Goal: Information Seeking & Learning: Compare options

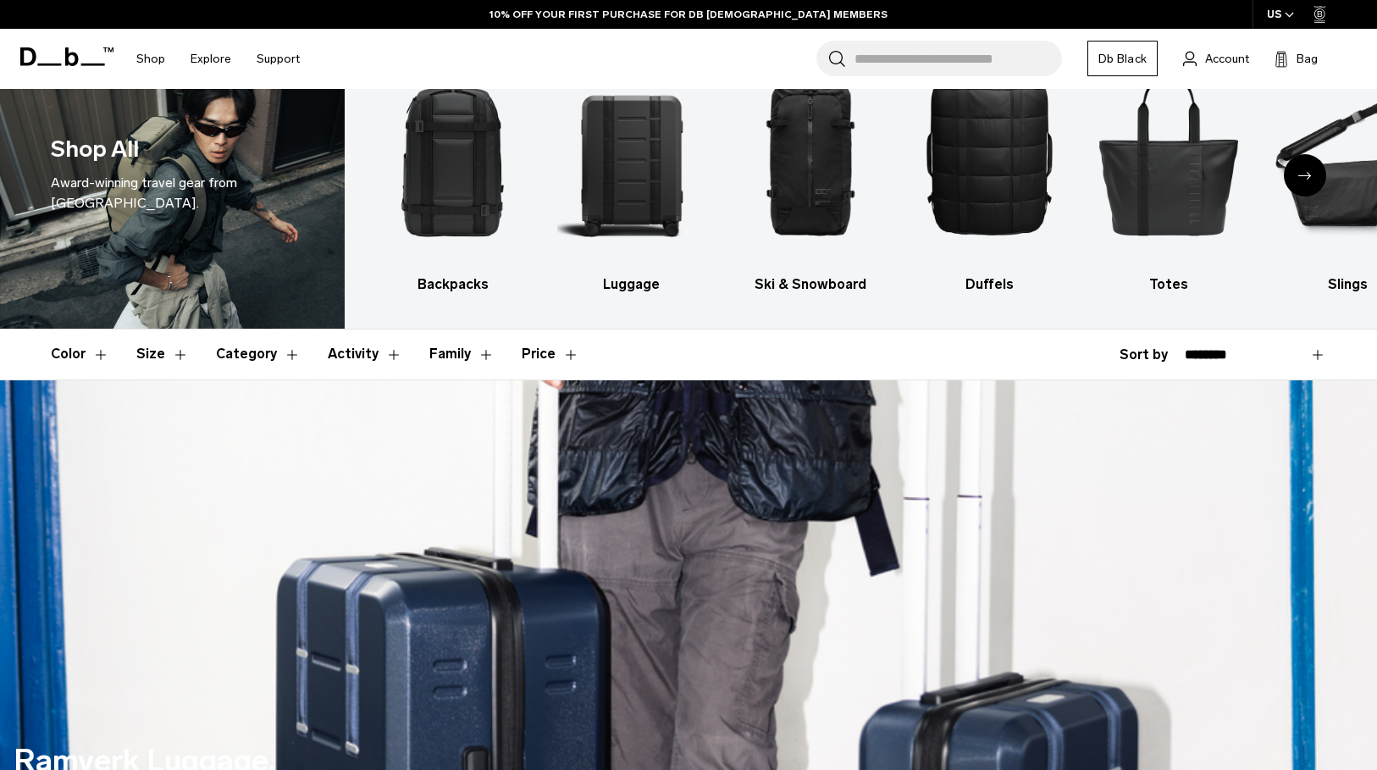
scroll to position [73, 0]
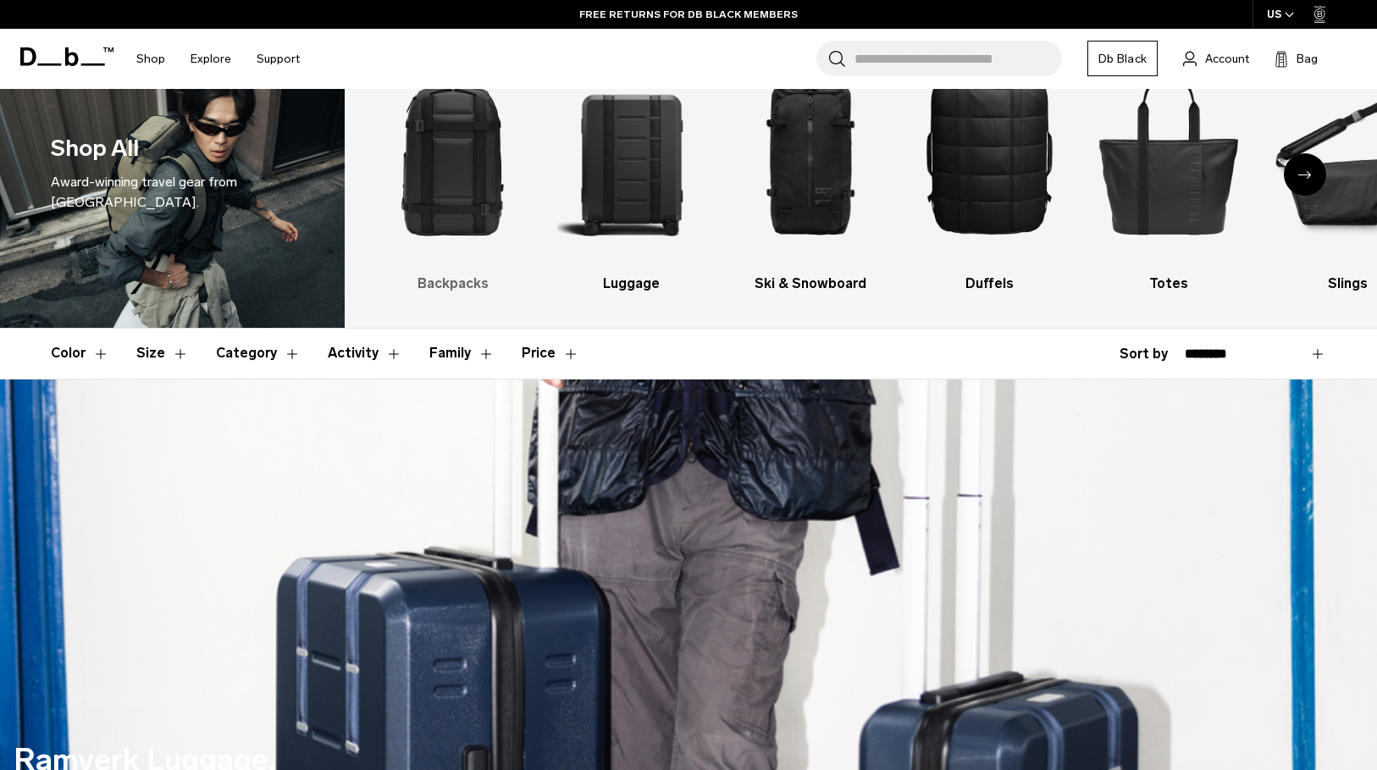
click at [438, 212] on img "1 / 10" at bounding box center [453, 154] width 149 height 224
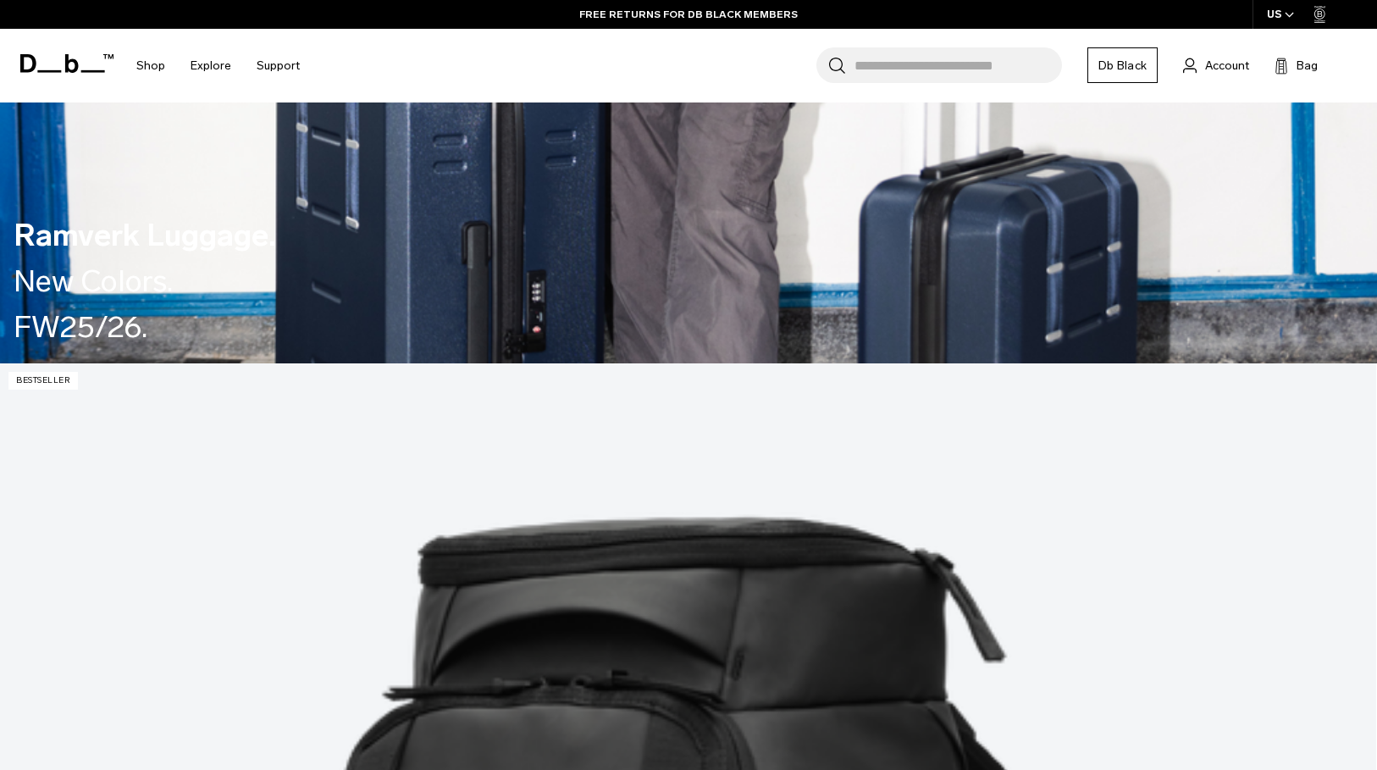
scroll to position [0, 0]
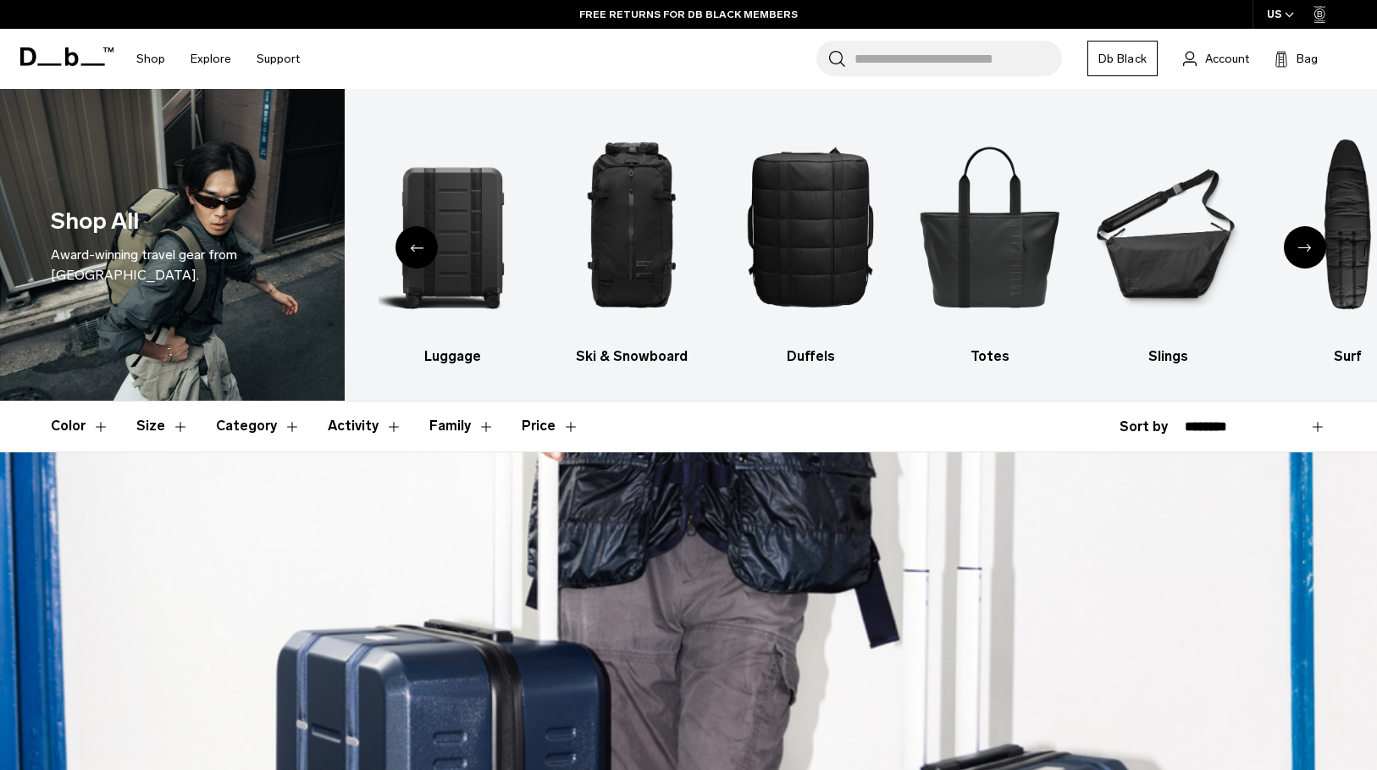
click at [425, 252] on div "Previous slide" at bounding box center [417, 247] width 42 height 42
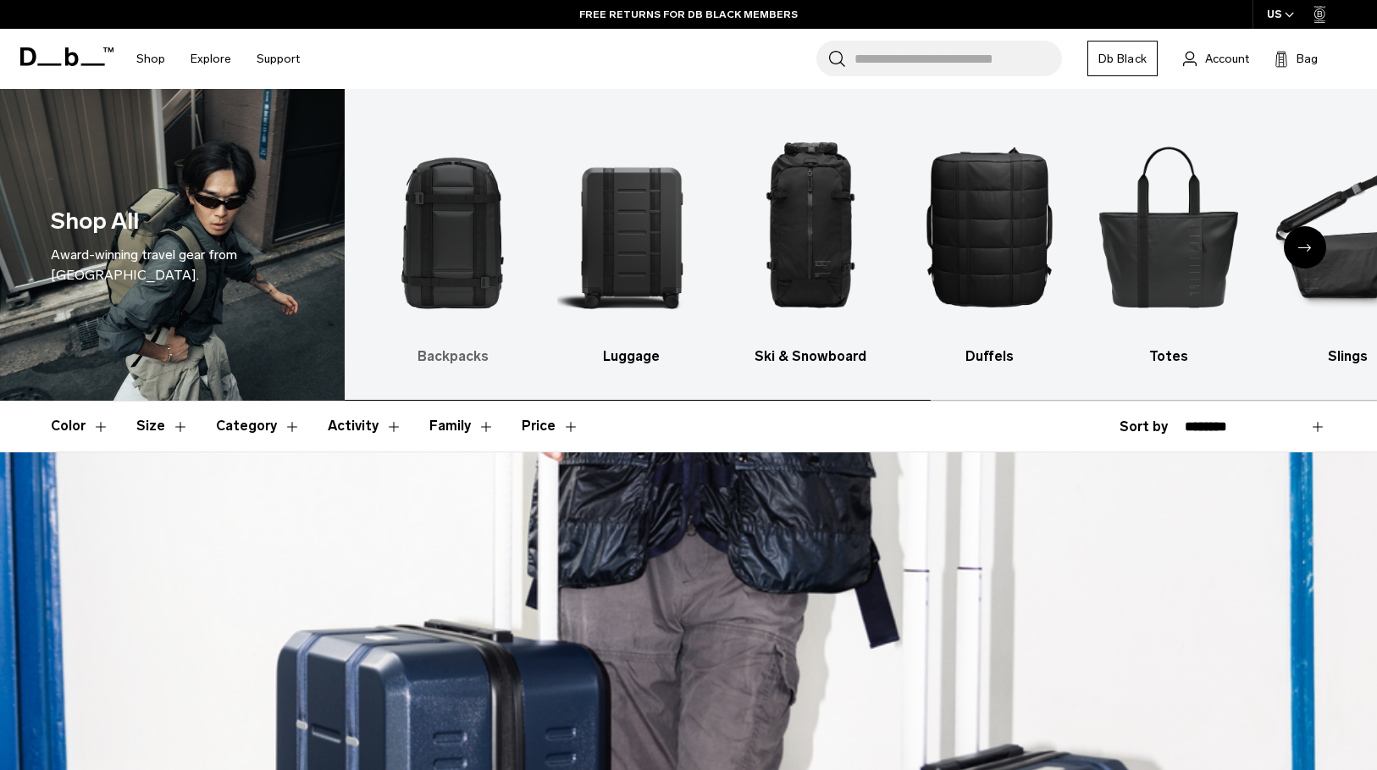
click at [464, 248] on img "1 / 10" at bounding box center [453, 226] width 149 height 224
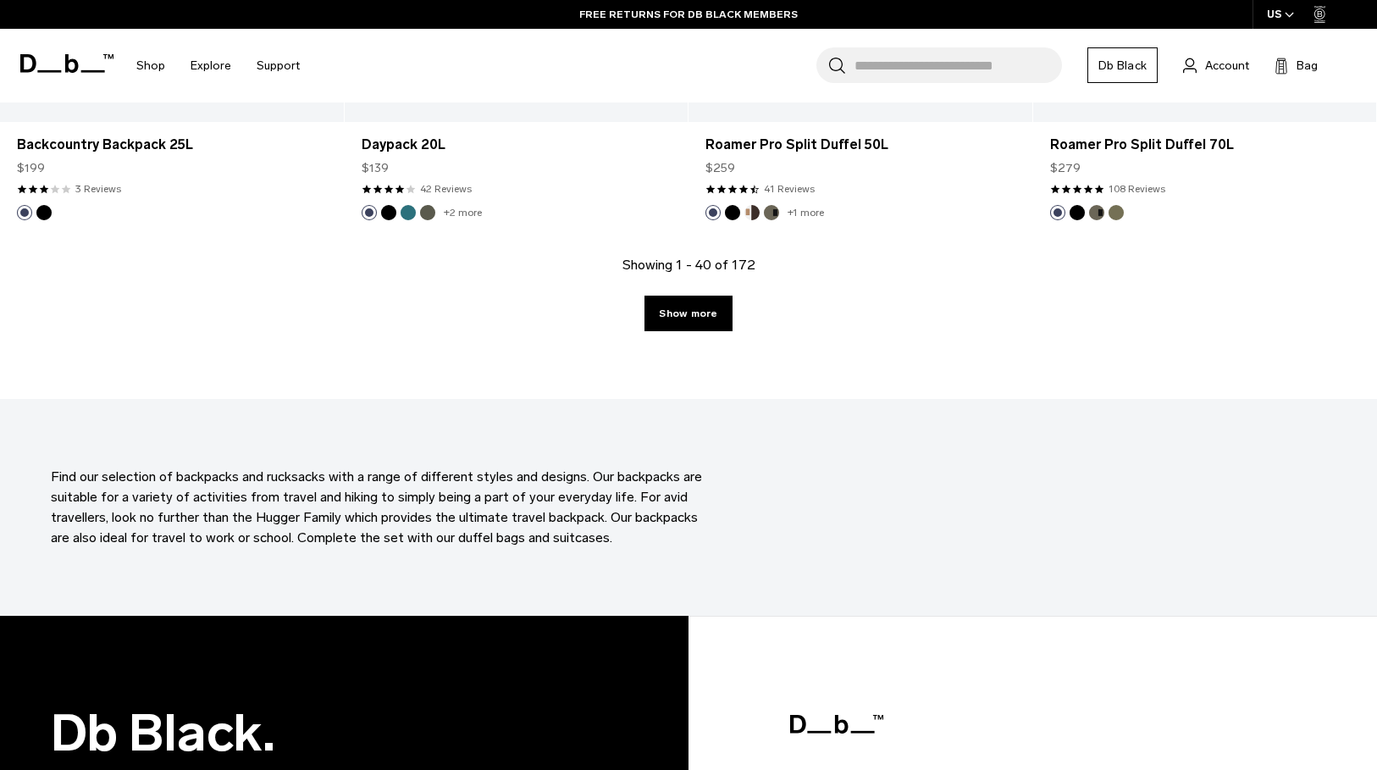
scroll to position [5103, 0]
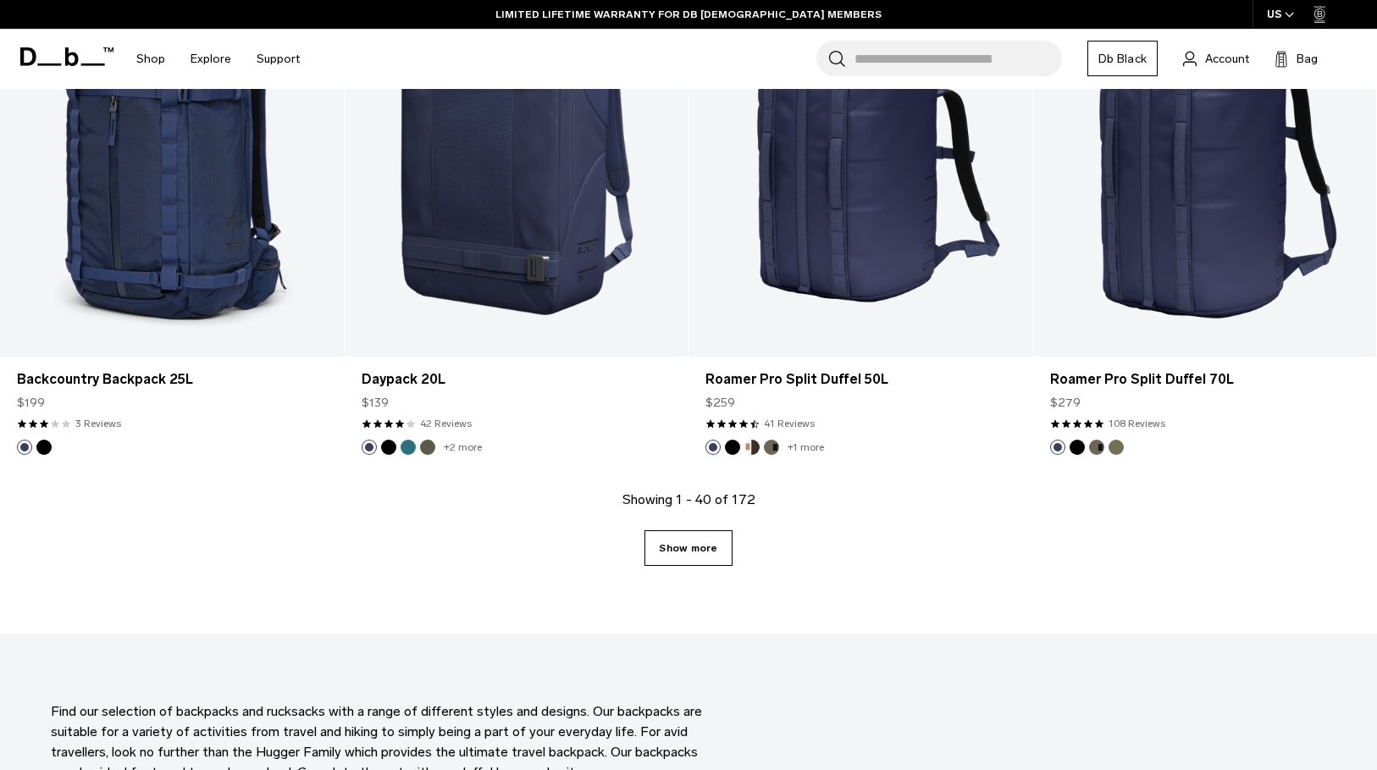
click at [703, 549] on link "Show more" at bounding box center [688, 548] width 87 height 36
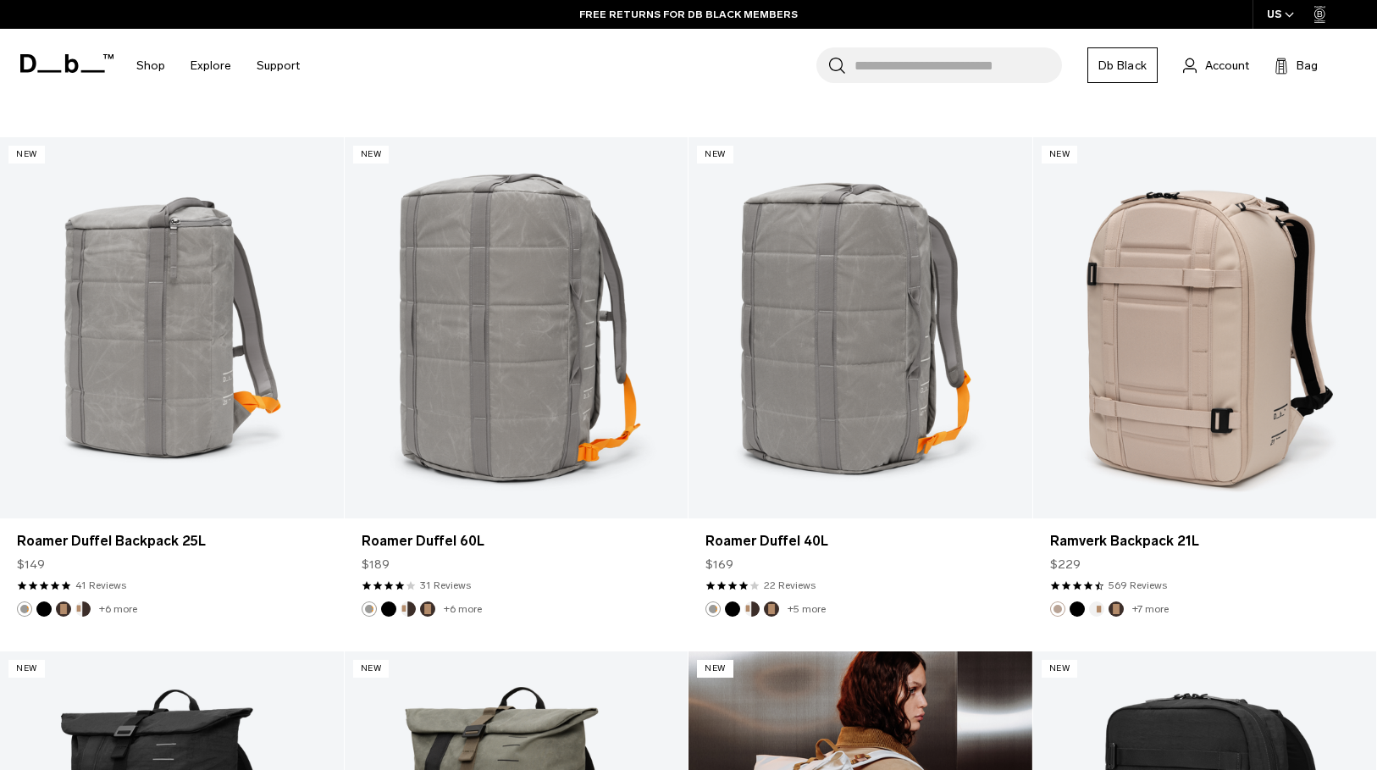
scroll to position [2465, 0]
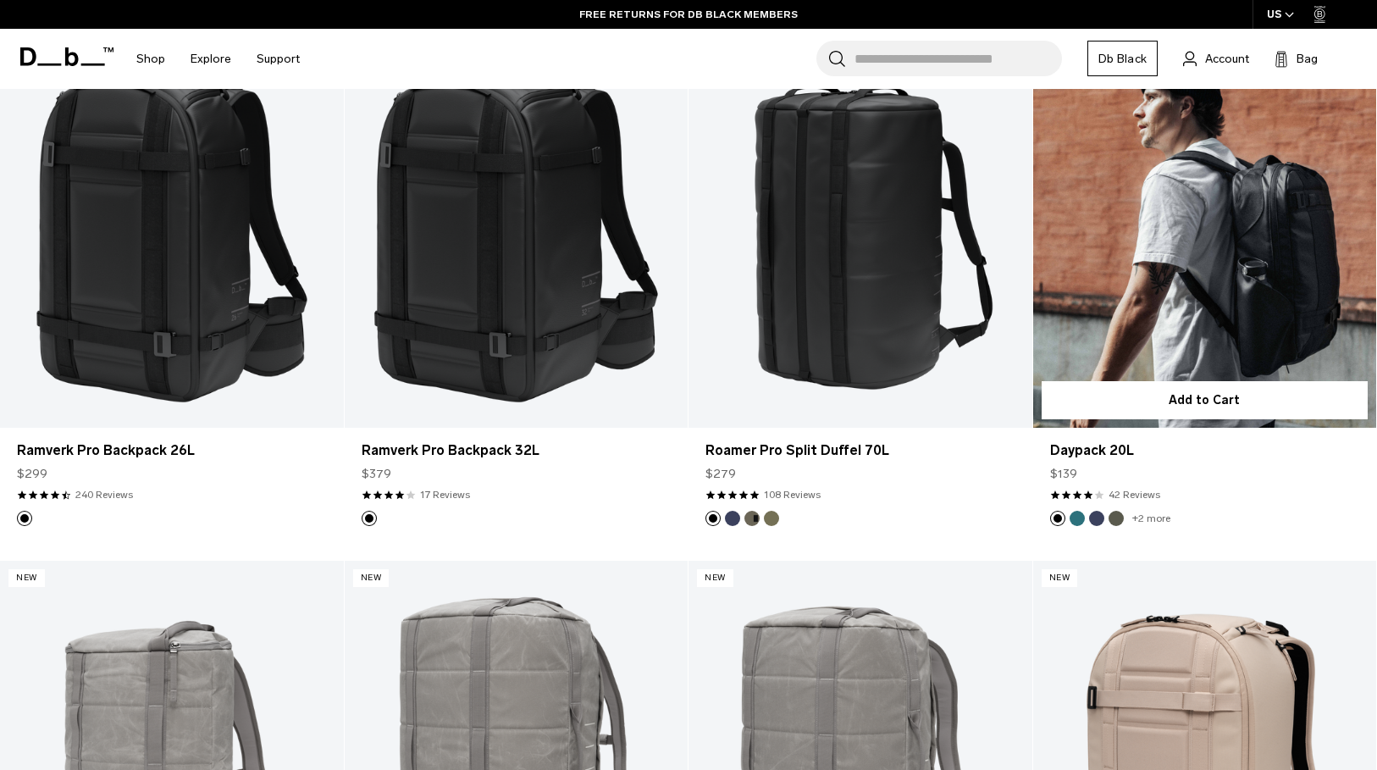
click at [1204, 198] on link "Daypack 20L" at bounding box center [1205, 237] width 344 height 382
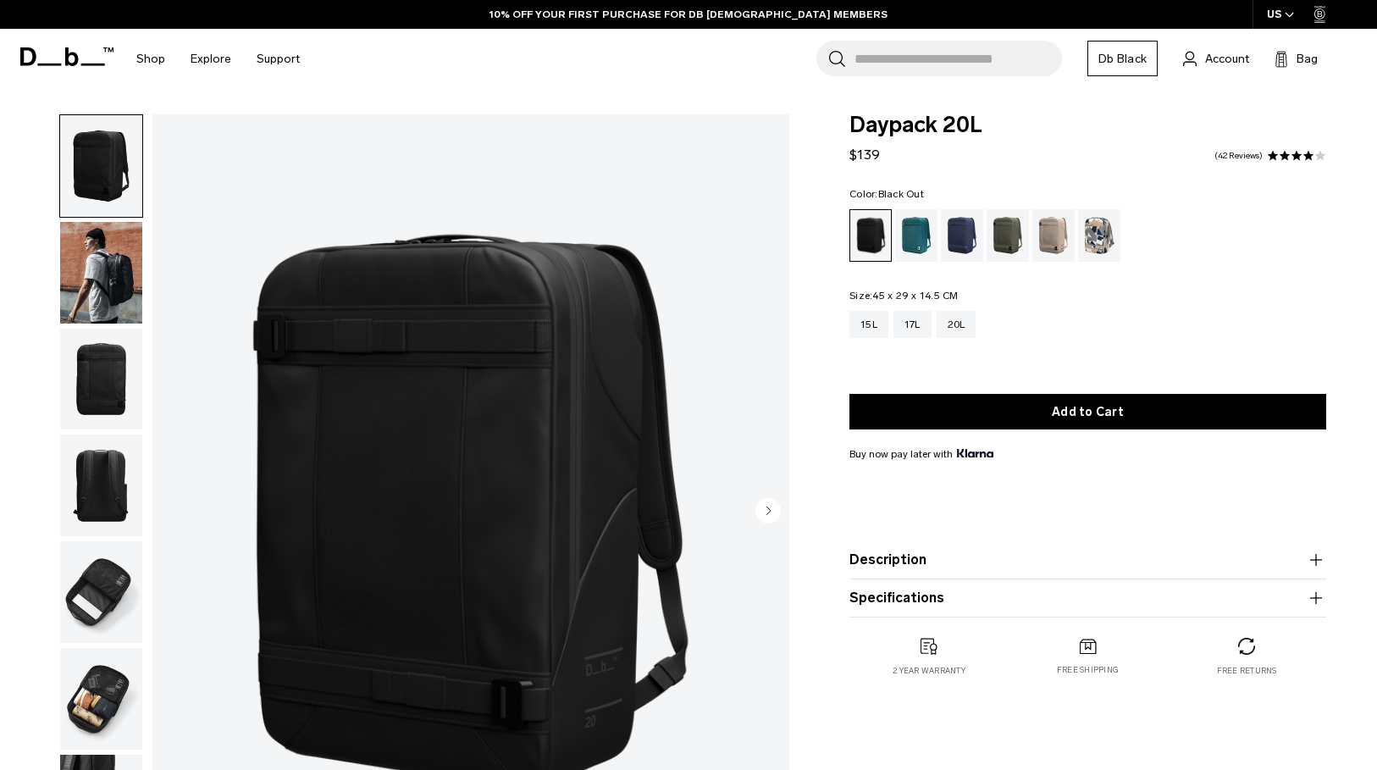
click at [109, 364] on img "button" at bounding box center [101, 380] width 82 height 102
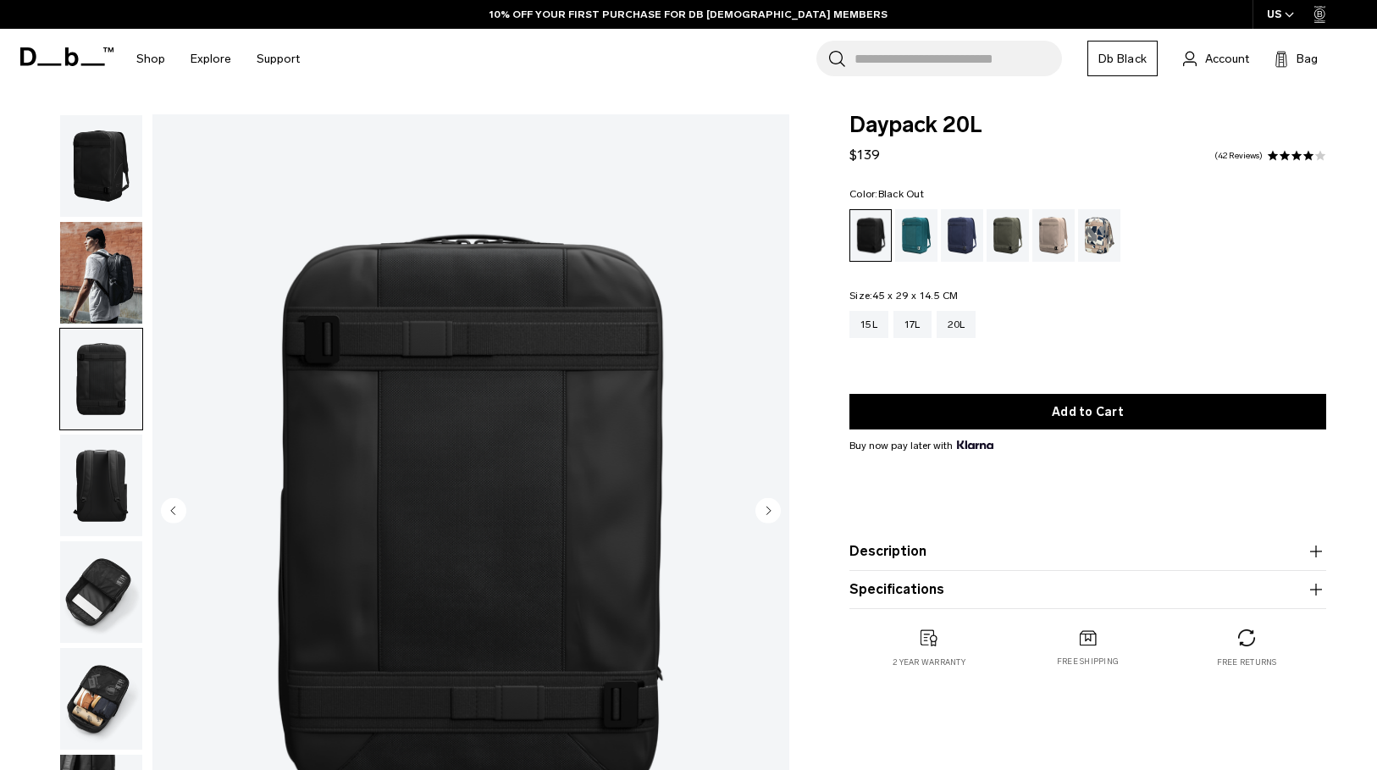
click at [108, 462] on img "button" at bounding box center [101, 486] width 82 height 102
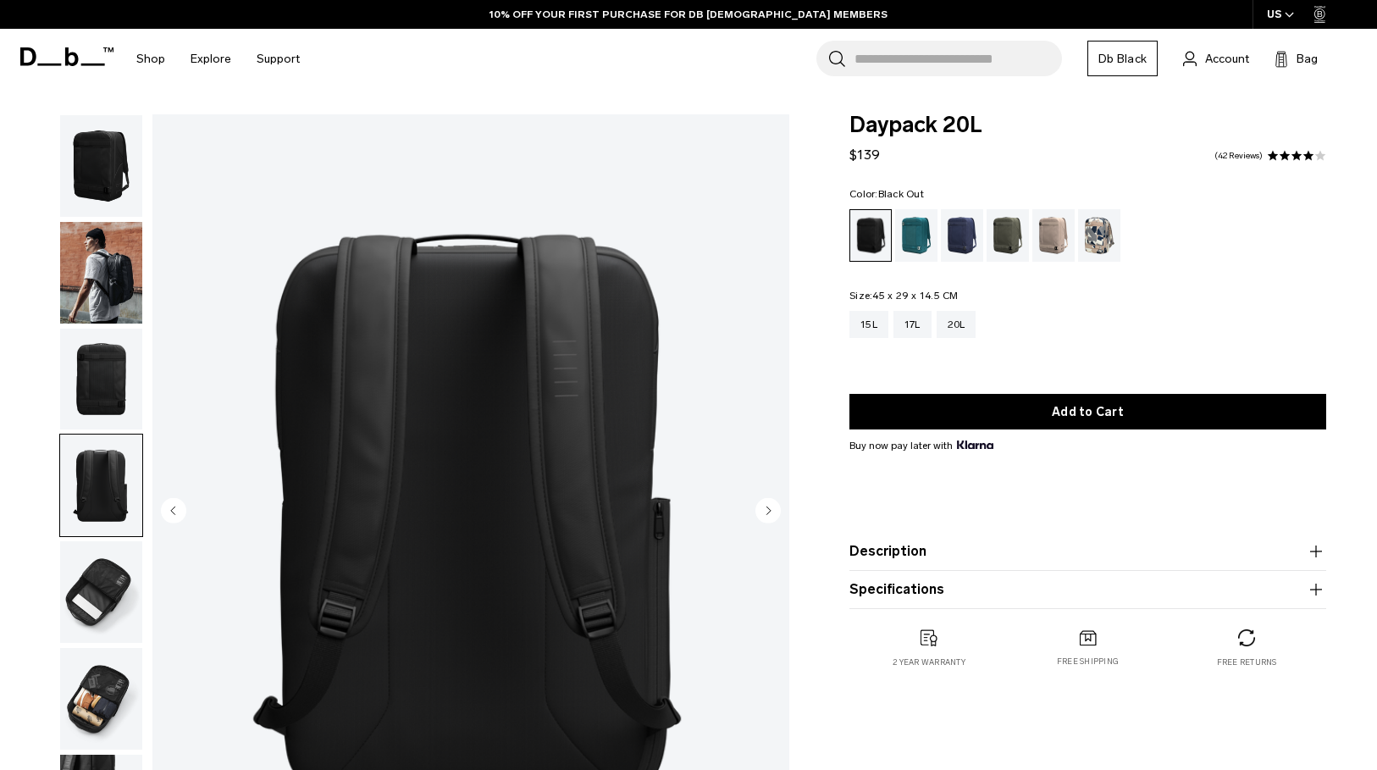
scroll to position [122, 0]
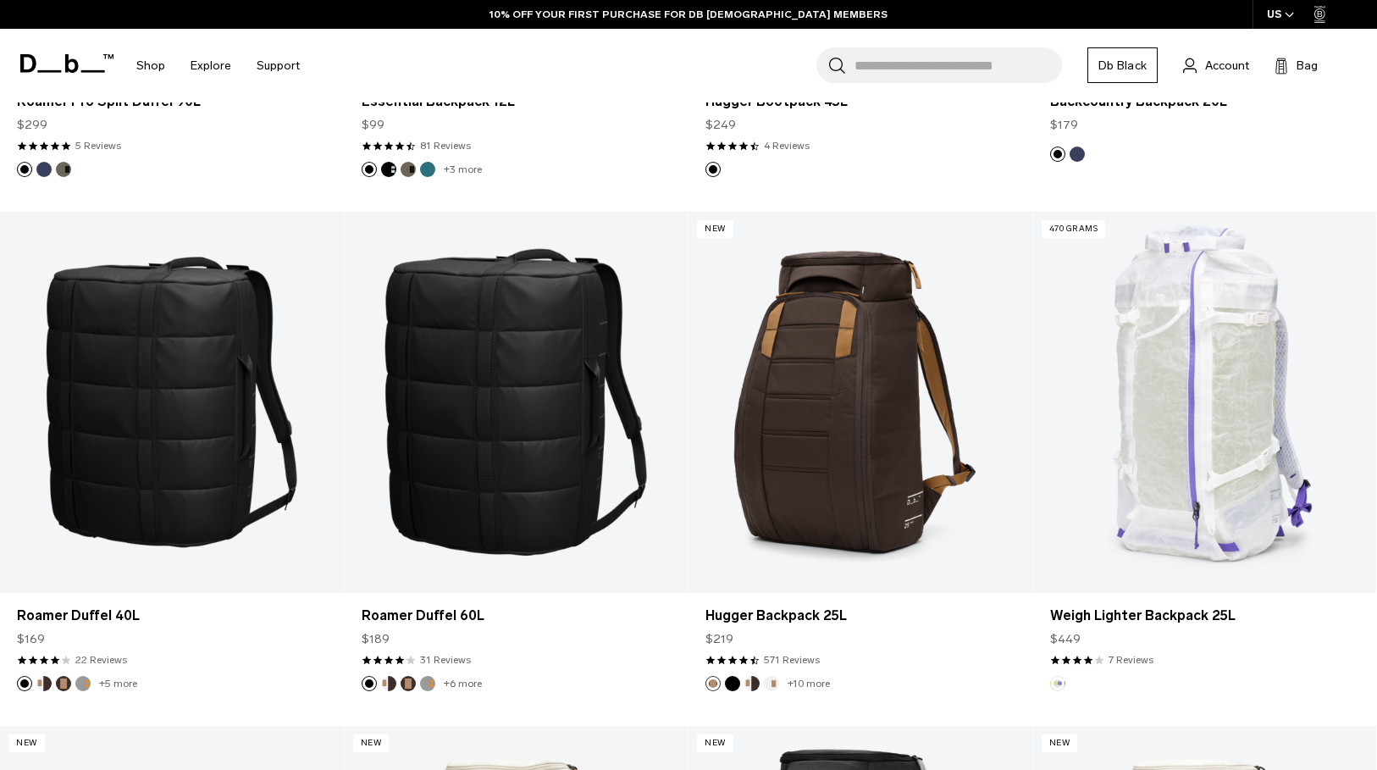
scroll to position [3974, 0]
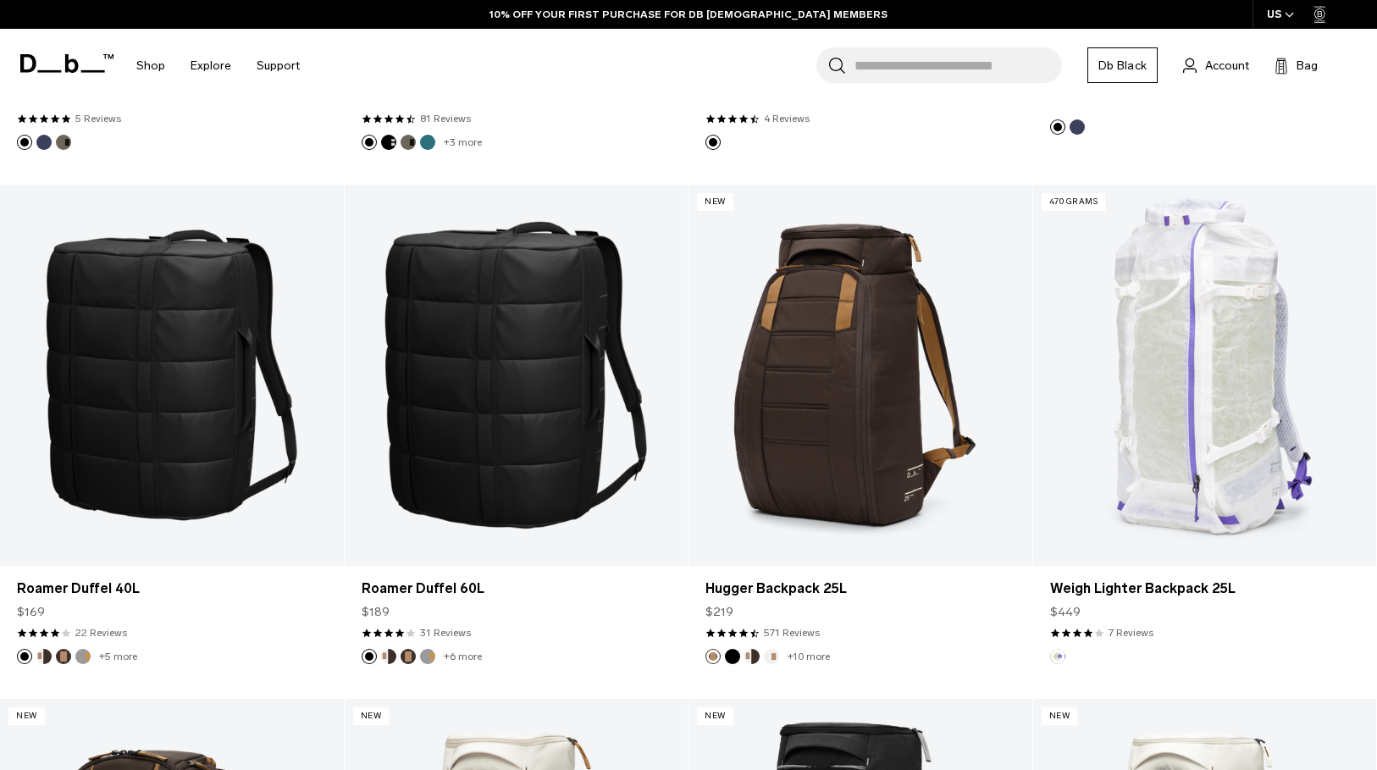
click at [903, 64] on input "Search for Bags, Luggage..." at bounding box center [959, 65] width 208 height 36
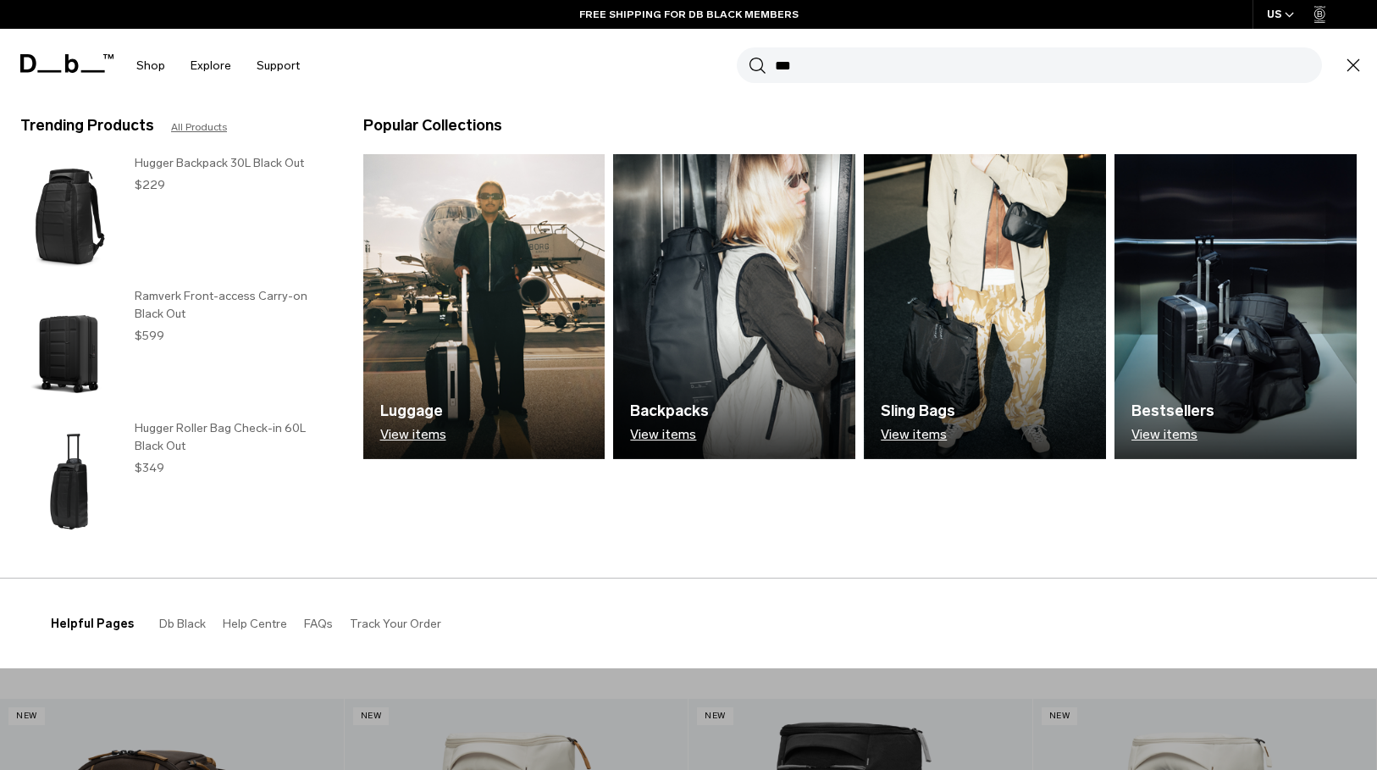
type input "***"
click at [749, 56] on button "Search" at bounding box center [758, 65] width 18 height 19
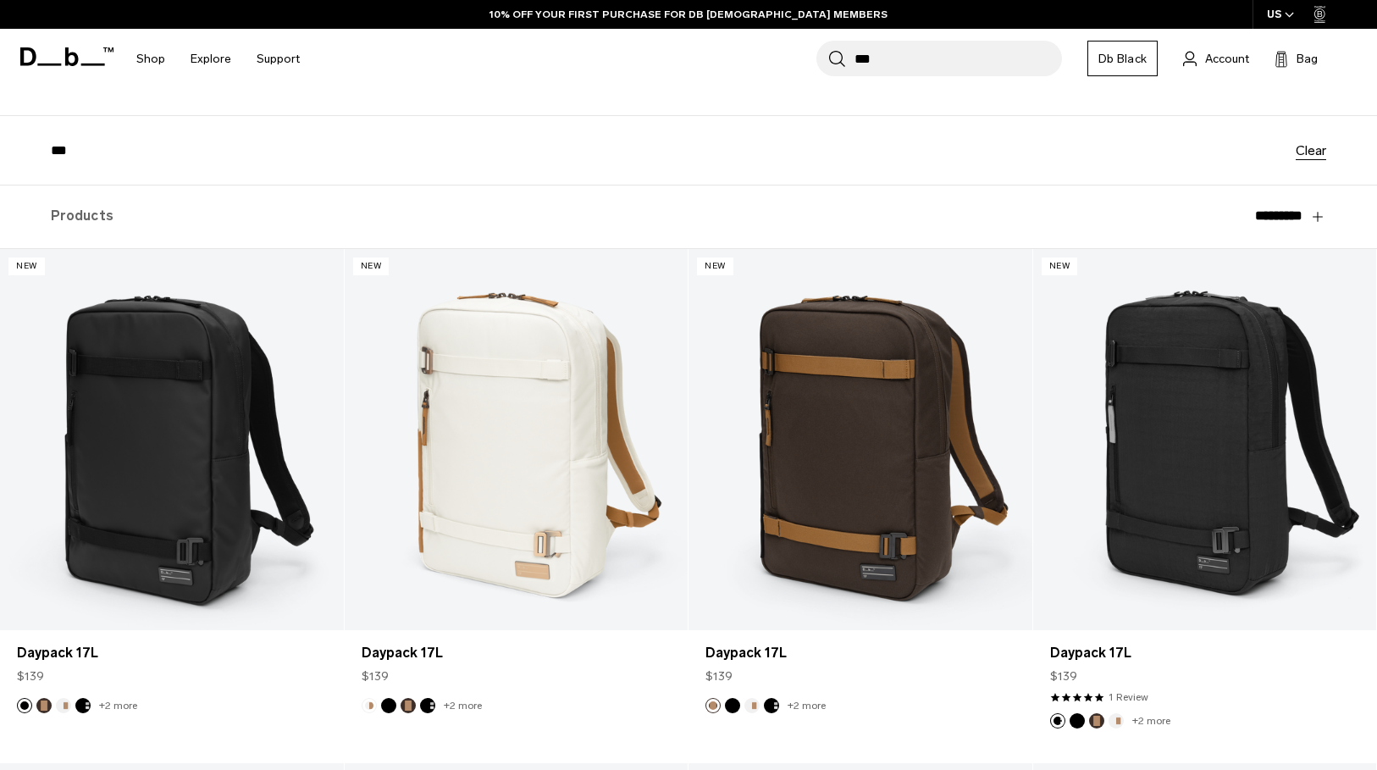
scroll to position [110, 0]
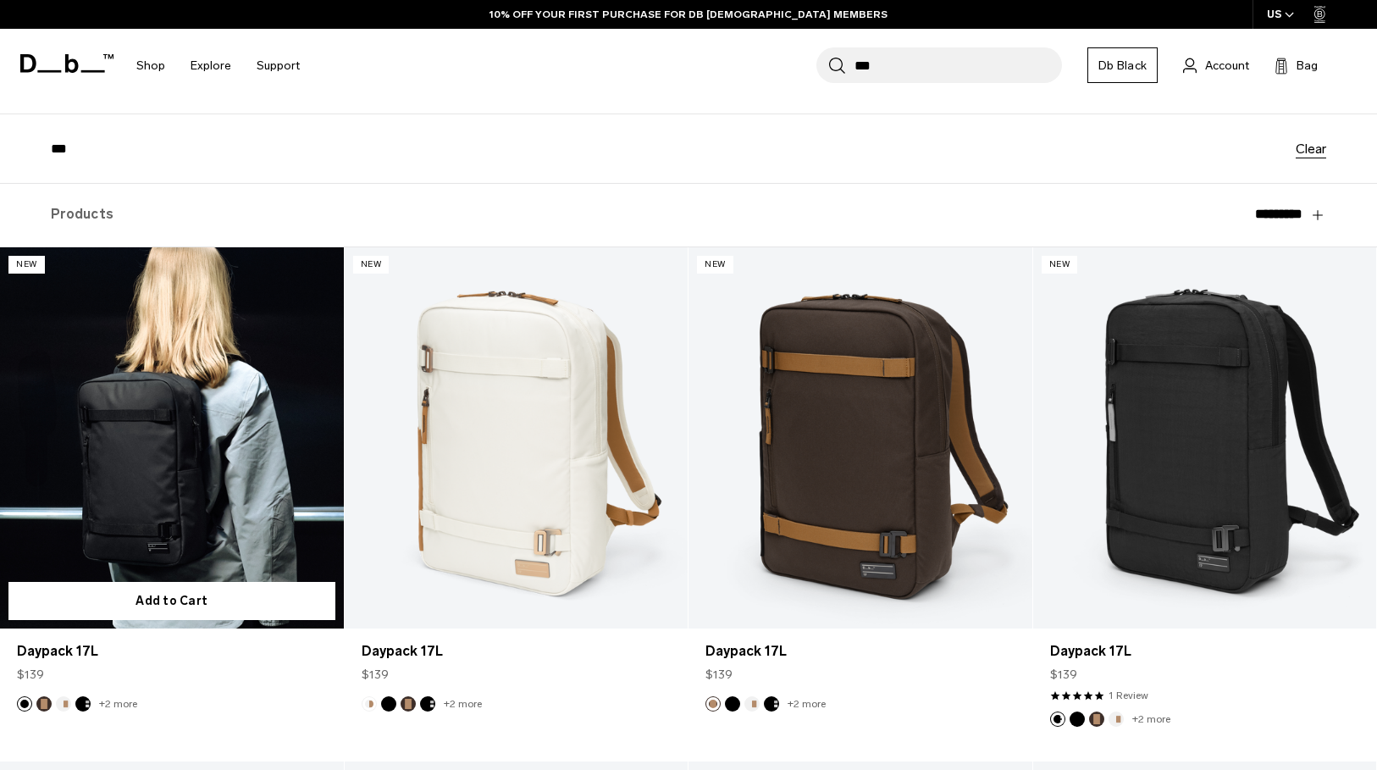
click at [295, 308] on link "Daypack 17L" at bounding box center [172, 438] width 344 height 382
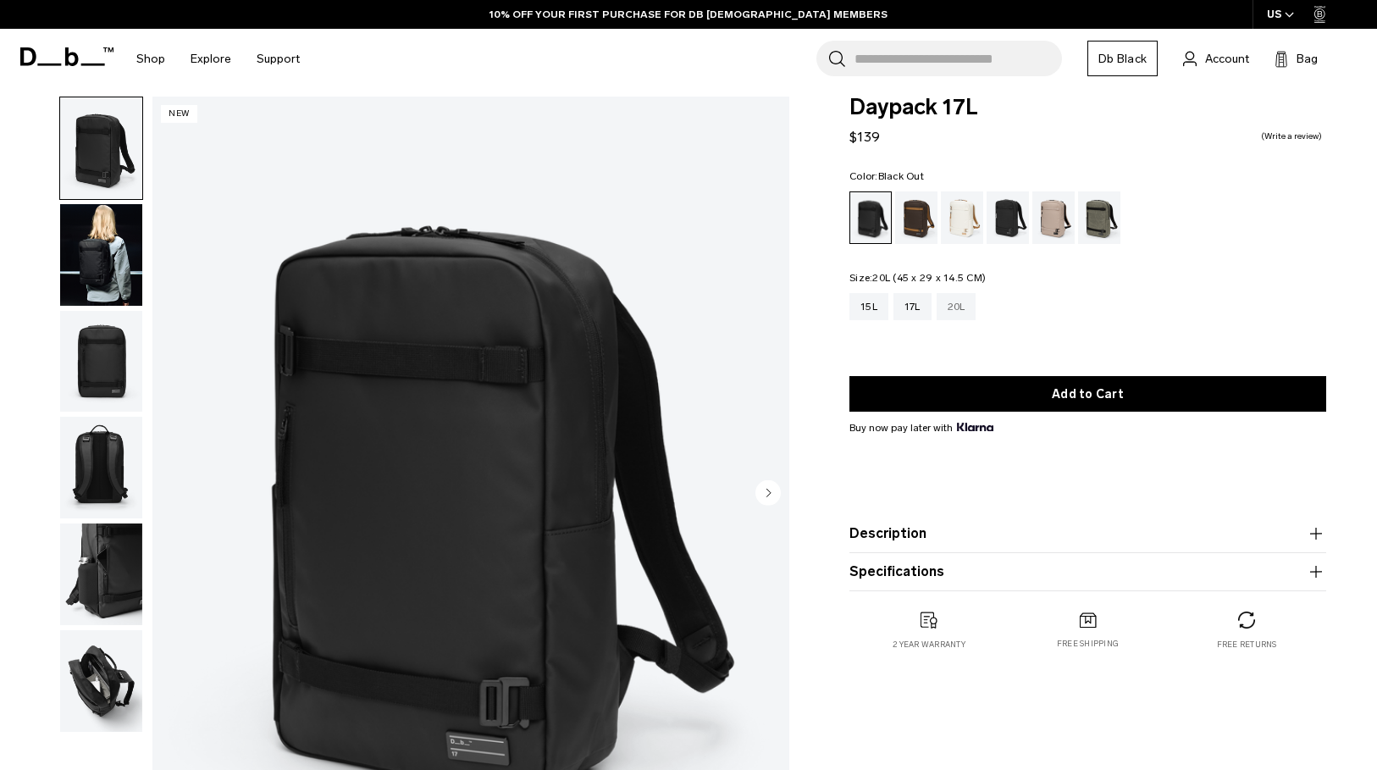
click at [952, 308] on div "20L" at bounding box center [957, 306] width 40 height 27
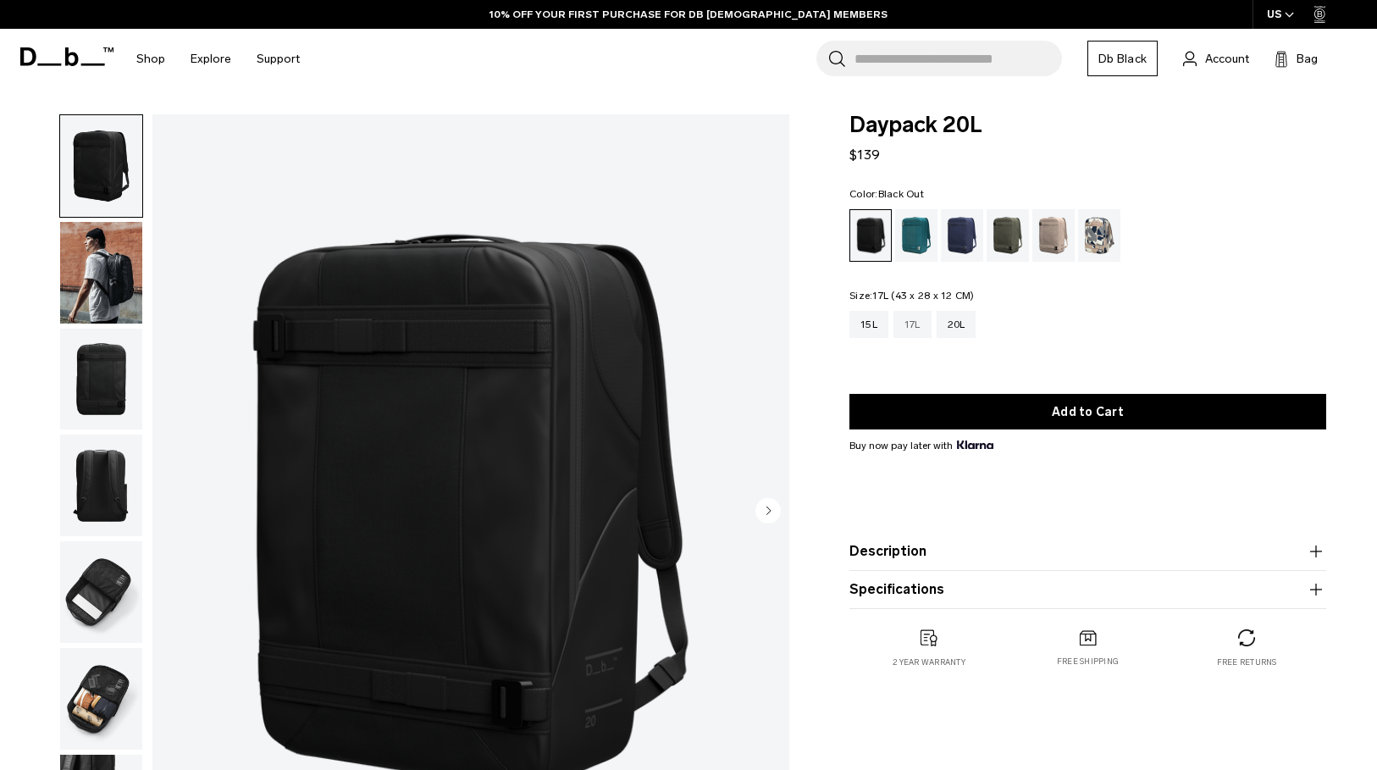
click at [917, 329] on div "17L" at bounding box center [913, 324] width 38 height 27
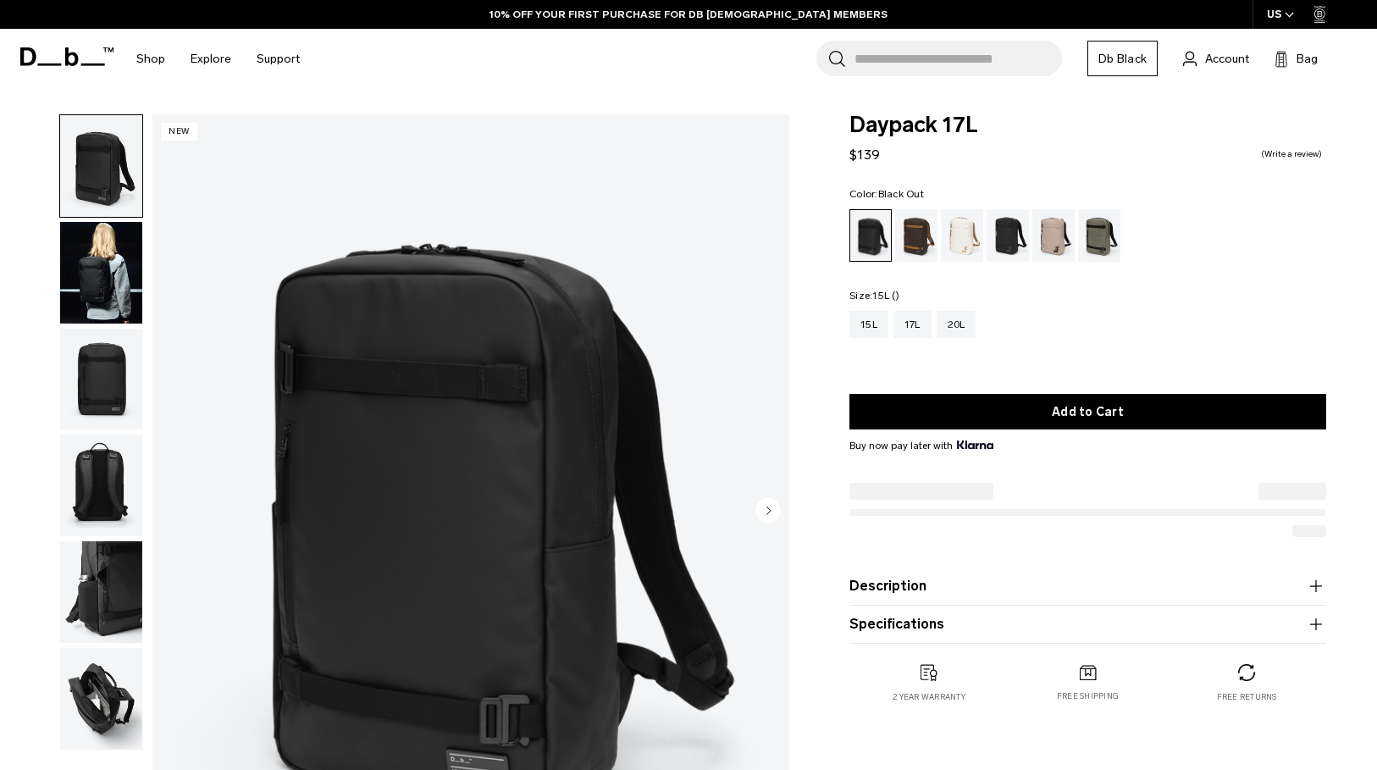
click at [869, 324] on div "15L" at bounding box center [869, 324] width 39 height 27
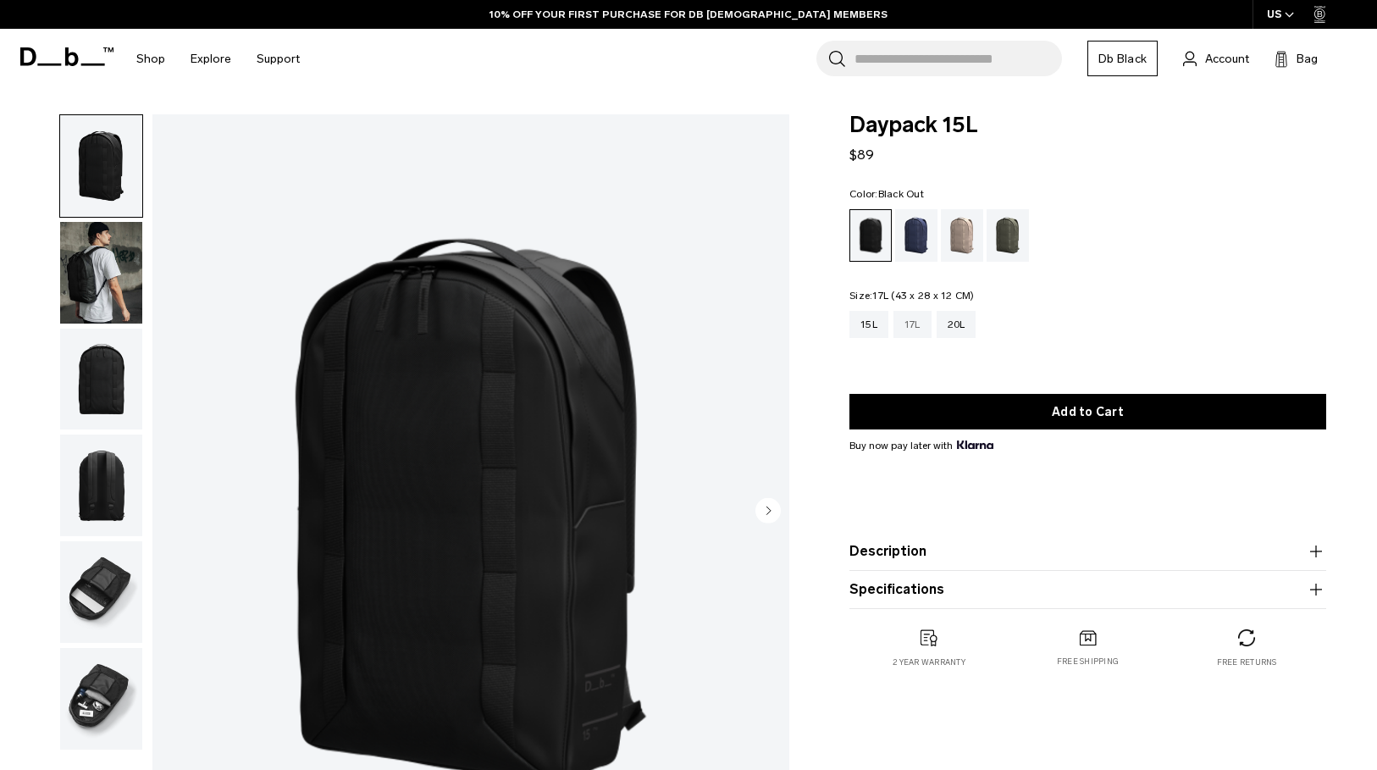
click at [910, 324] on div "17L" at bounding box center [913, 324] width 38 height 27
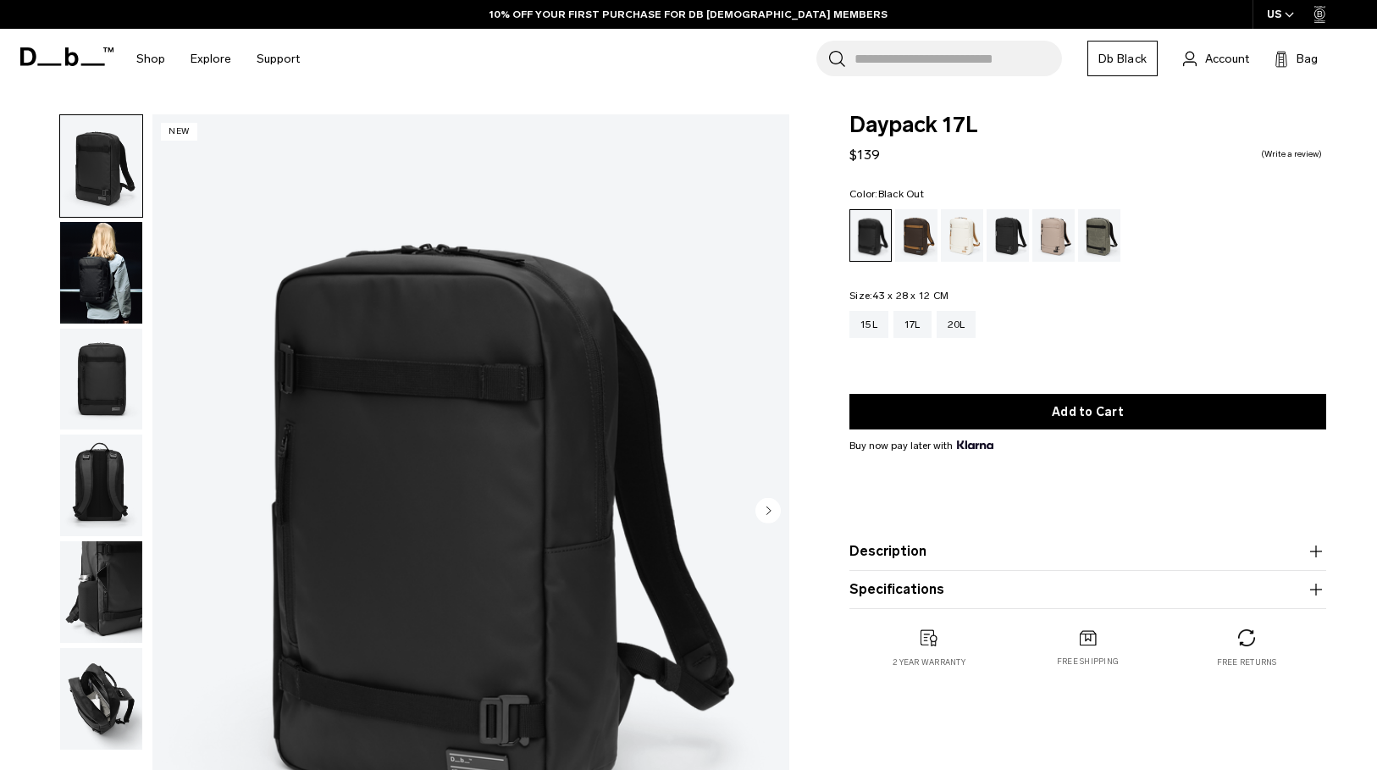
click at [97, 261] on img "button" at bounding box center [101, 273] width 82 height 102
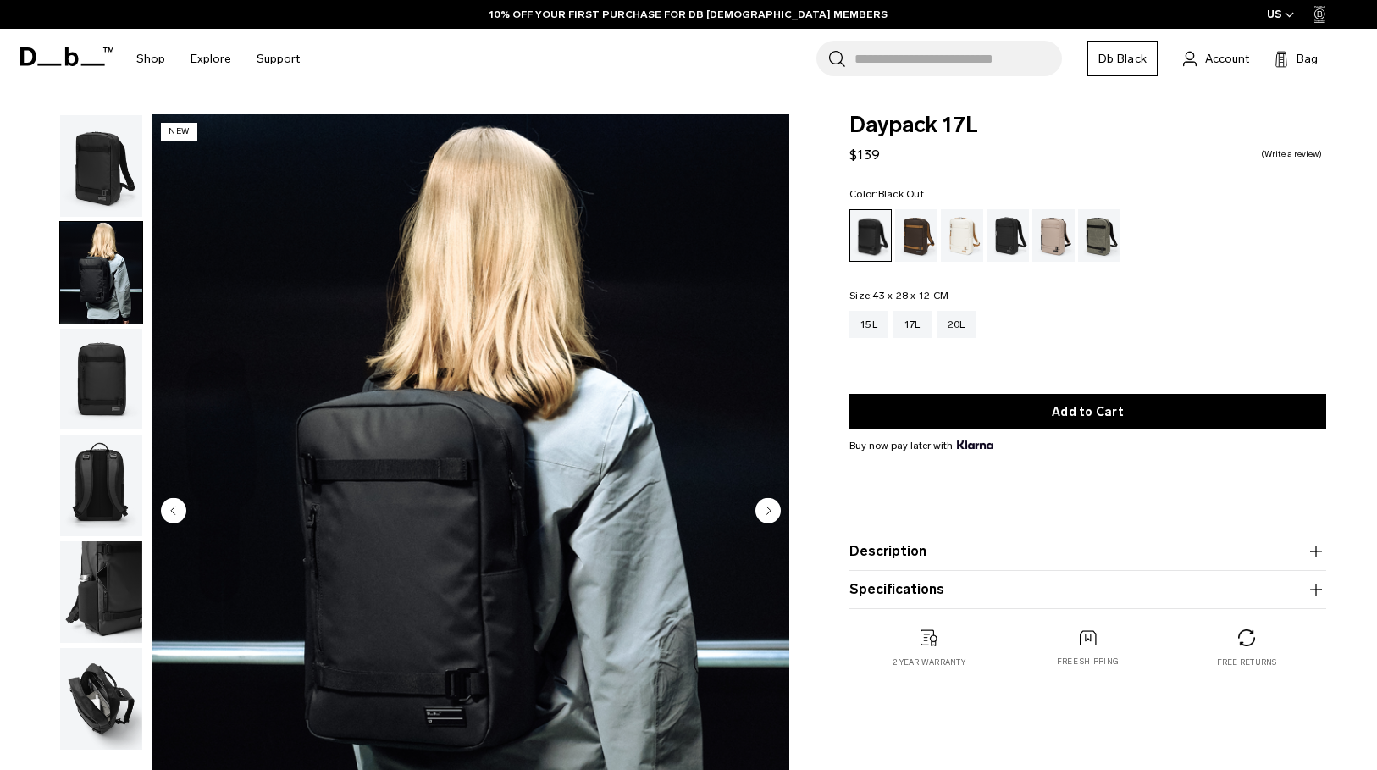
click at [115, 385] on img "button" at bounding box center [101, 380] width 82 height 102
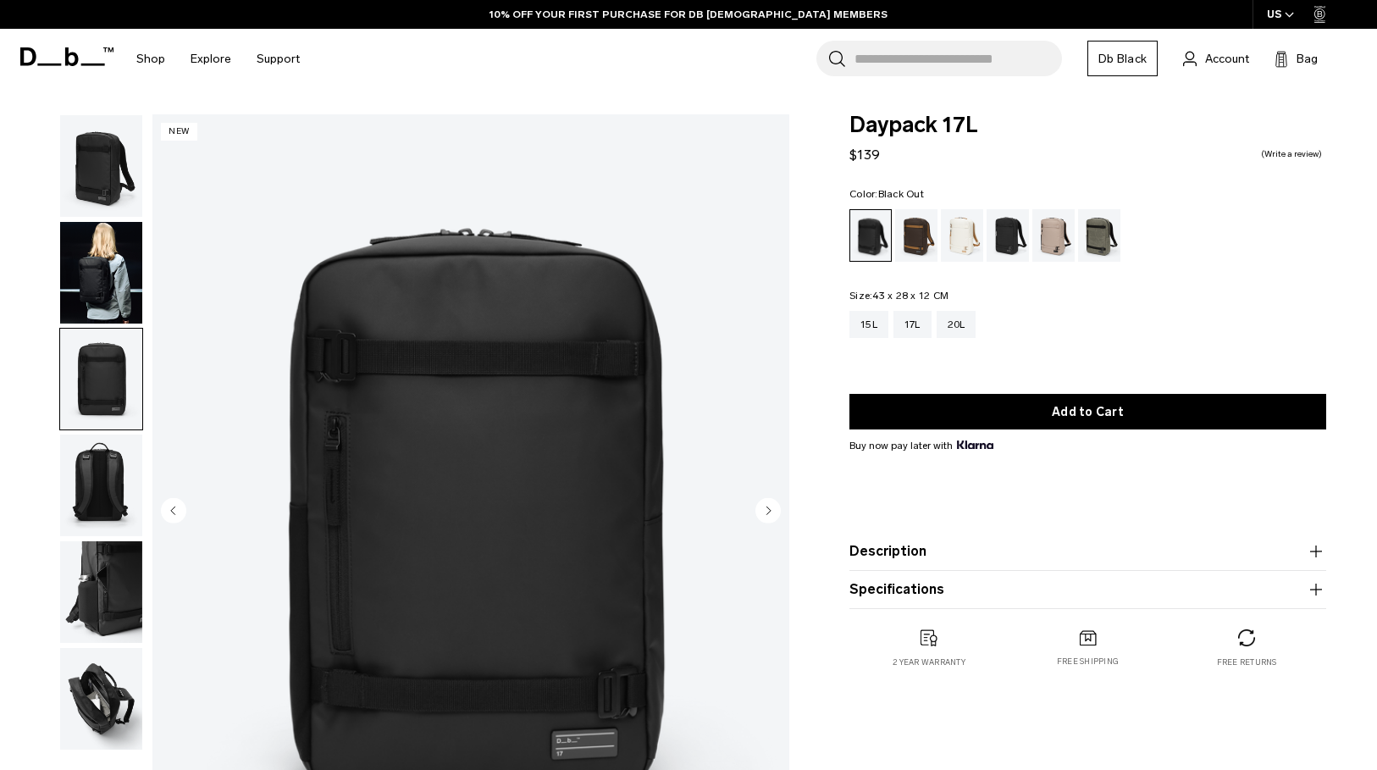
click at [120, 487] on img "button" at bounding box center [101, 486] width 82 height 102
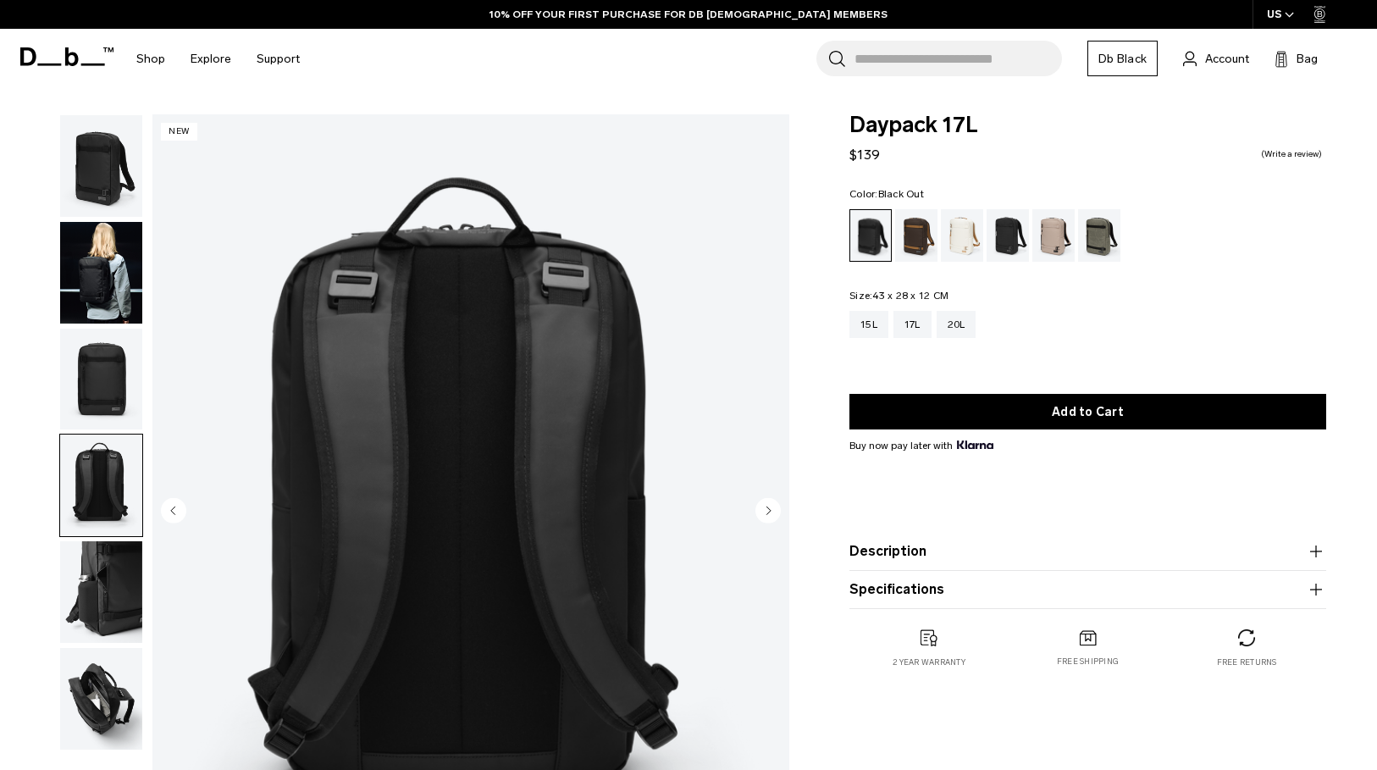
click at [120, 582] on img "button" at bounding box center [101, 592] width 82 height 102
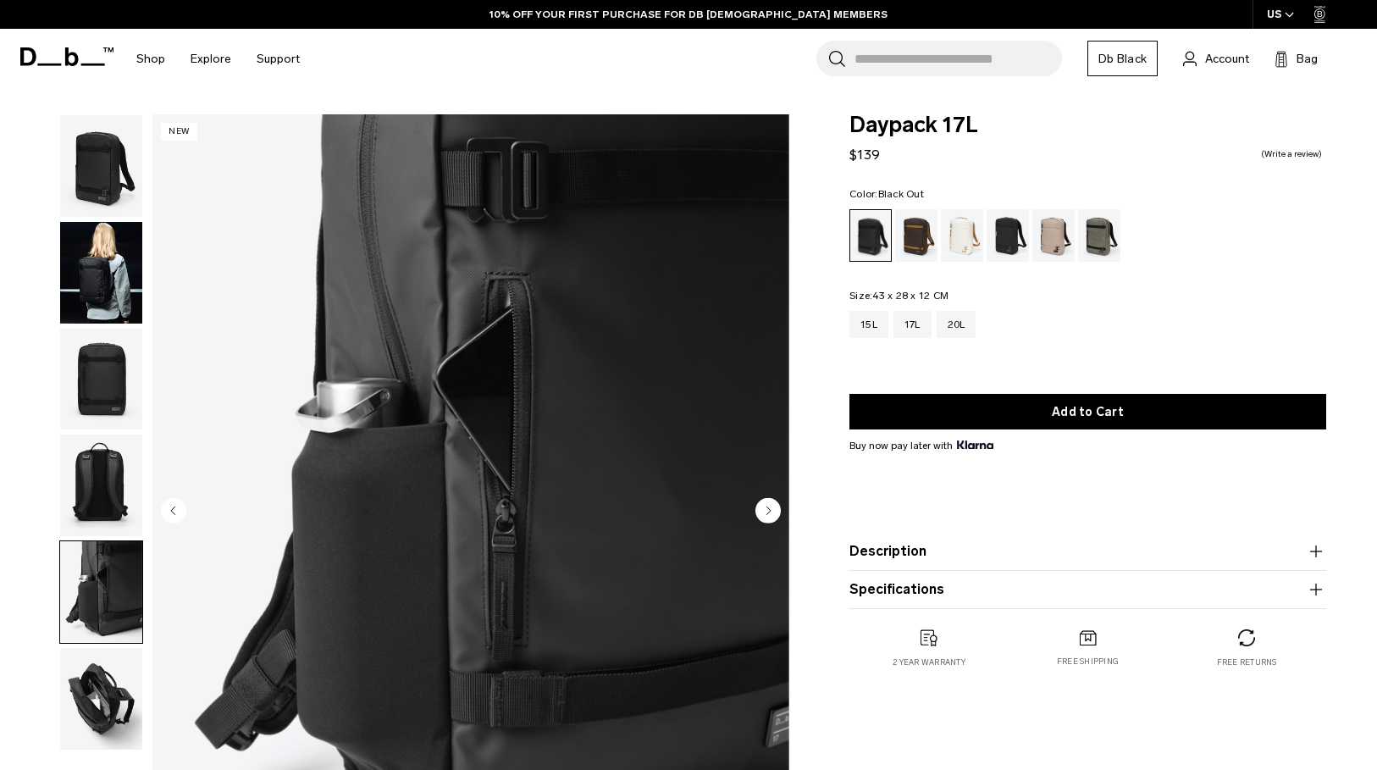
click at [103, 675] on img "button" at bounding box center [101, 699] width 82 height 102
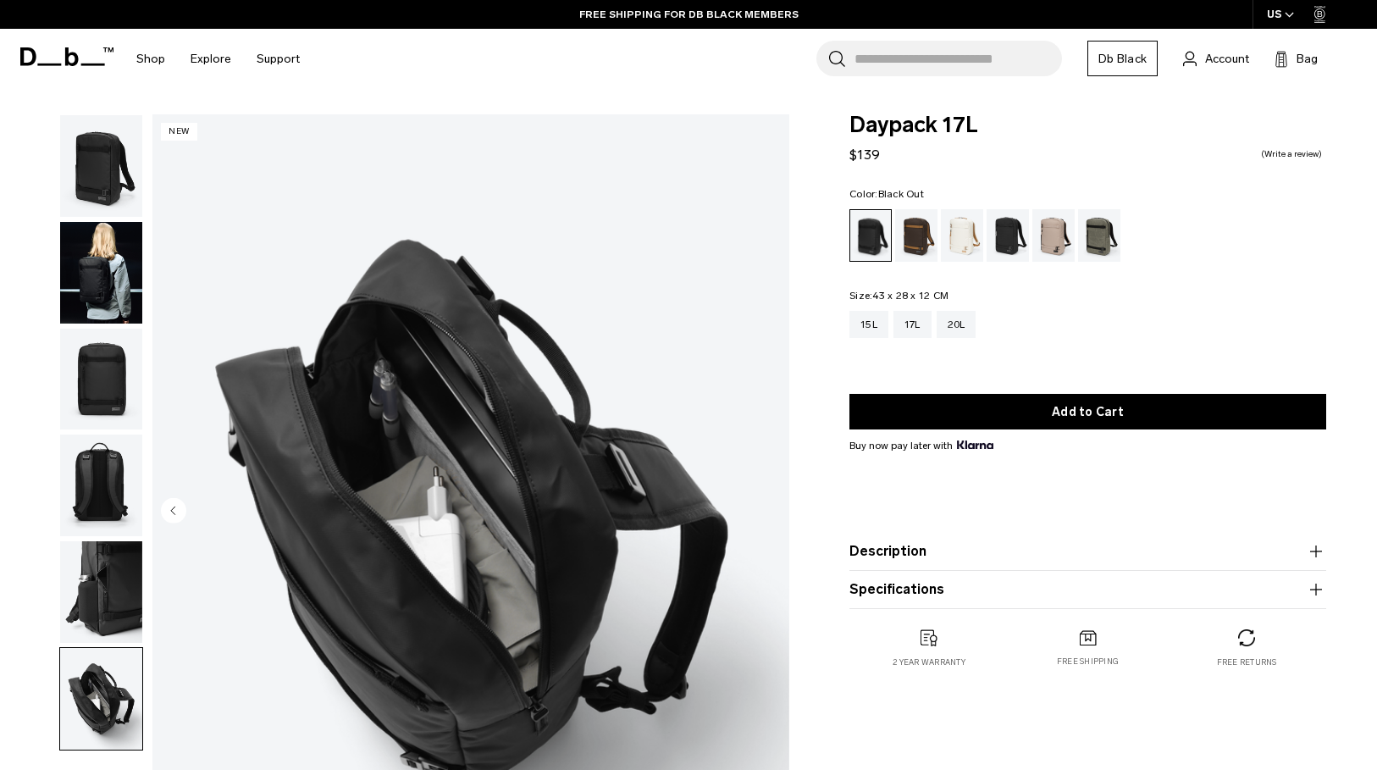
click at [100, 601] on img "button" at bounding box center [101, 592] width 82 height 102
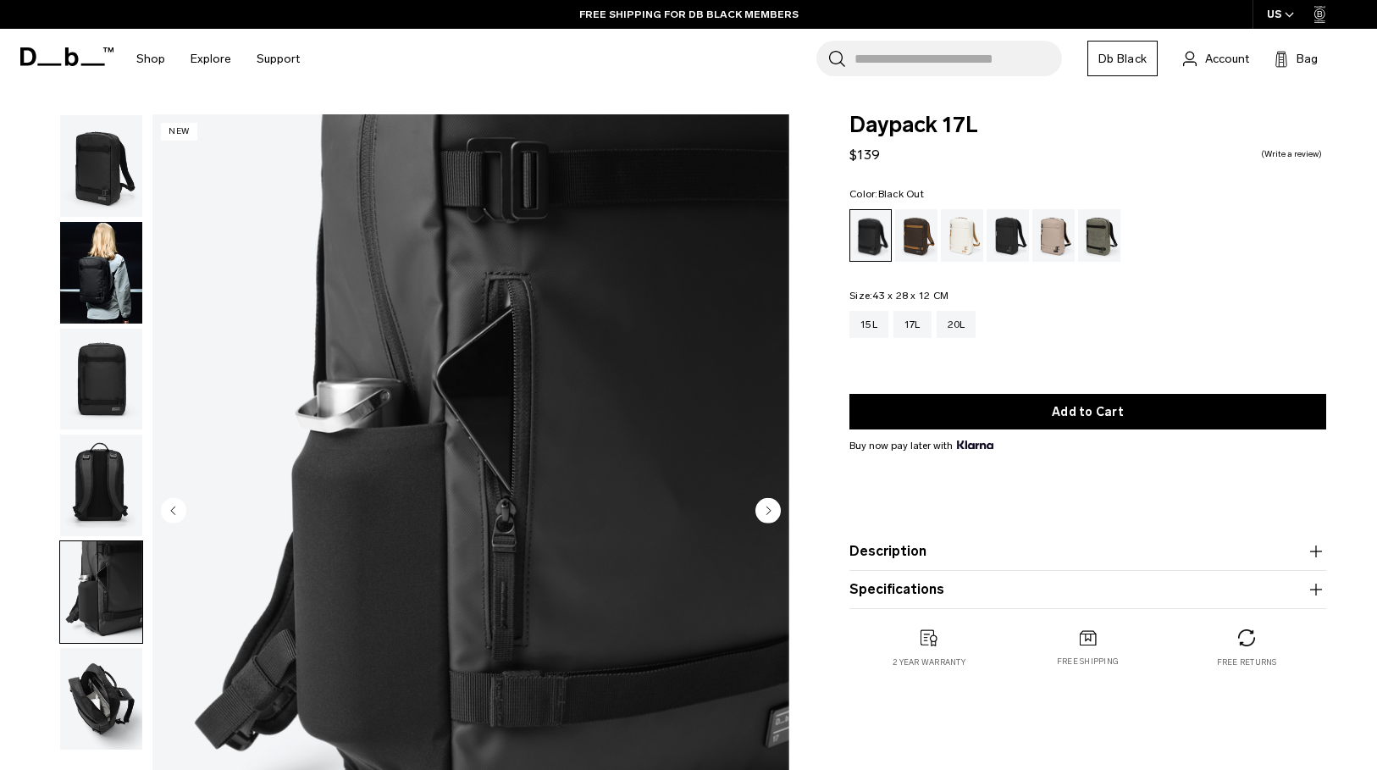
click at [114, 494] on img "button" at bounding box center [101, 486] width 82 height 102
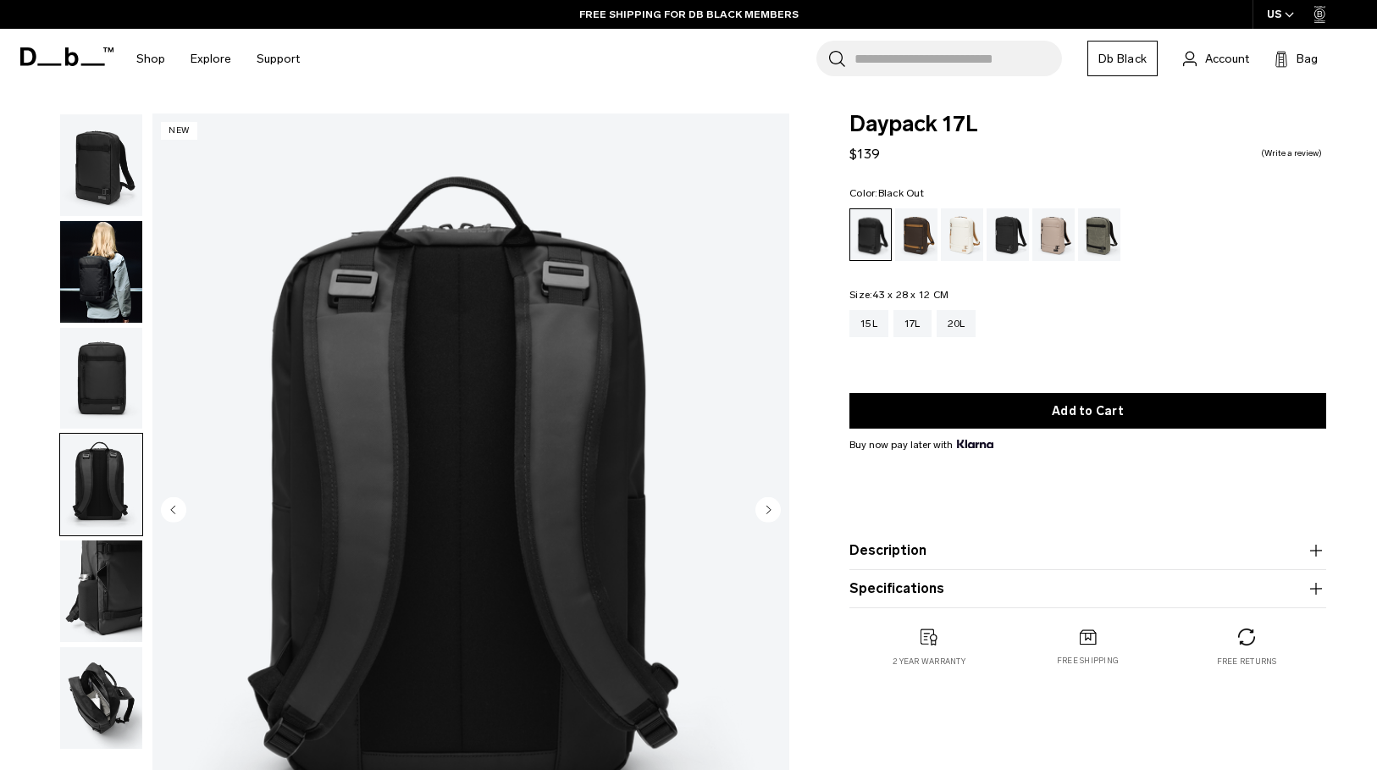
click at [109, 393] on img "button" at bounding box center [101, 379] width 82 height 102
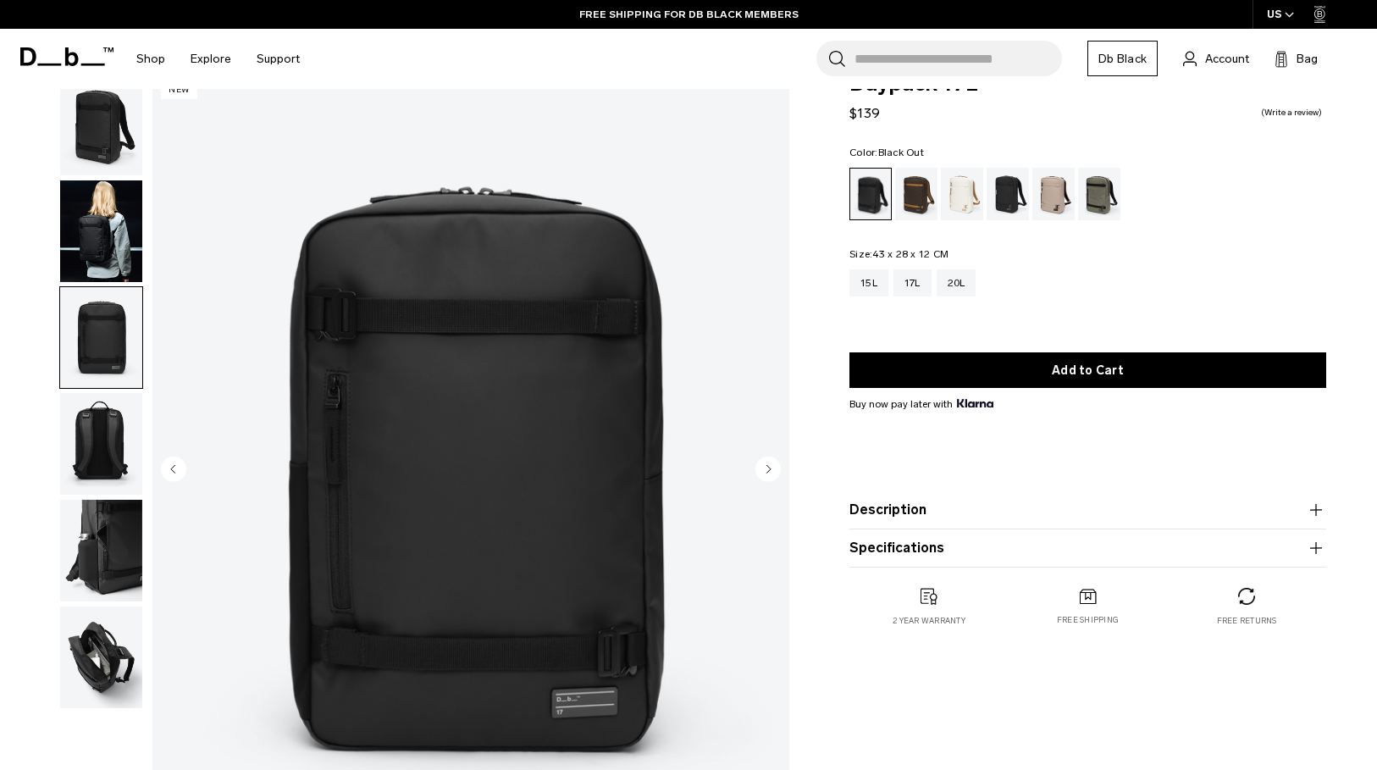
scroll to position [44, 0]
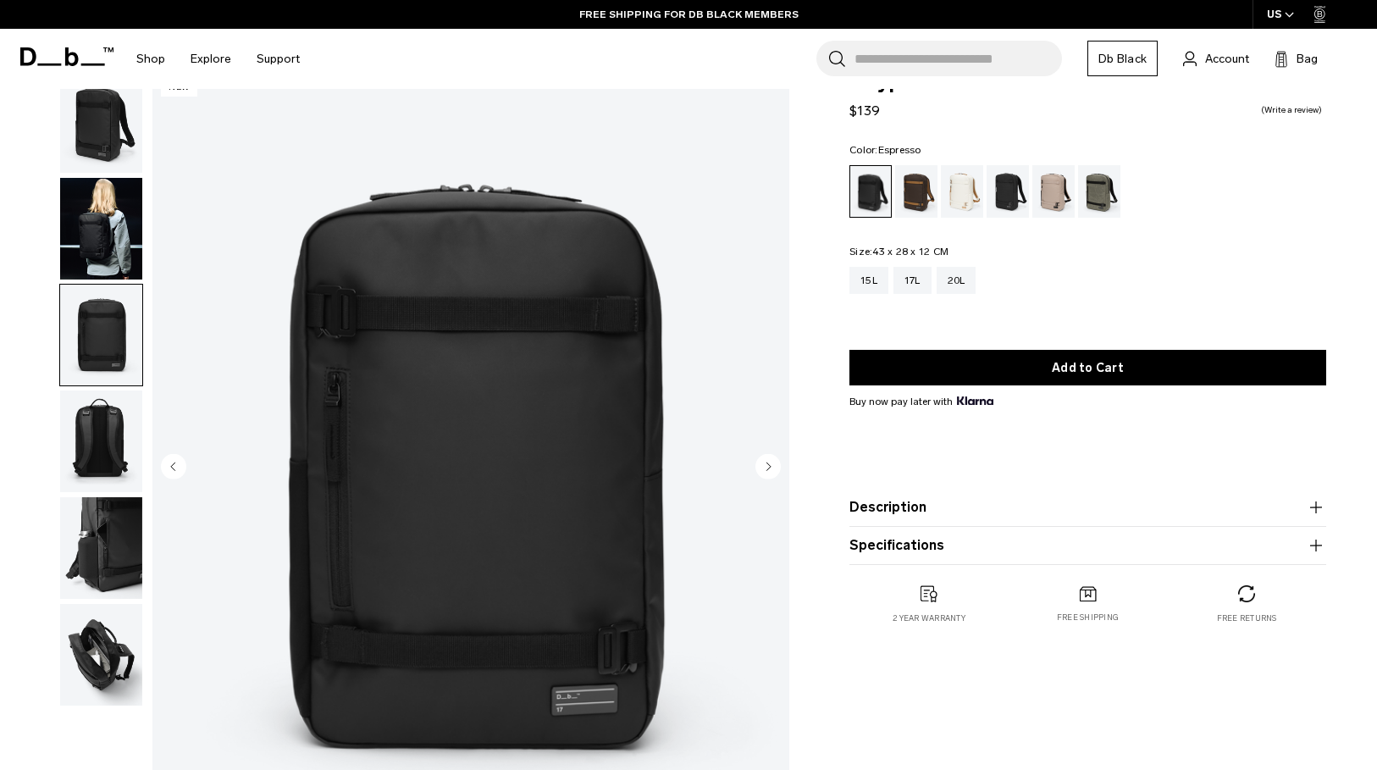
click at [916, 195] on div "Espresso" at bounding box center [916, 191] width 43 height 53
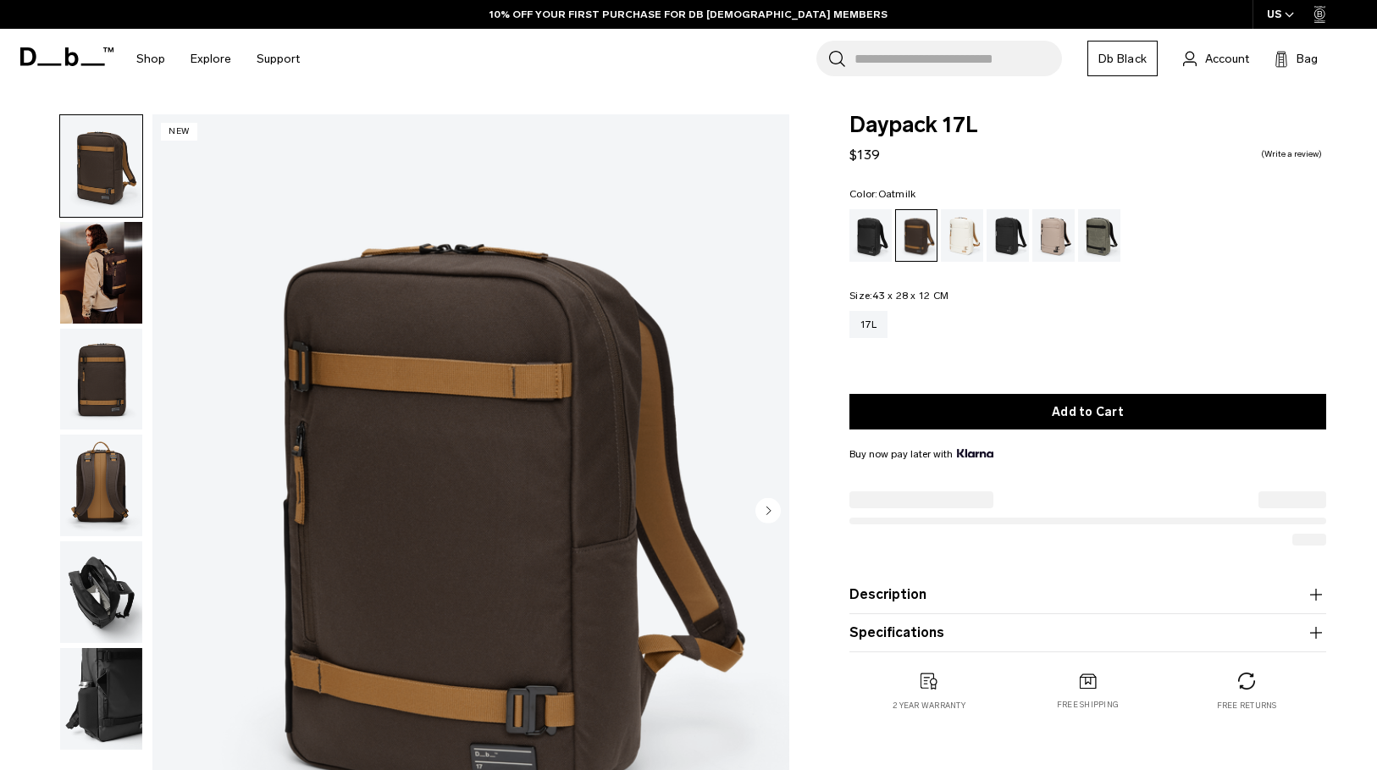
click at [956, 224] on div "Oatmilk" at bounding box center [962, 235] width 43 height 53
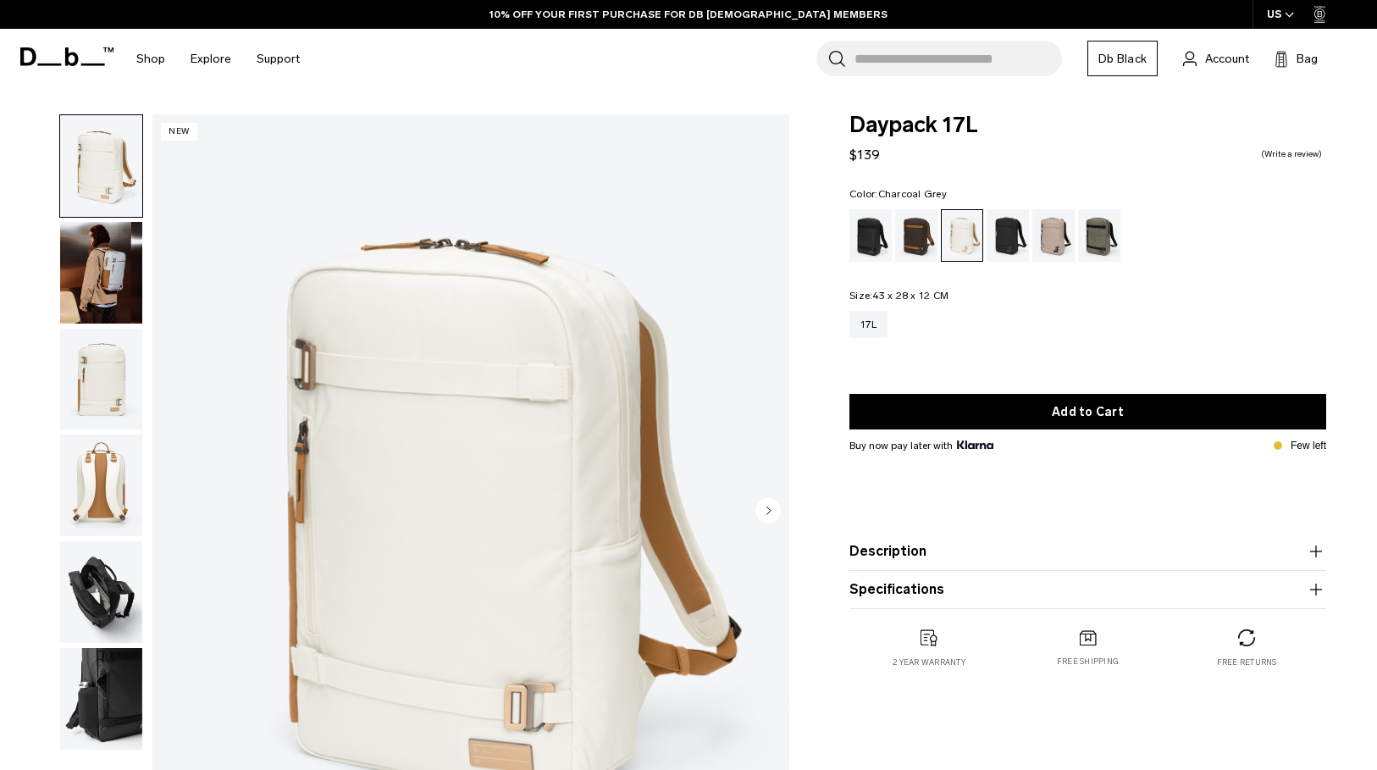
click at [1013, 229] on div "Charcoal Grey" at bounding box center [1008, 235] width 43 height 53
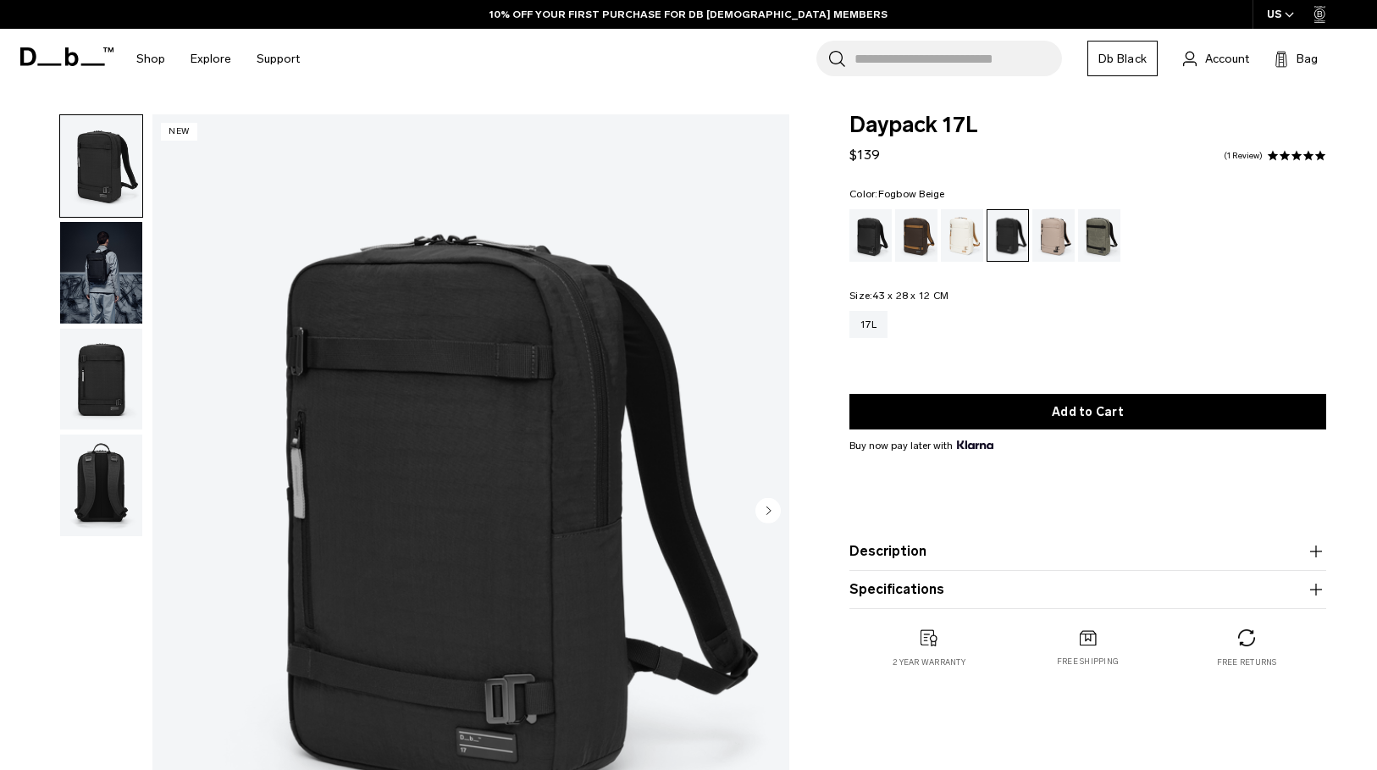
click at [1048, 230] on div "Fogbow Beige" at bounding box center [1054, 235] width 43 height 53
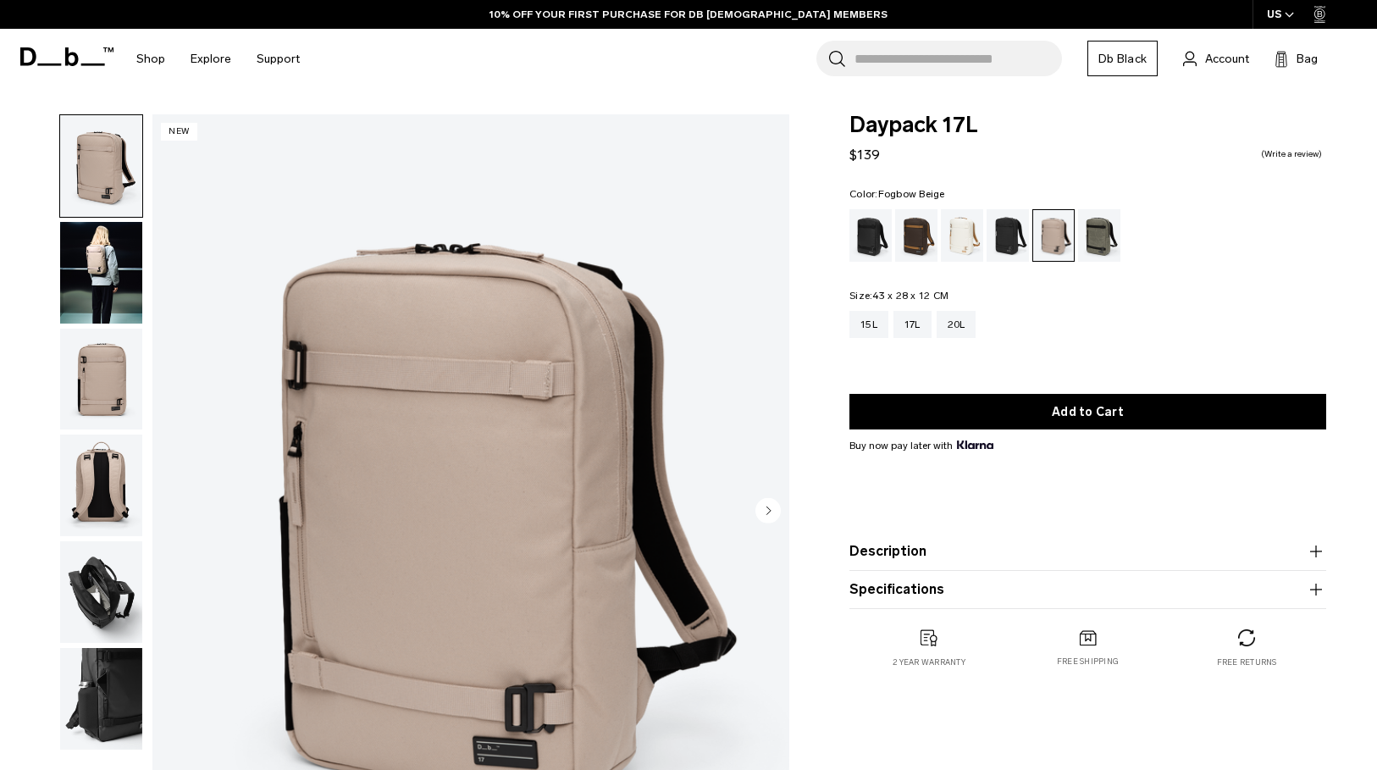
click at [93, 264] on img "button" at bounding box center [101, 273] width 82 height 102
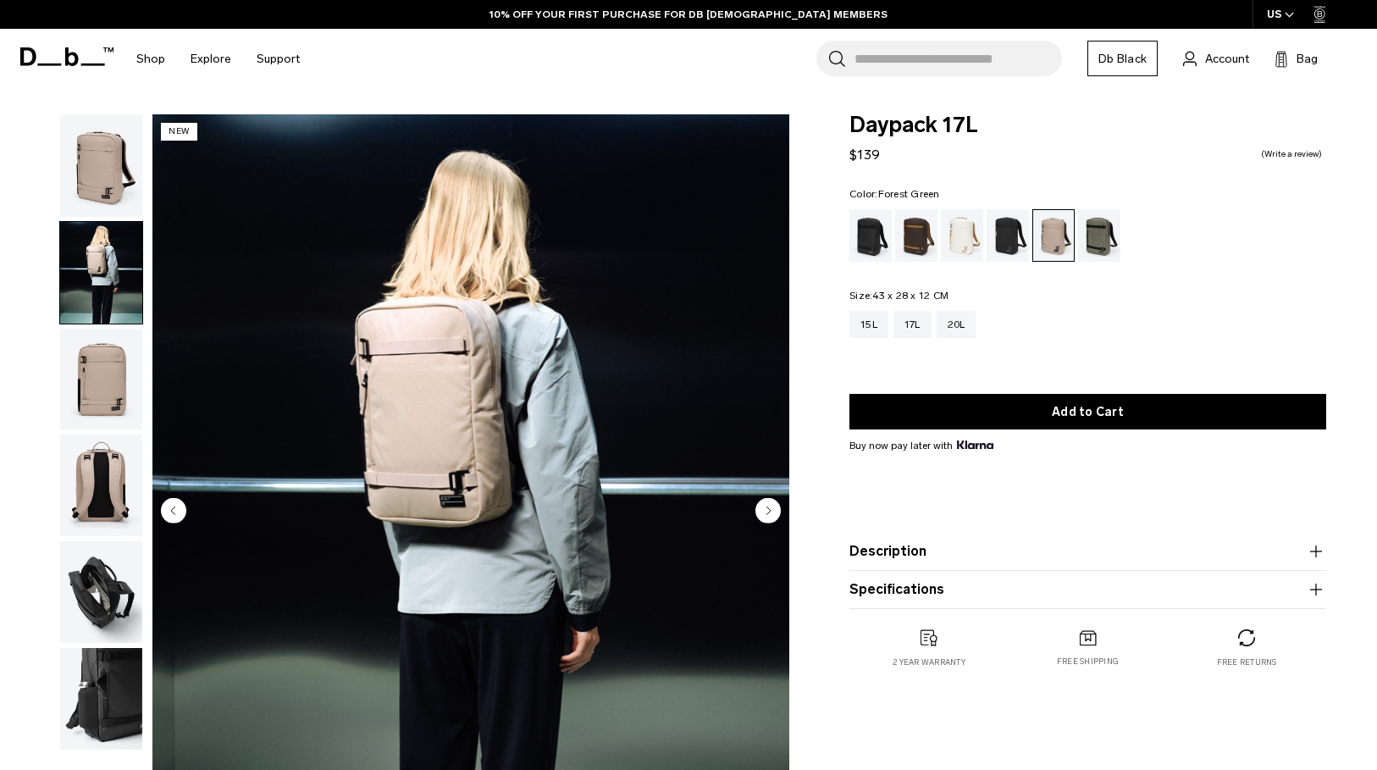
click at [1105, 224] on div "Forest Green" at bounding box center [1099, 235] width 43 height 53
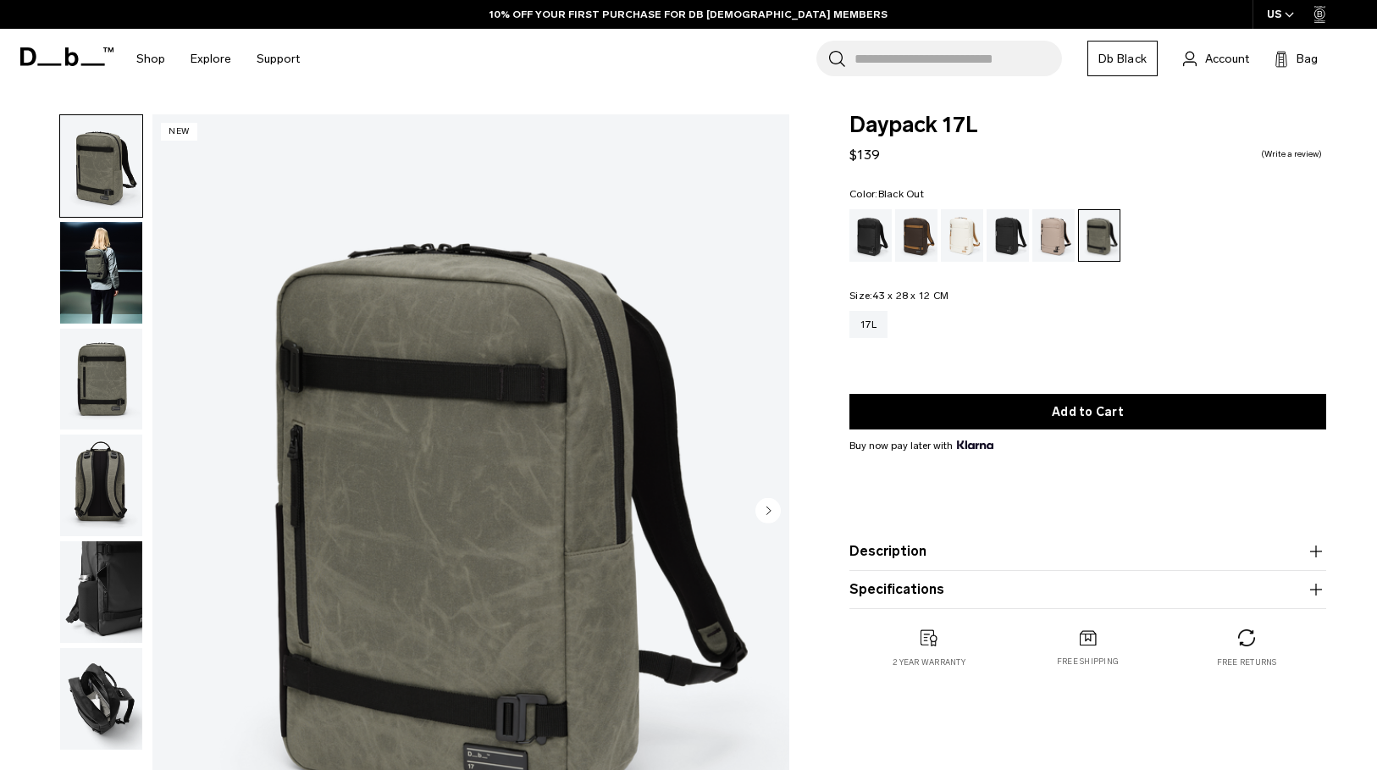
click at [860, 241] on div "Black Out" at bounding box center [871, 235] width 43 height 53
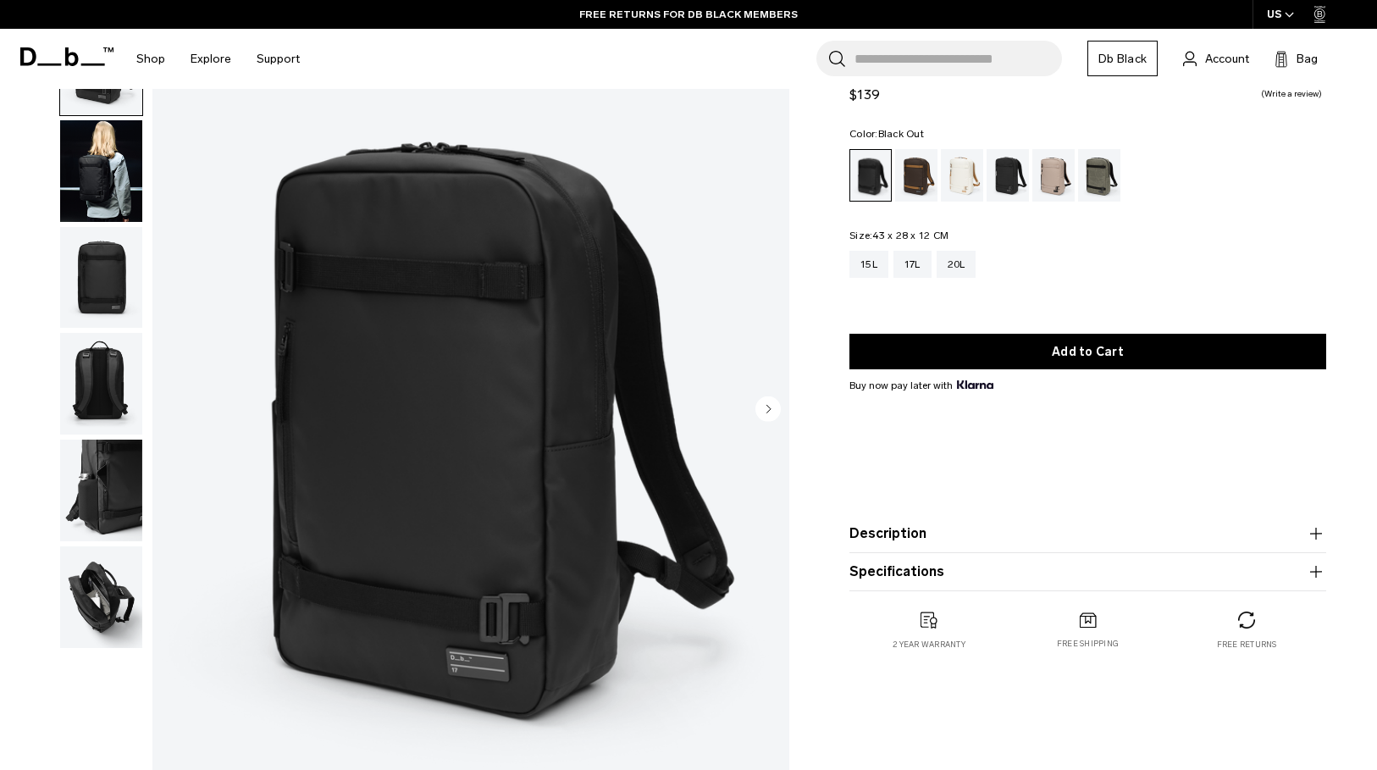
scroll to position [147, 0]
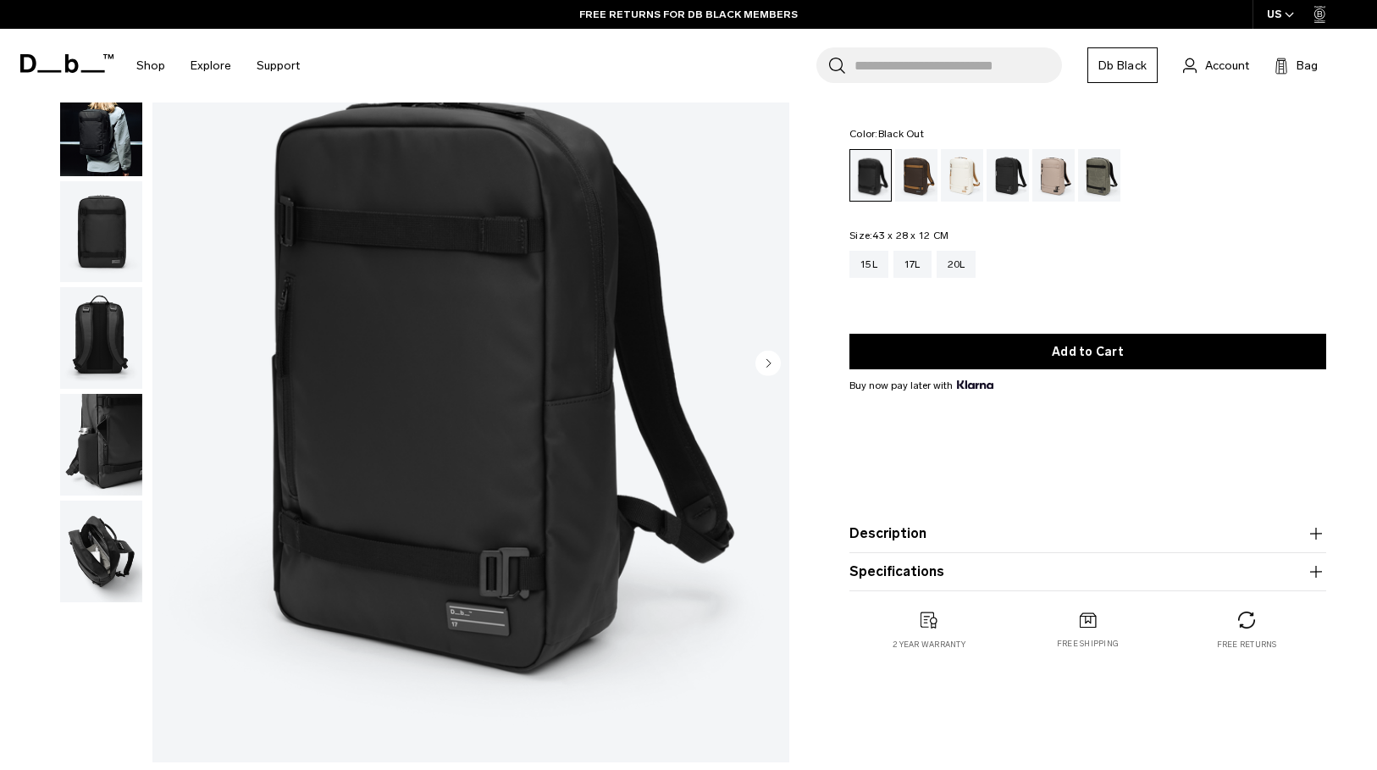
click at [94, 528] on img "button" at bounding box center [101, 552] width 82 height 102
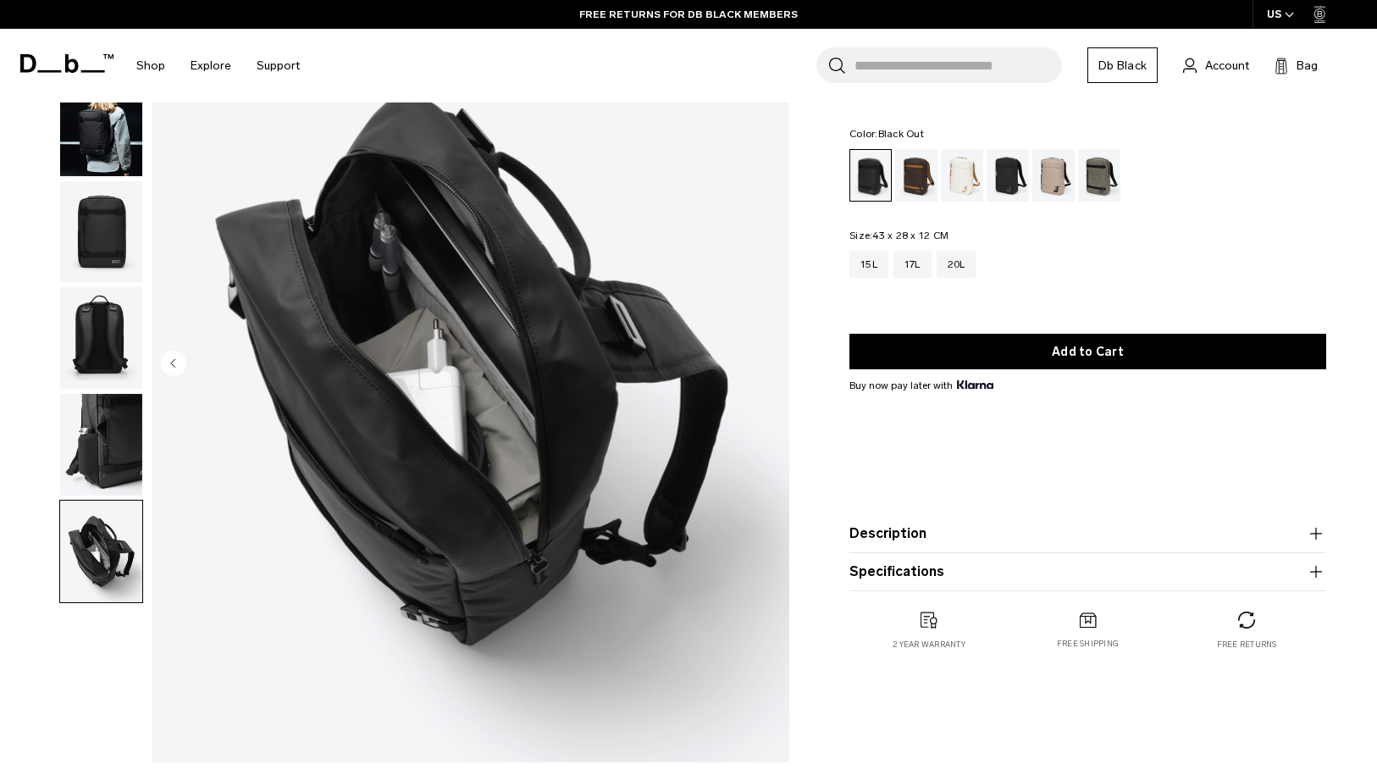
click at [110, 452] on img "button" at bounding box center [101, 445] width 82 height 102
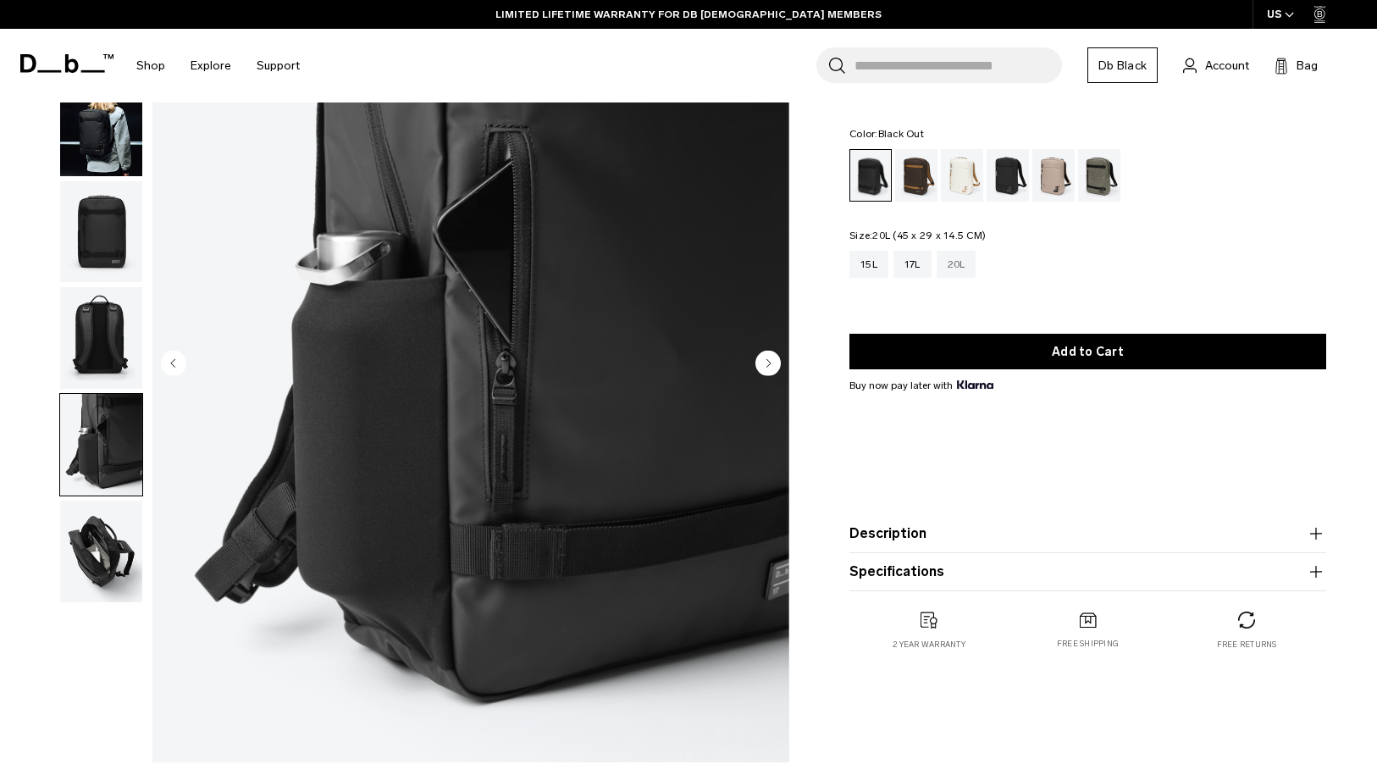
click at [967, 260] on div "20L" at bounding box center [957, 264] width 40 height 27
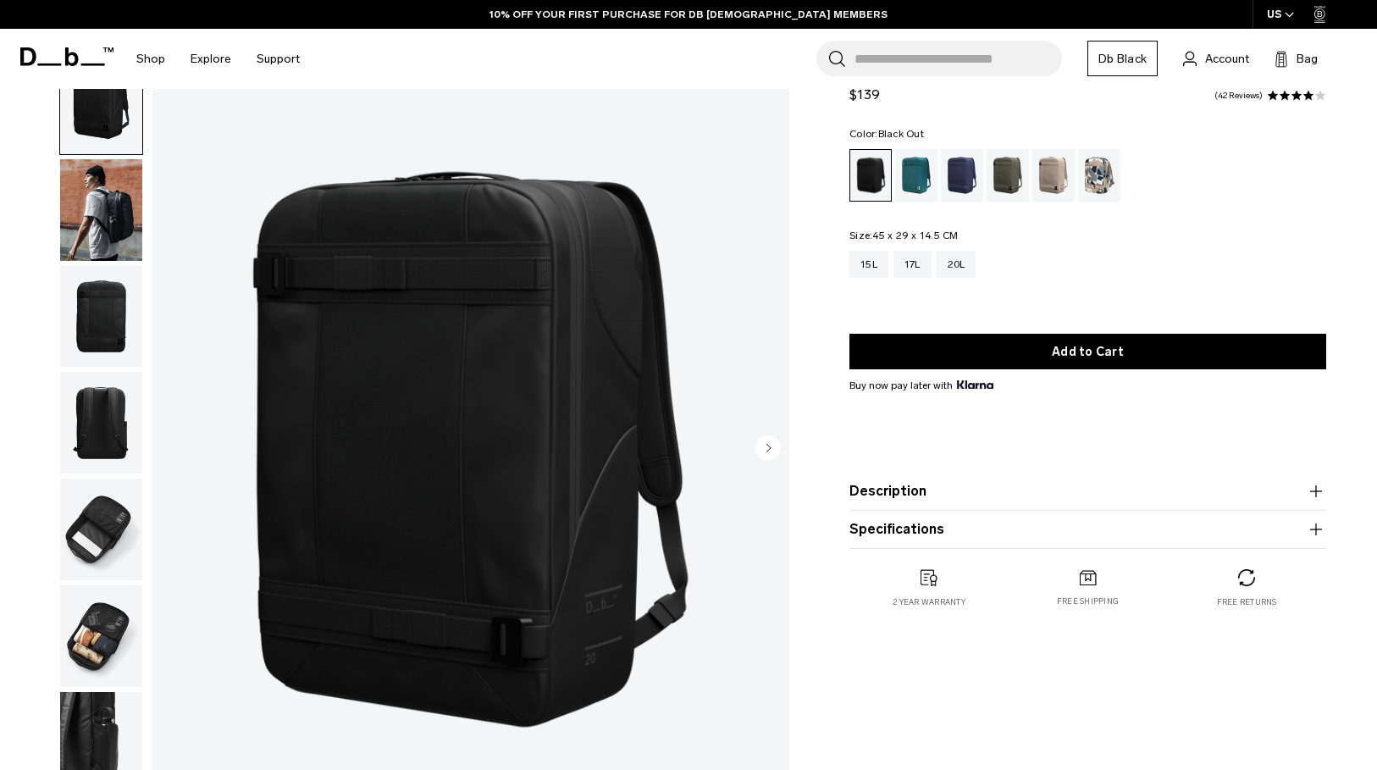
scroll to position [66, 0]
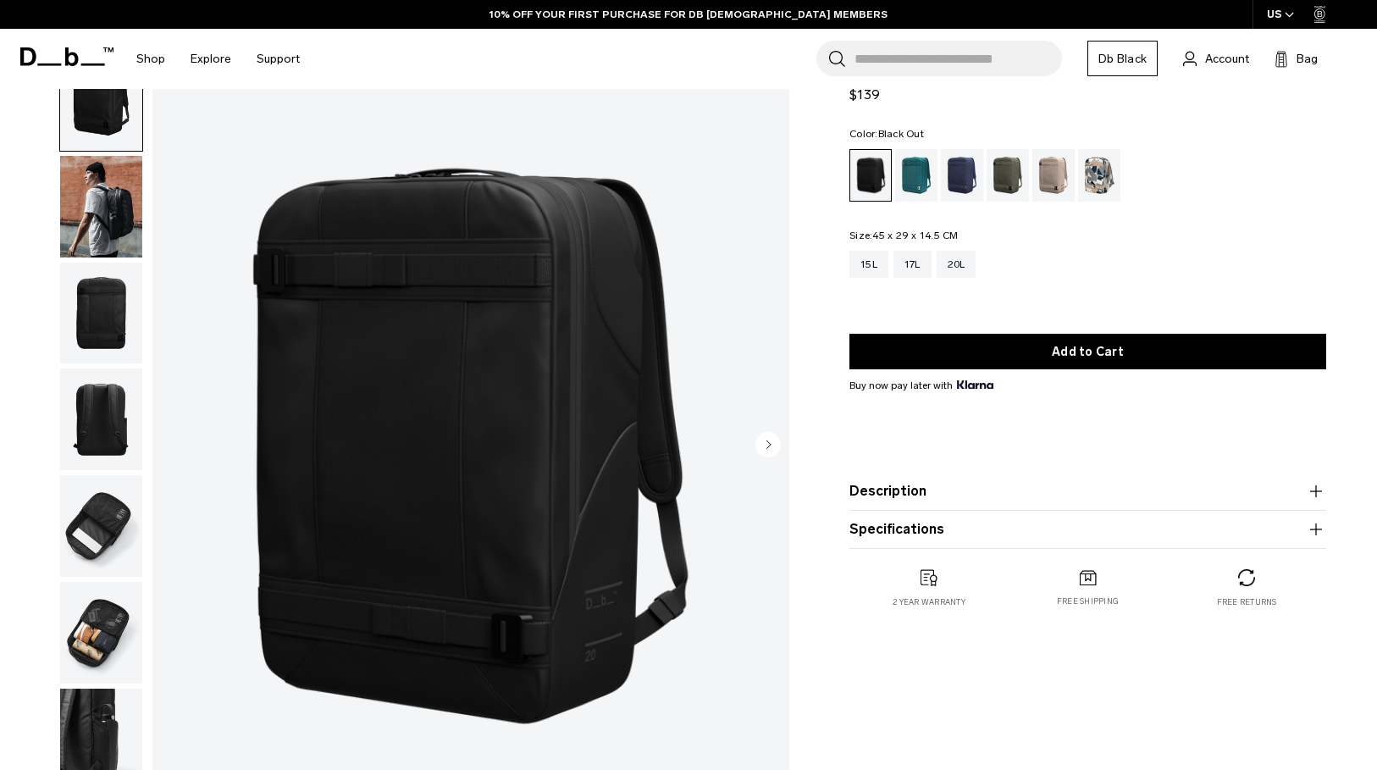
click at [97, 677] on img "button" at bounding box center [101, 633] width 82 height 102
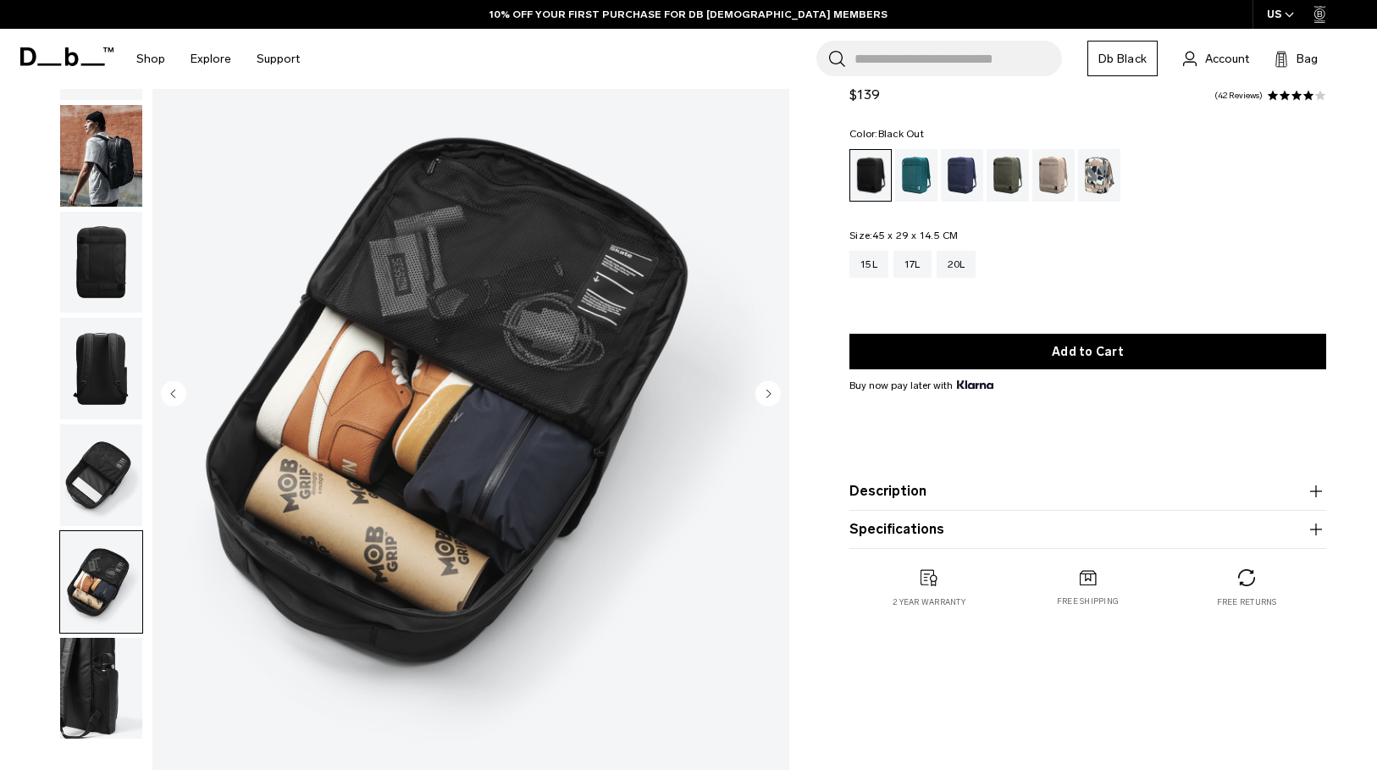
scroll to position [152, 0]
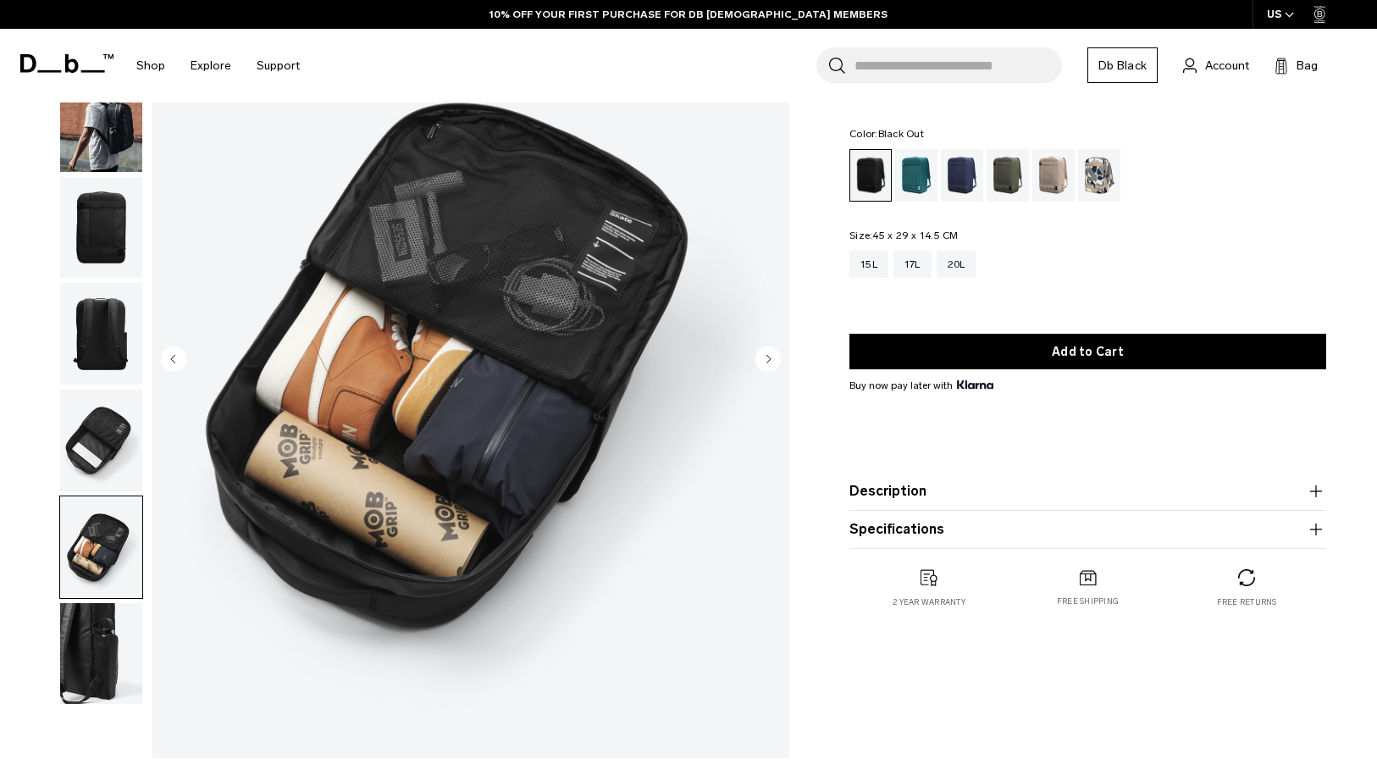
click at [94, 661] on img "button" at bounding box center [101, 654] width 82 height 102
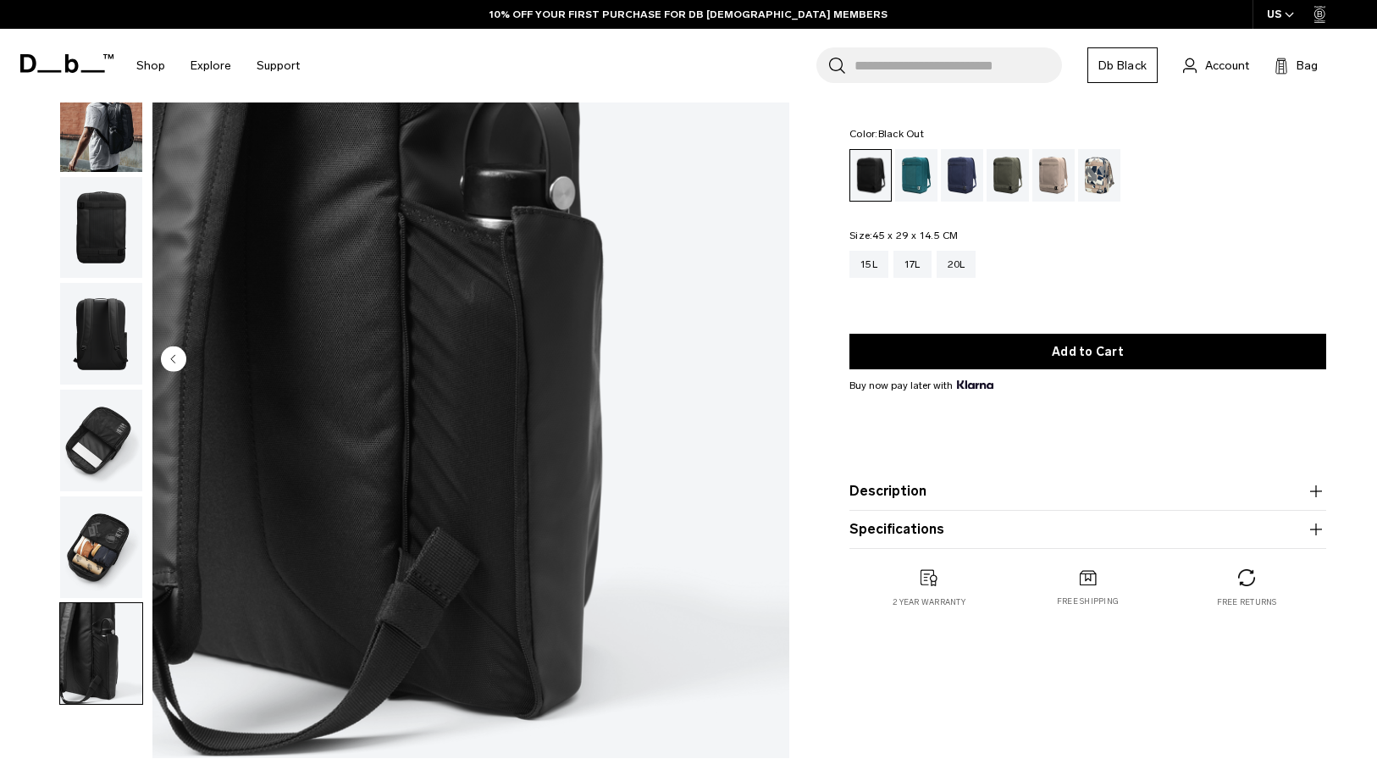
click at [90, 426] on img "button" at bounding box center [101, 441] width 82 height 102
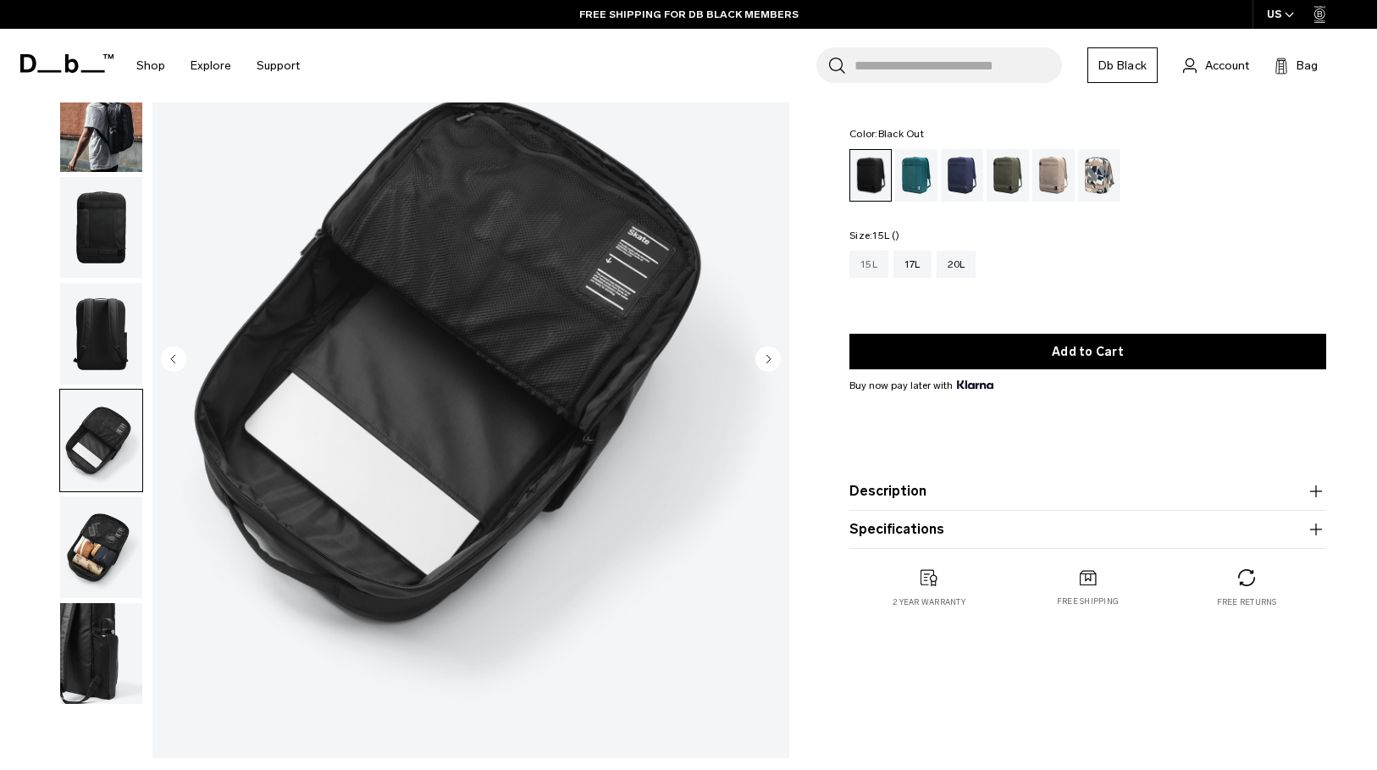
click at [877, 270] on div "15L" at bounding box center [869, 264] width 39 height 27
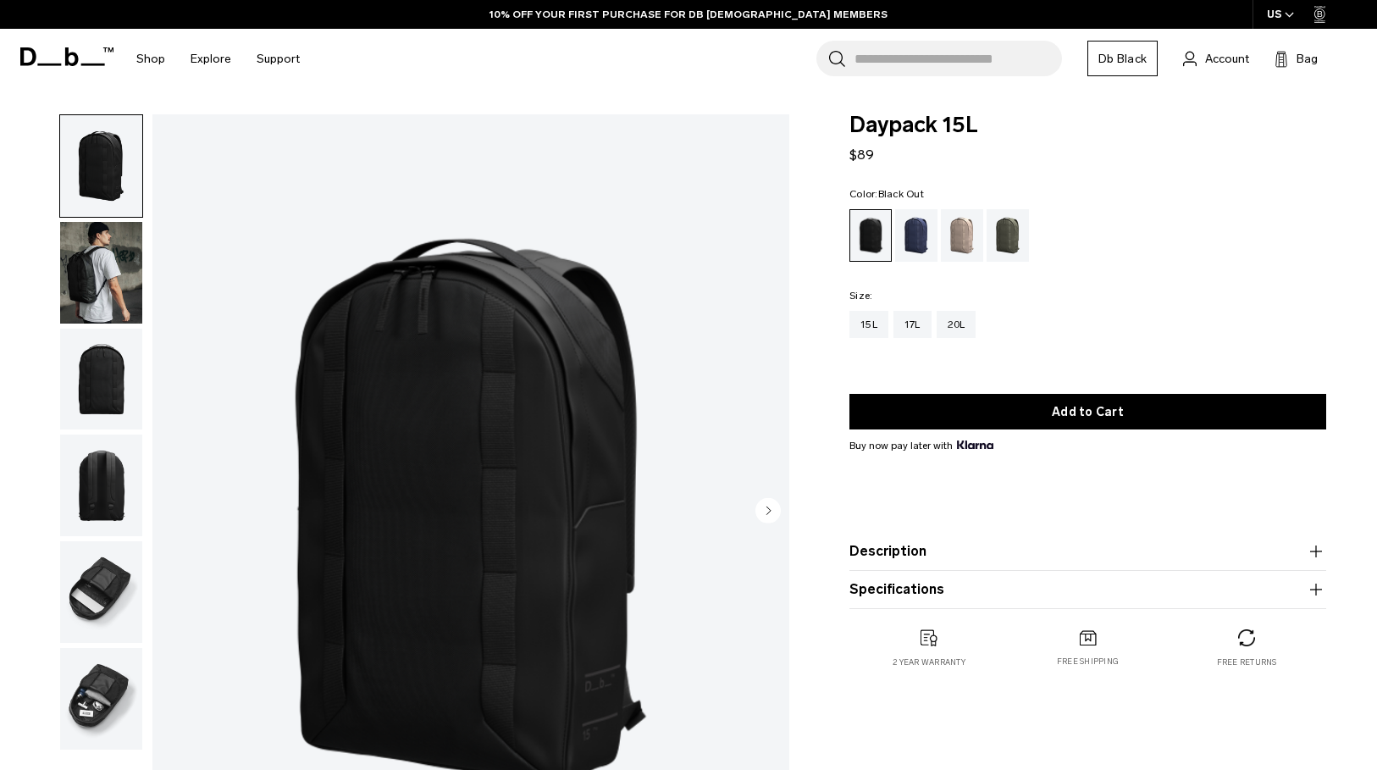
click at [90, 681] on img "button" at bounding box center [101, 699] width 82 height 102
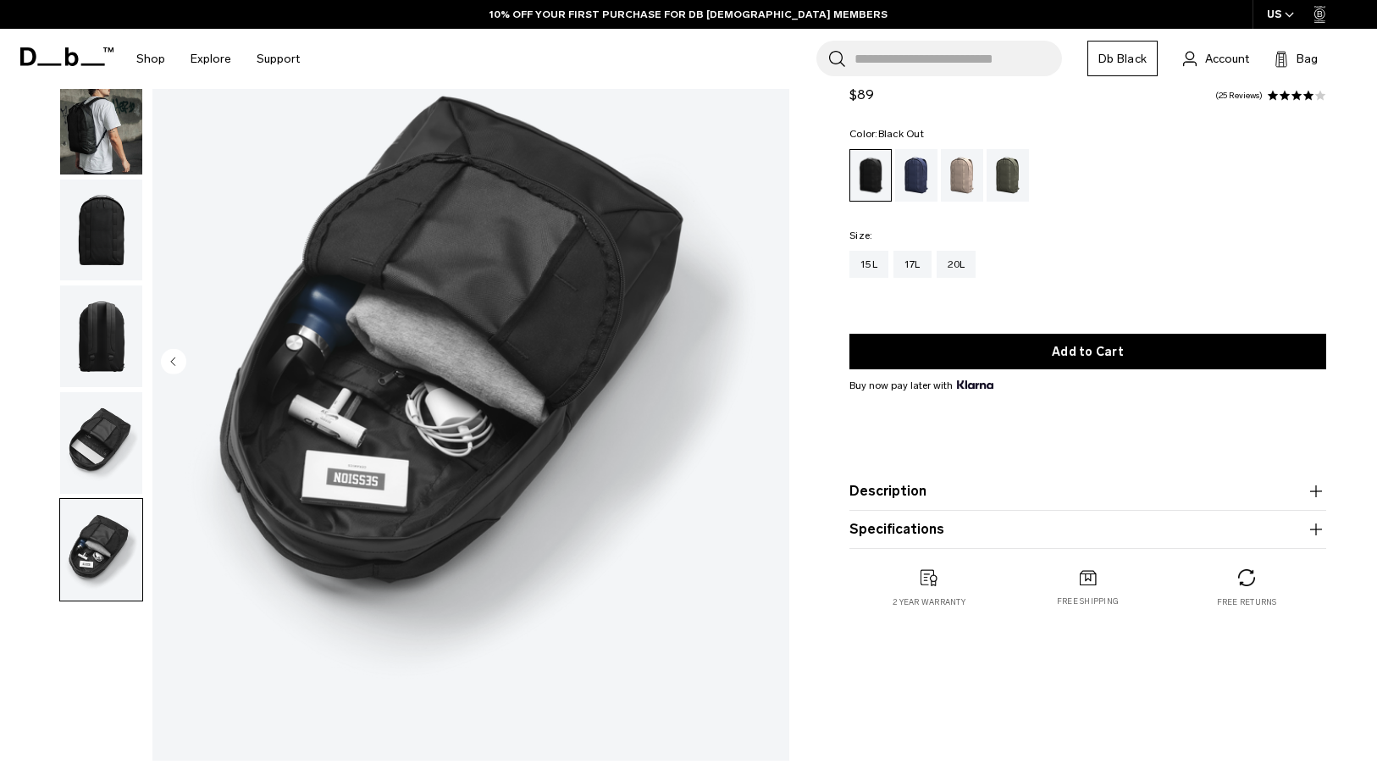
scroll to position [197, 0]
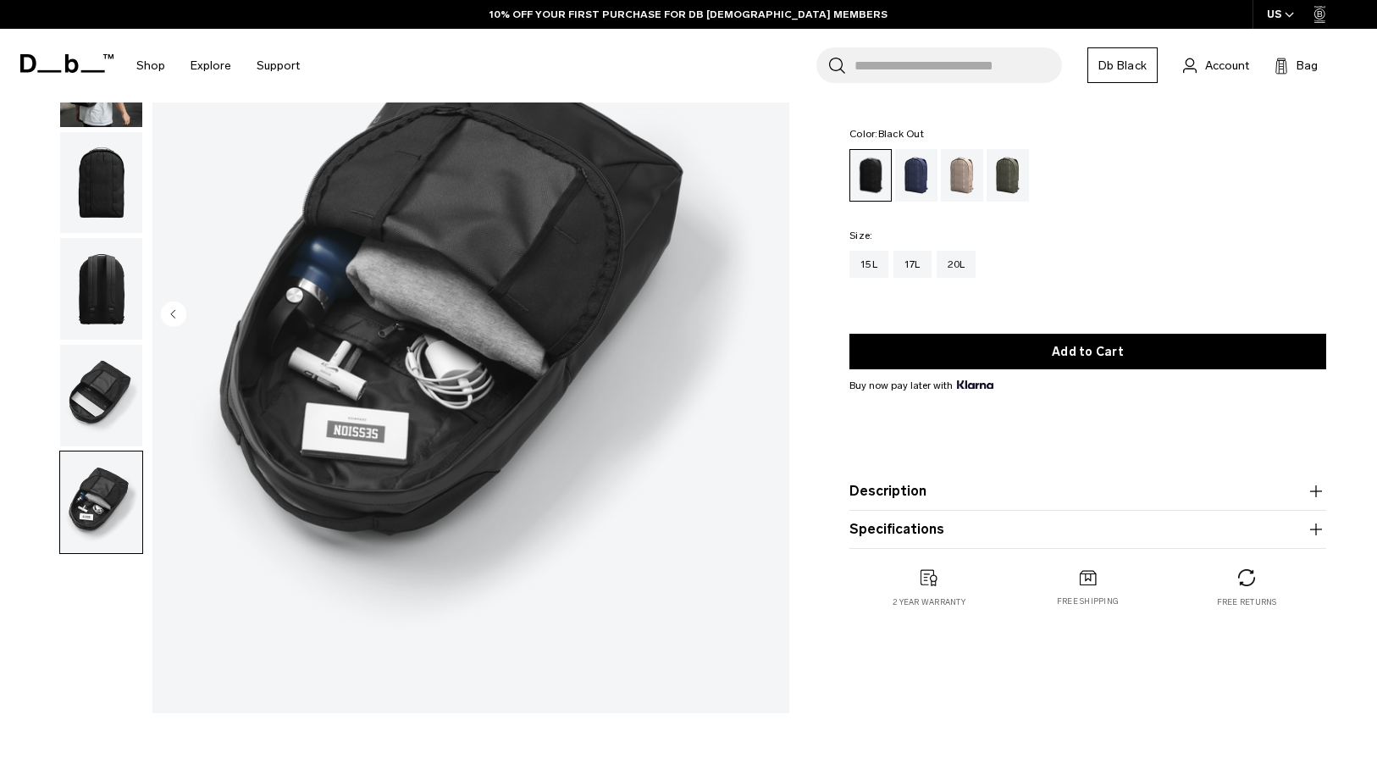
click at [127, 397] on img "button" at bounding box center [101, 396] width 82 height 102
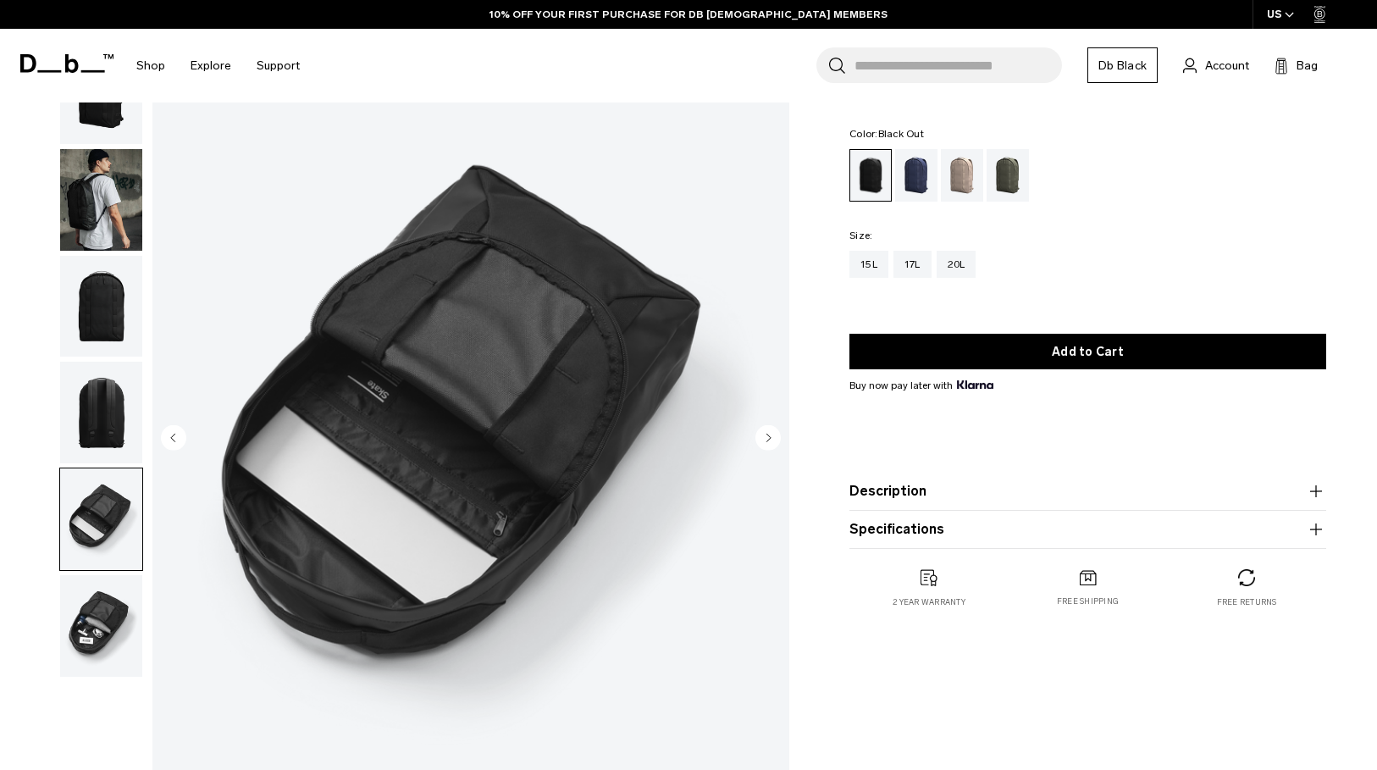
scroll to position [64, 0]
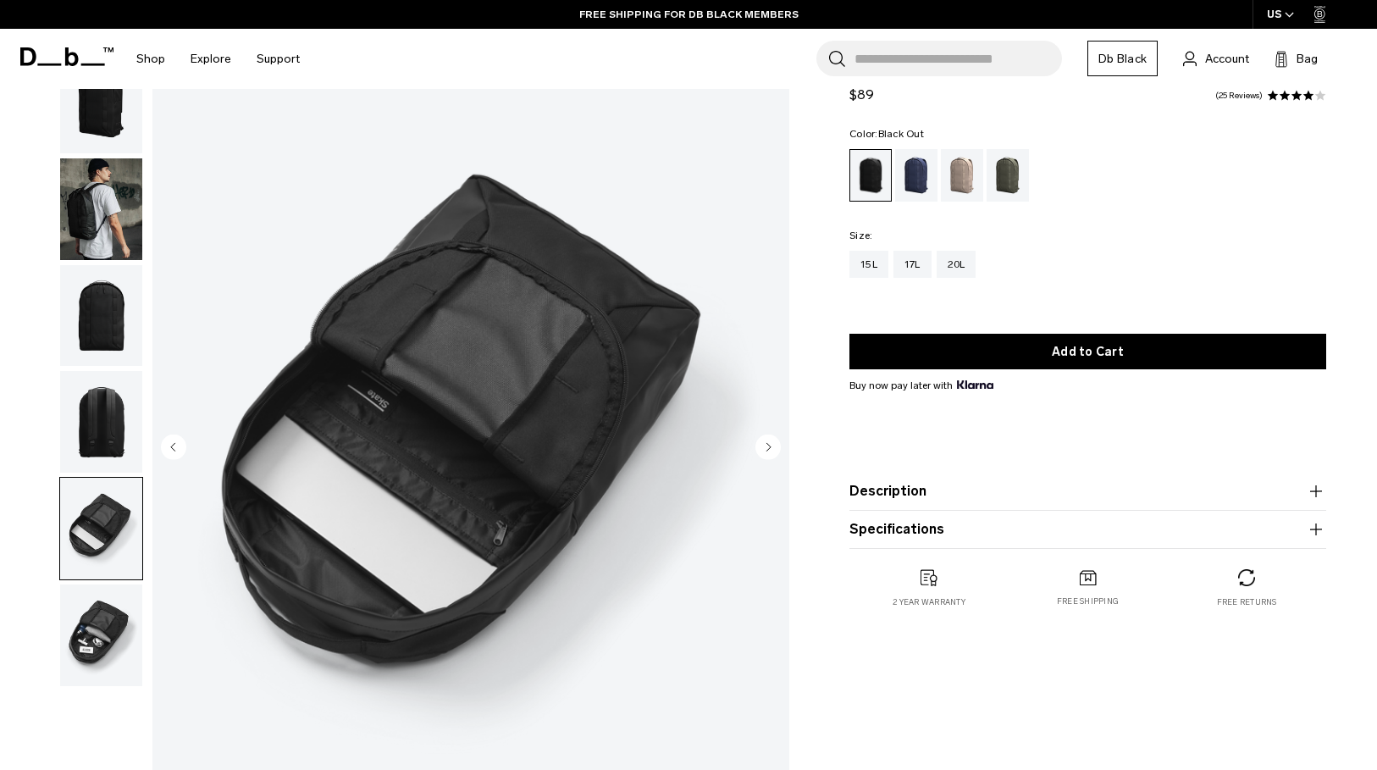
click at [123, 130] on img "button" at bounding box center [101, 103] width 82 height 102
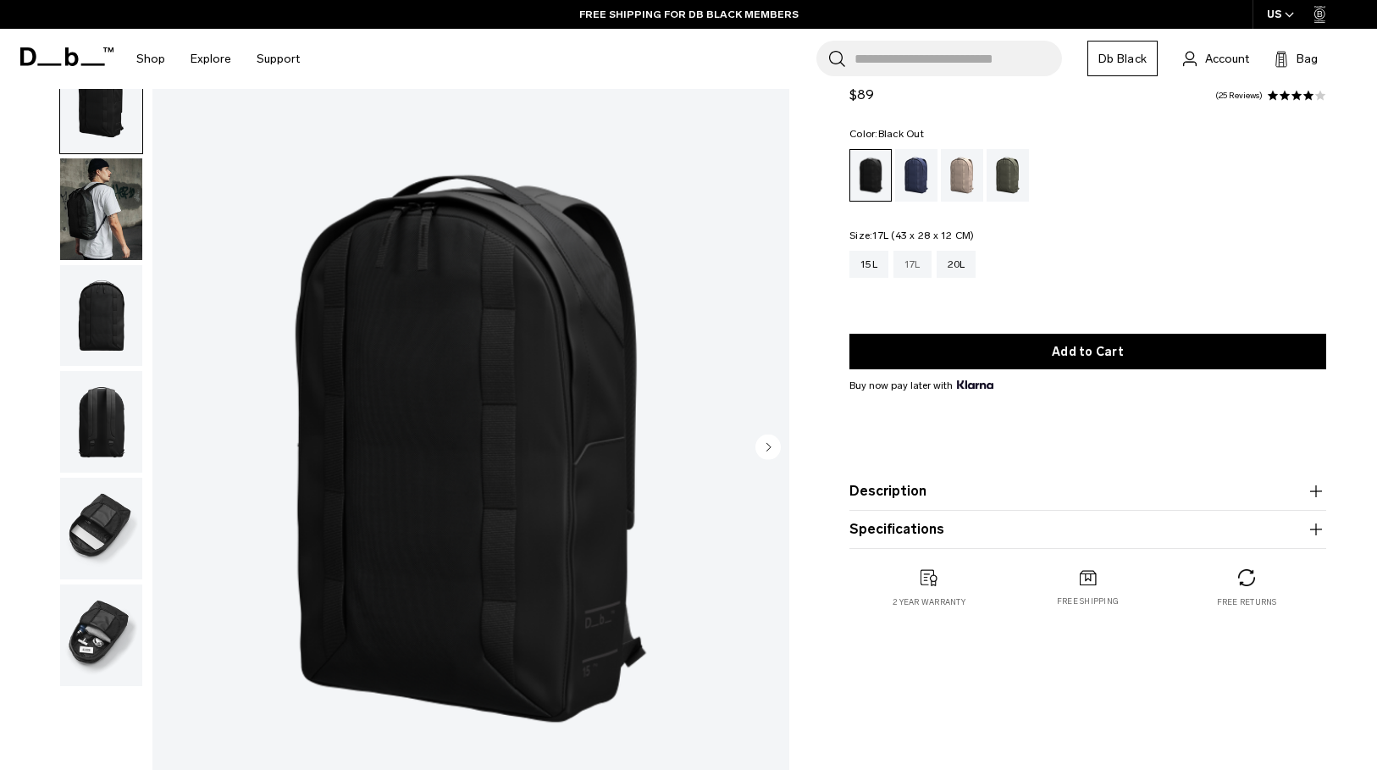
click at [906, 258] on div "17L" at bounding box center [913, 264] width 38 height 27
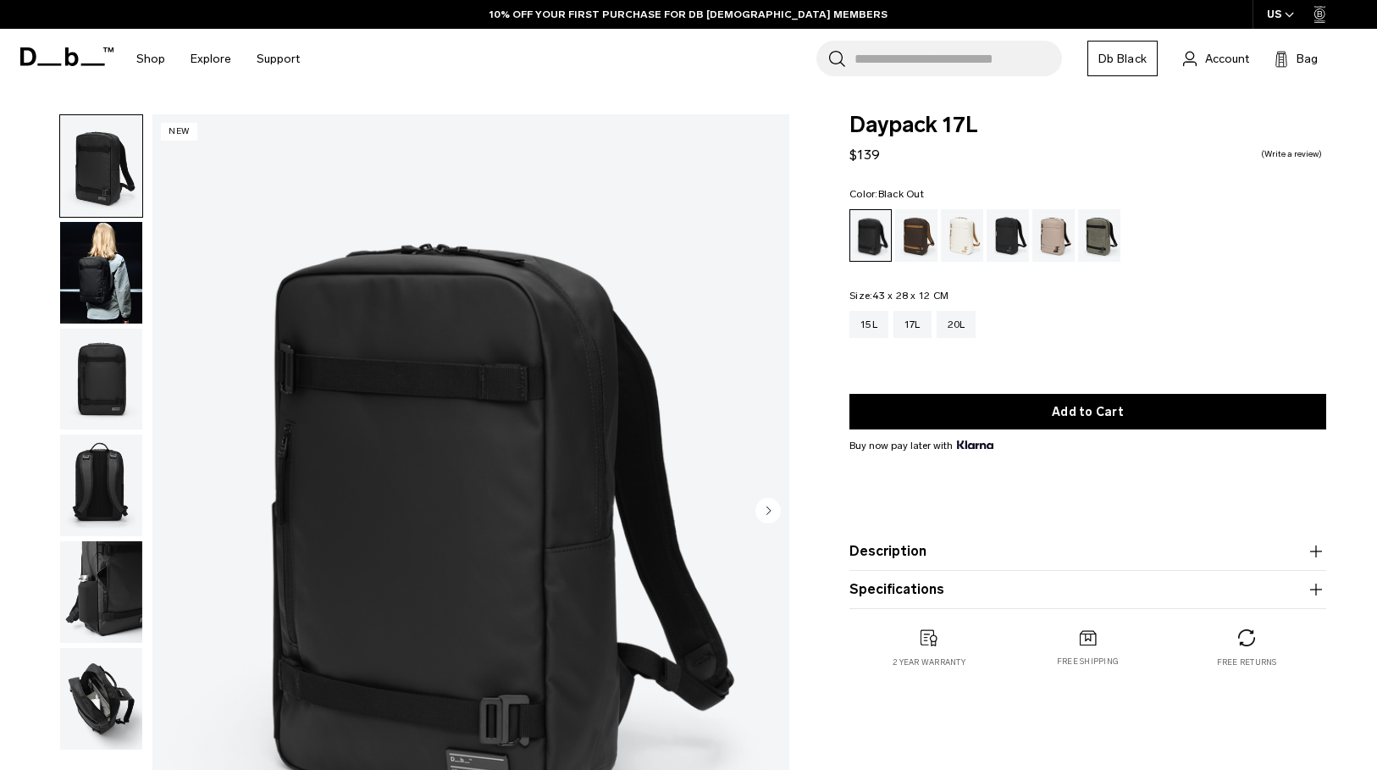
click at [86, 383] on img "button" at bounding box center [101, 380] width 82 height 102
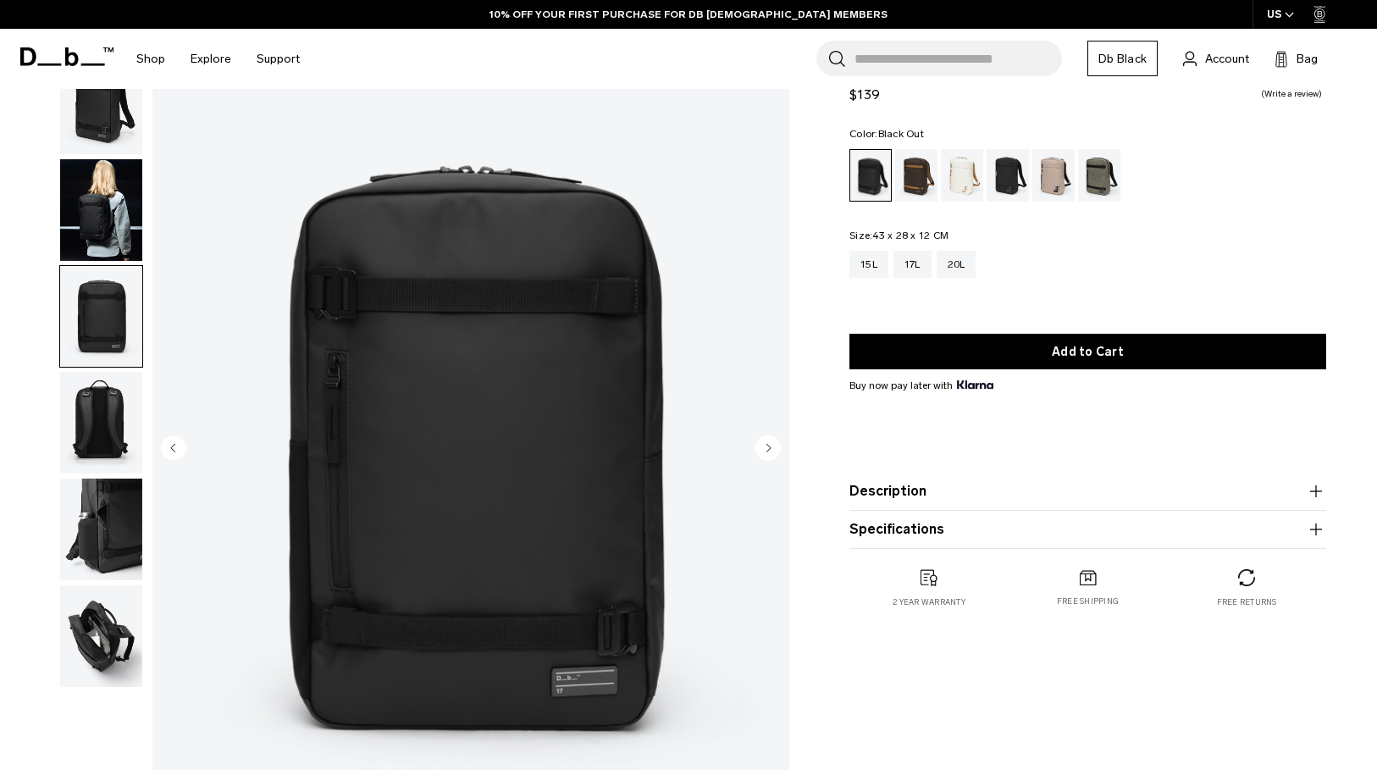
scroll to position [62, 0]
click at [81, 202] on img "button" at bounding box center [101, 211] width 82 height 102
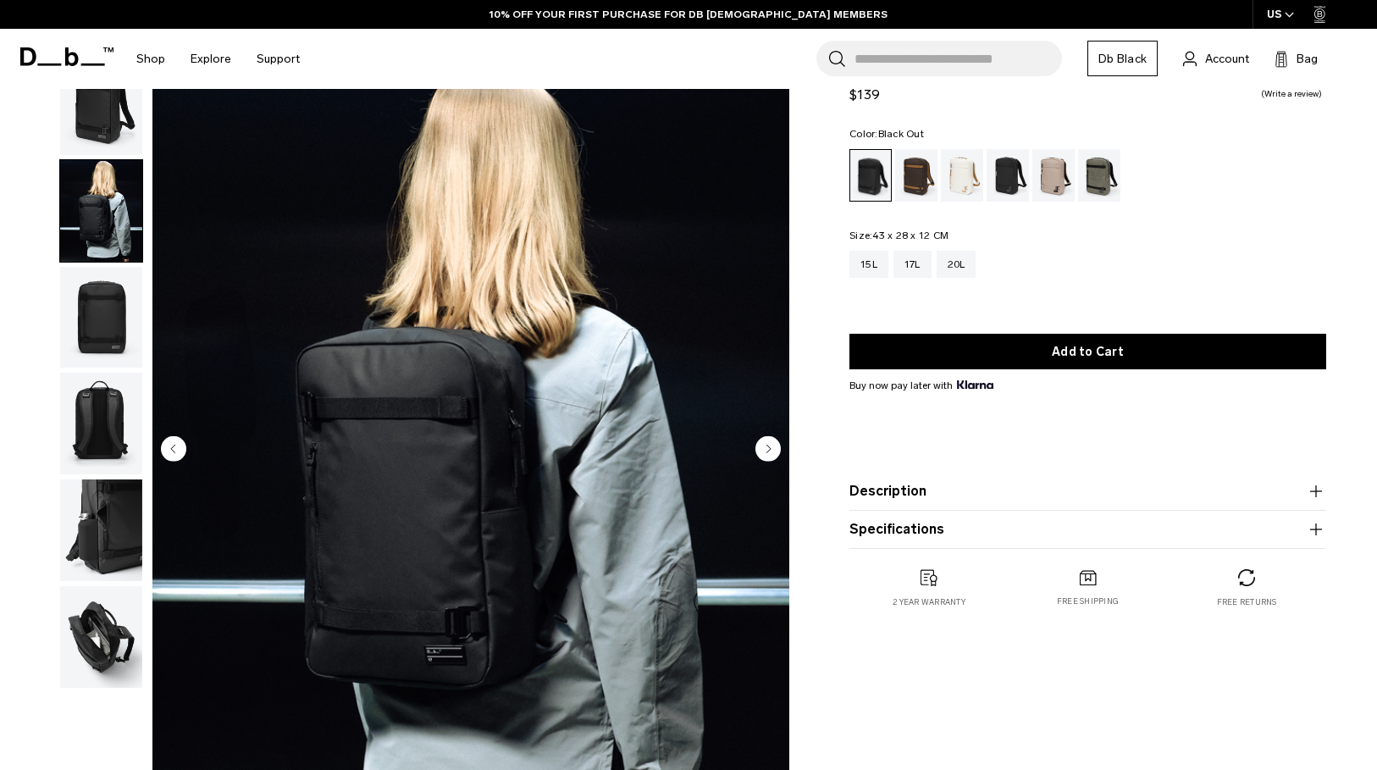
drag, startPoint x: 113, startPoint y: 439, endPoint x: 110, endPoint y: 482, distance: 43.3
click at [113, 439] on img "button" at bounding box center [101, 424] width 82 height 102
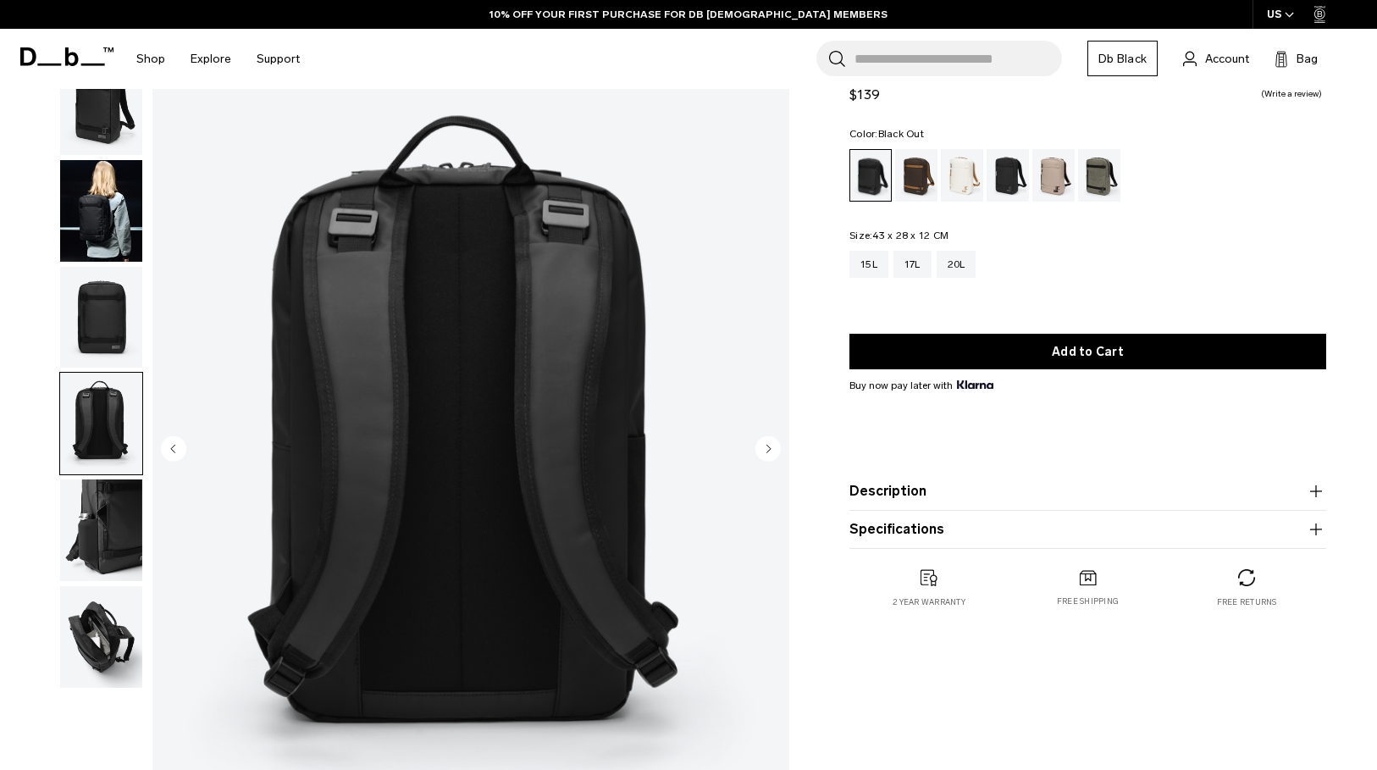
click at [113, 534] on img "button" at bounding box center [101, 530] width 82 height 102
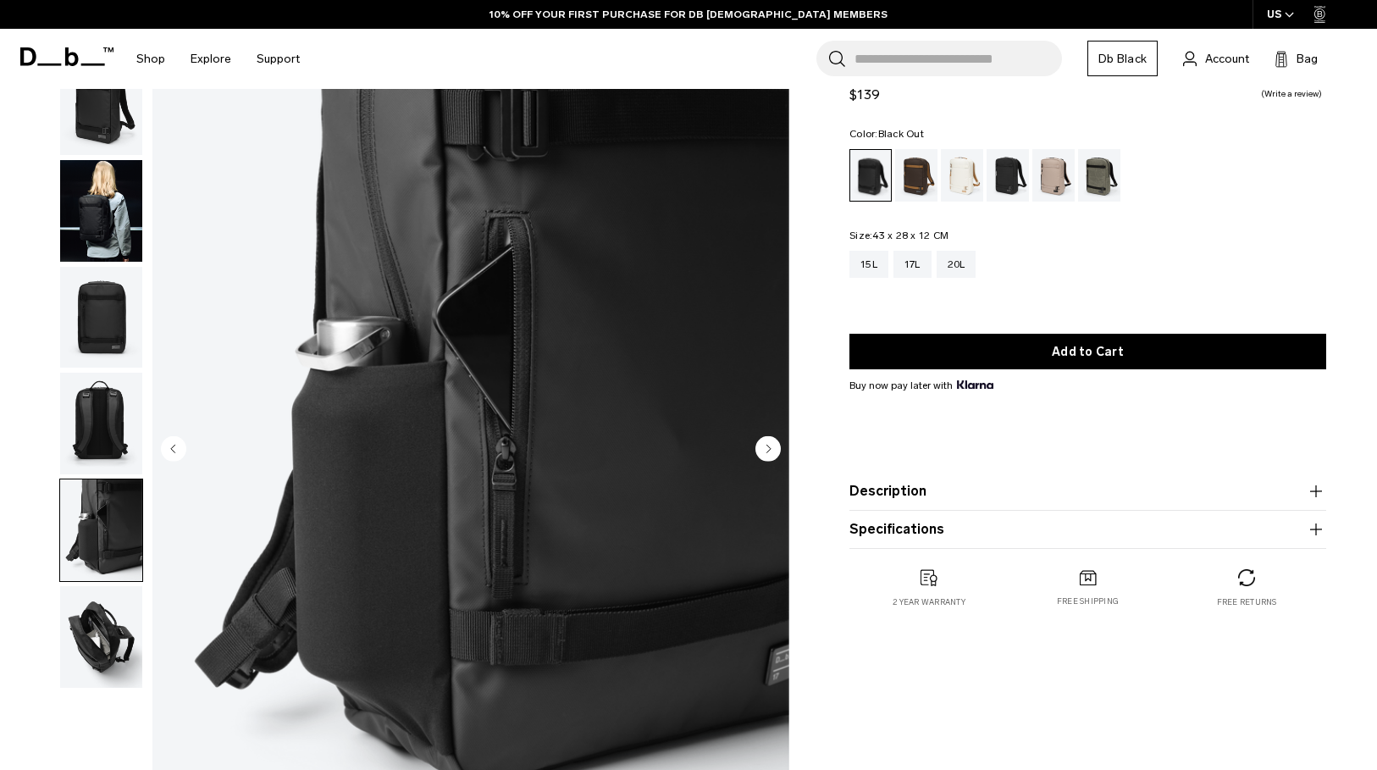
click at [86, 612] on img "button" at bounding box center [101, 637] width 82 height 102
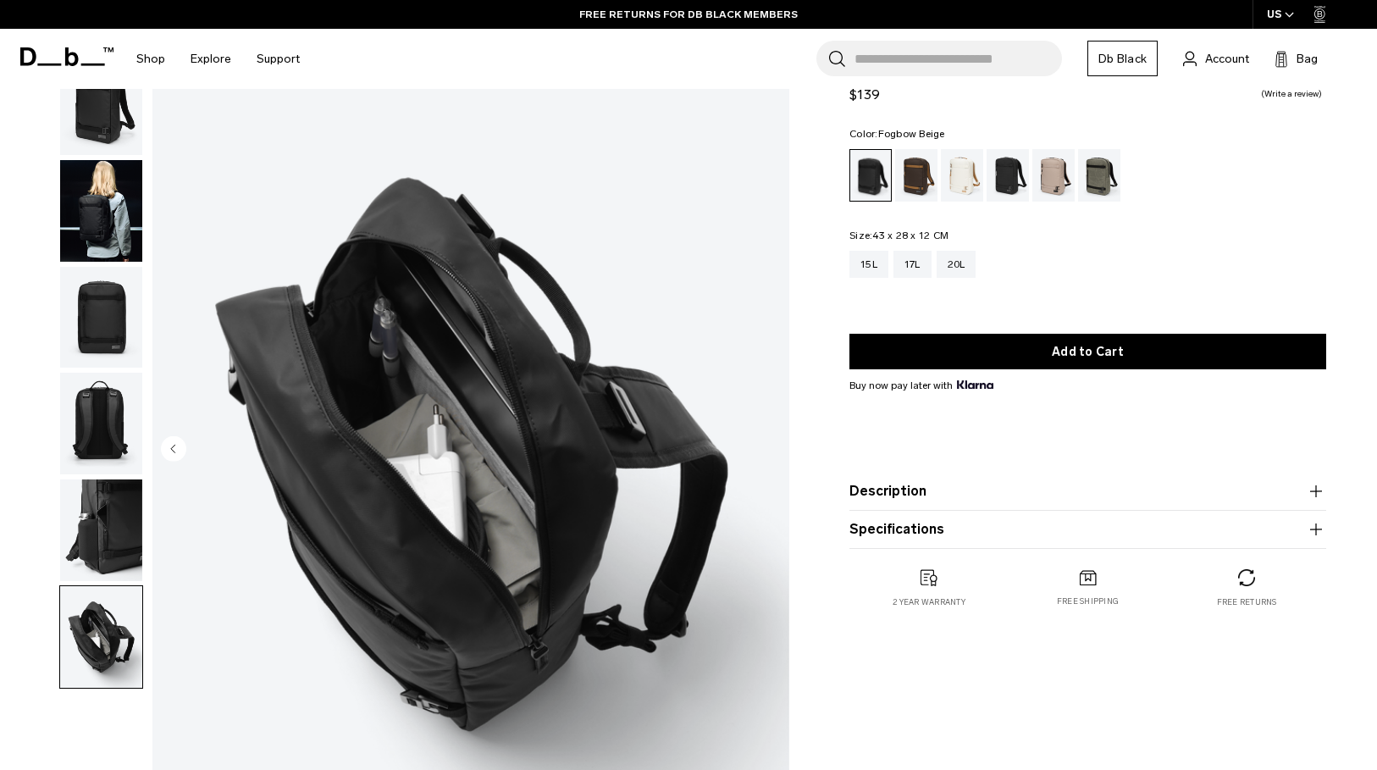
click at [1057, 177] on div "Fogbow Beige" at bounding box center [1054, 175] width 43 height 53
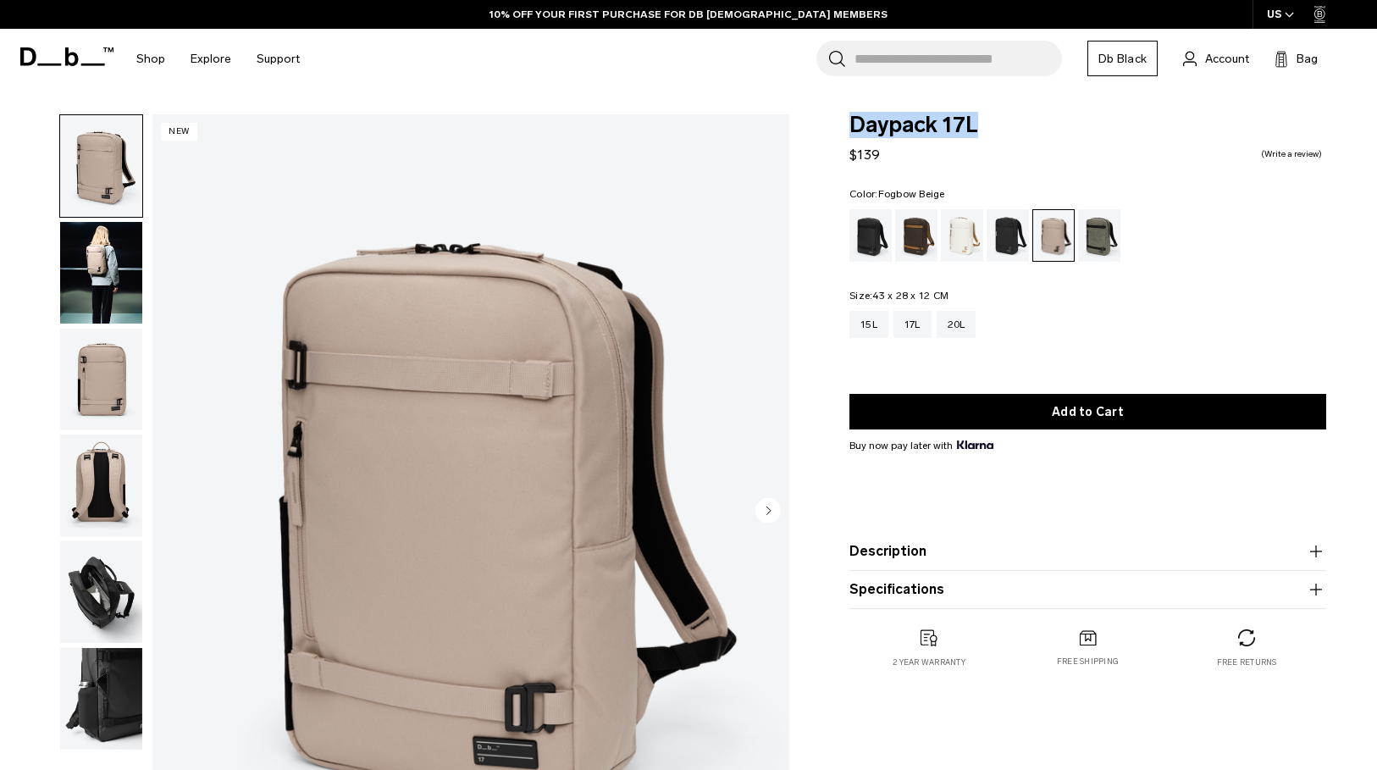
drag, startPoint x: 853, startPoint y: 128, endPoint x: 974, endPoint y: 126, distance: 121.1
click at [974, 126] on span "Daypack 17L" at bounding box center [1088, 125] width 477 height 22
click at [1309, 554] on icon "button" at bounding box center [1316, 551] width 20 height 20
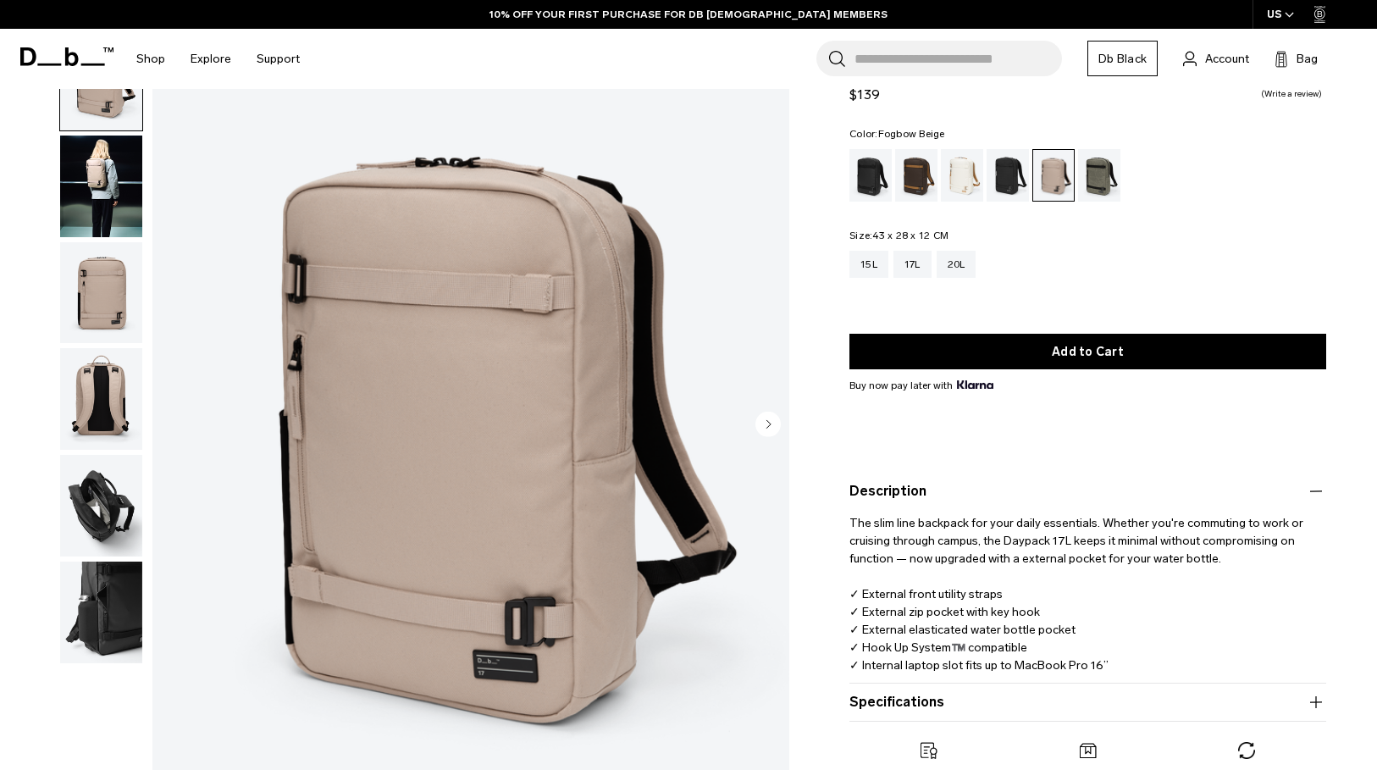
scroll to position [102, 0]
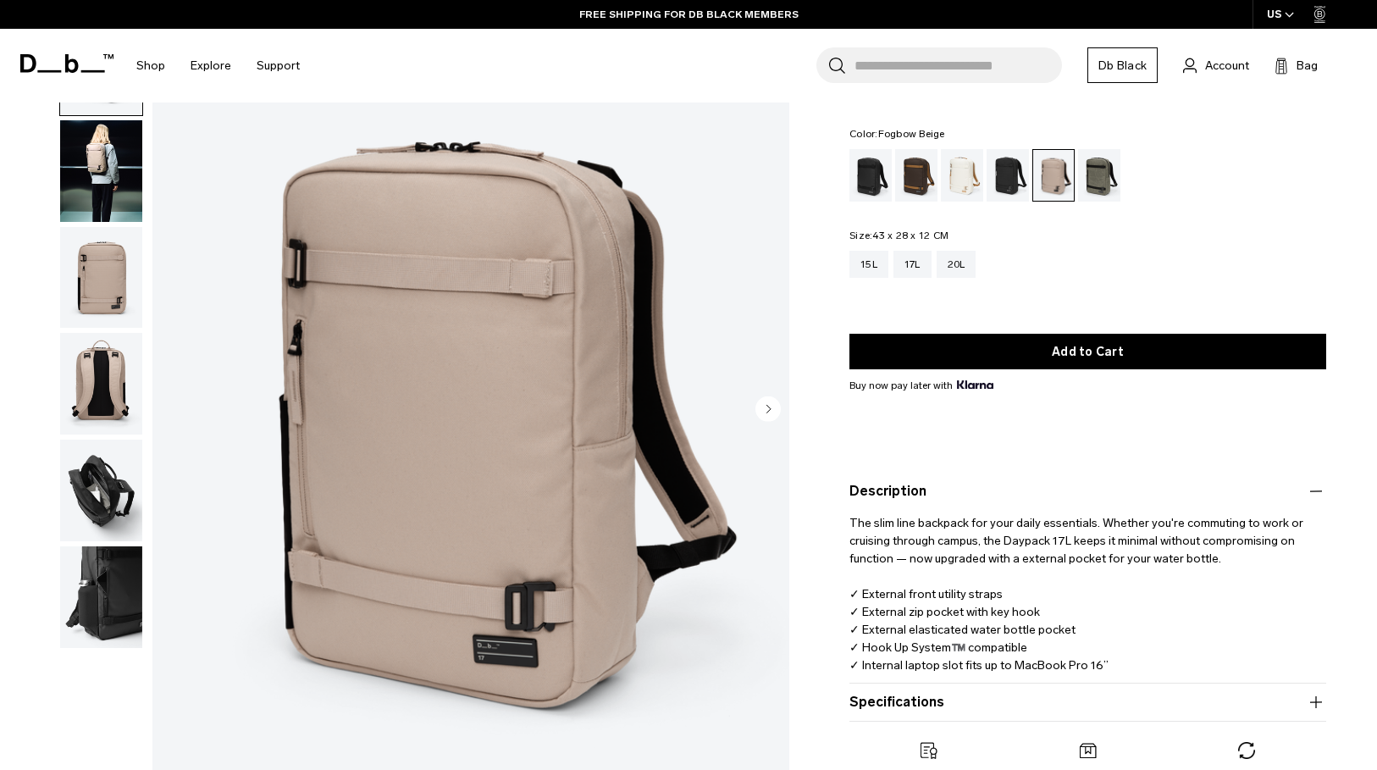
click at [103, 473] on img "button" at bounding box center [101, 491] width 82 height 102
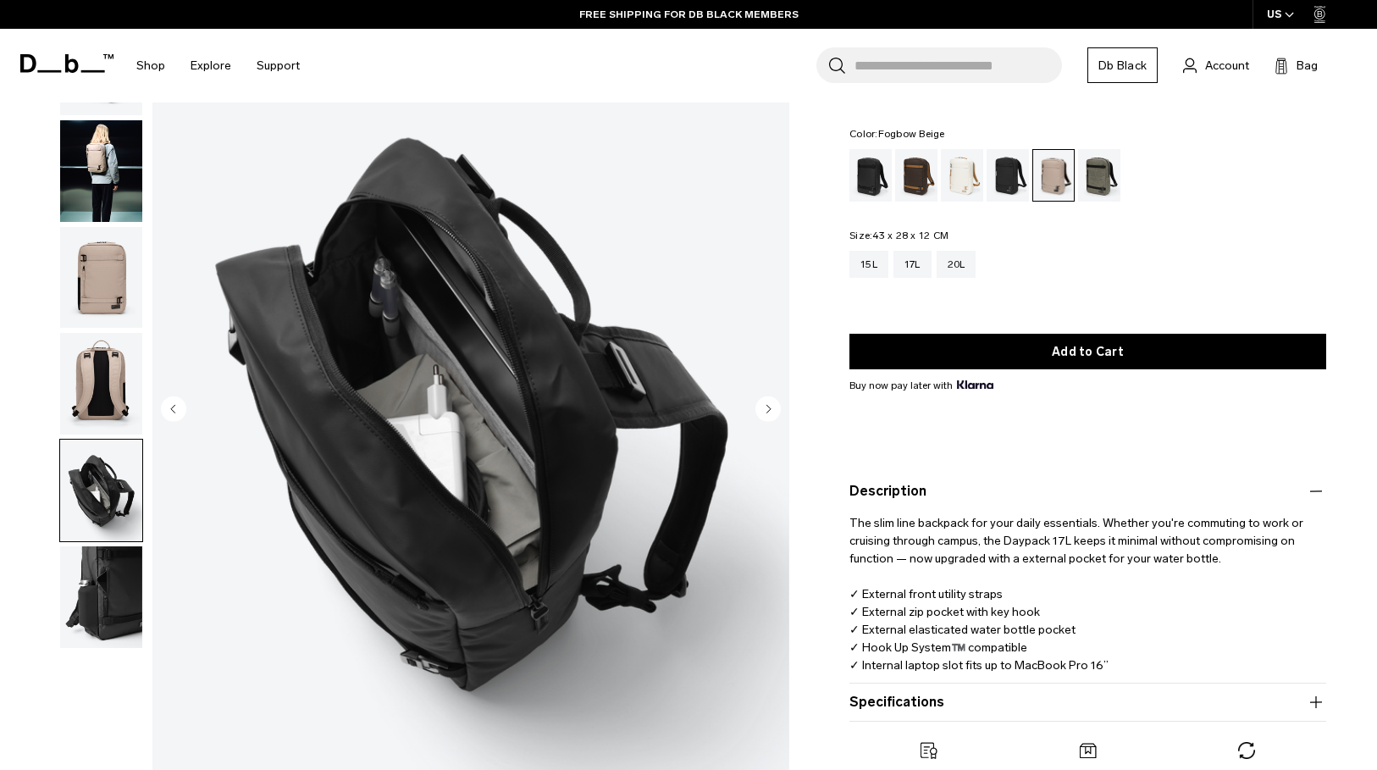
click at [103, 539] on img "button" at bounding box center [101, 491] width 82 height 102
click at [103, 555] on img "button" at bounding box center [101, 597] width 82 height 102
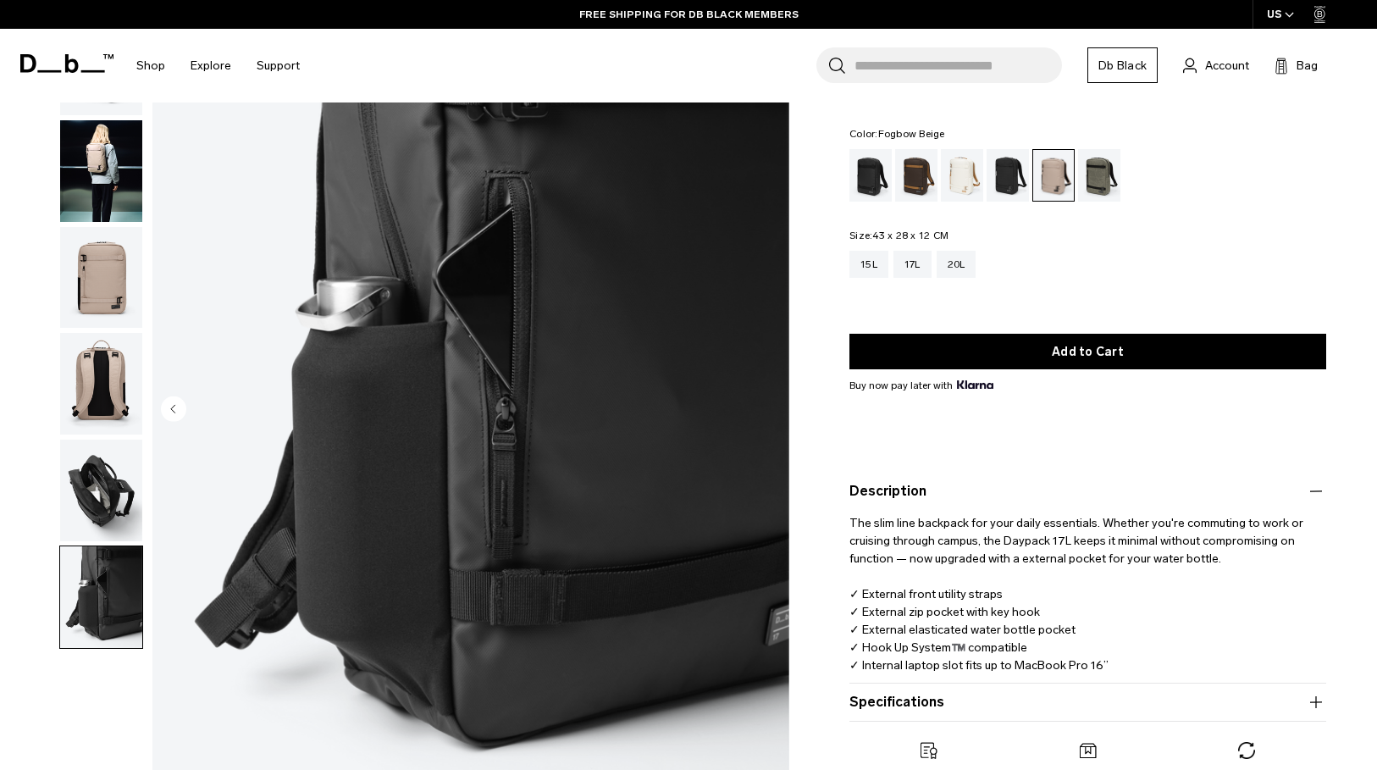
click at [116, 295] on img "button" at bounding box center [101, 278] width 82 height 102
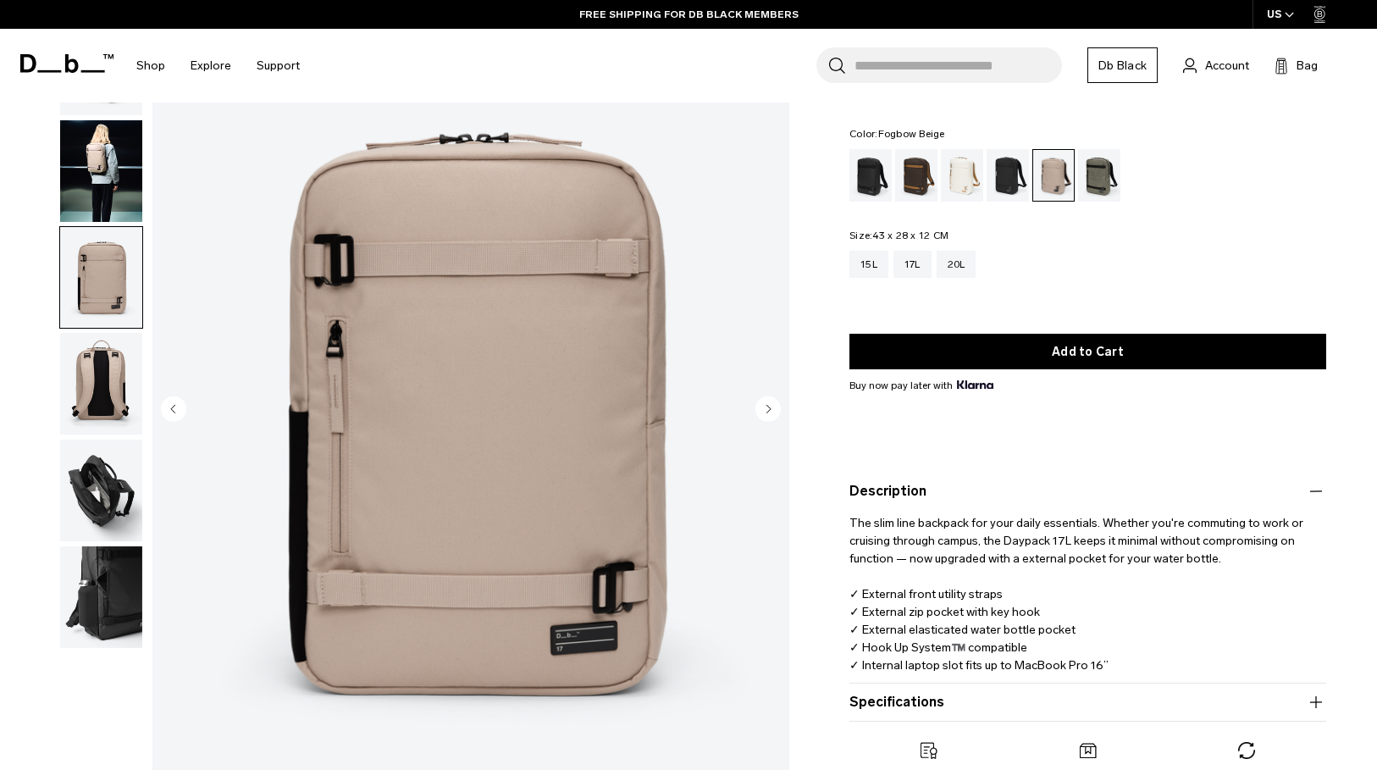
scroll to position [0, 0]
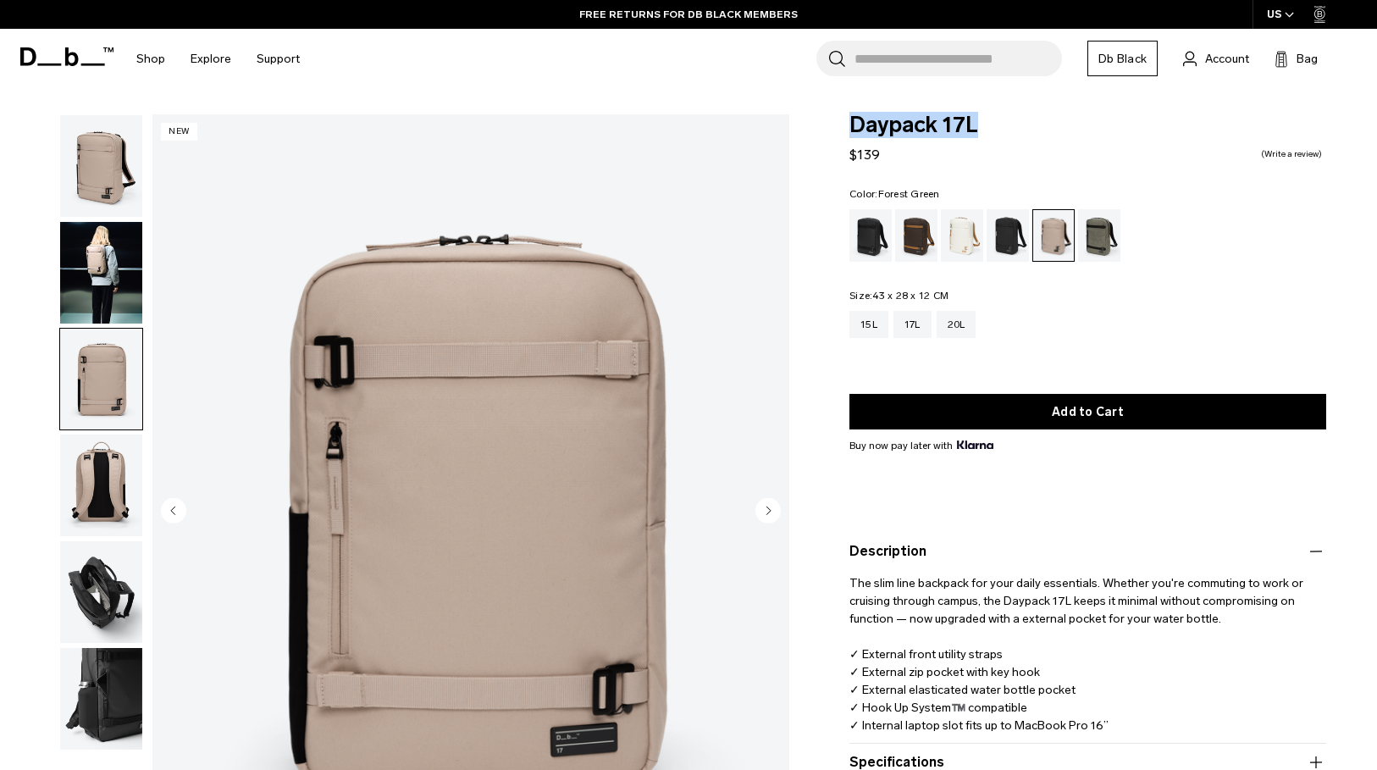
click at [1092, 224] on div "Forest Green" at bounding box center [1099, 235] width 43 height 53
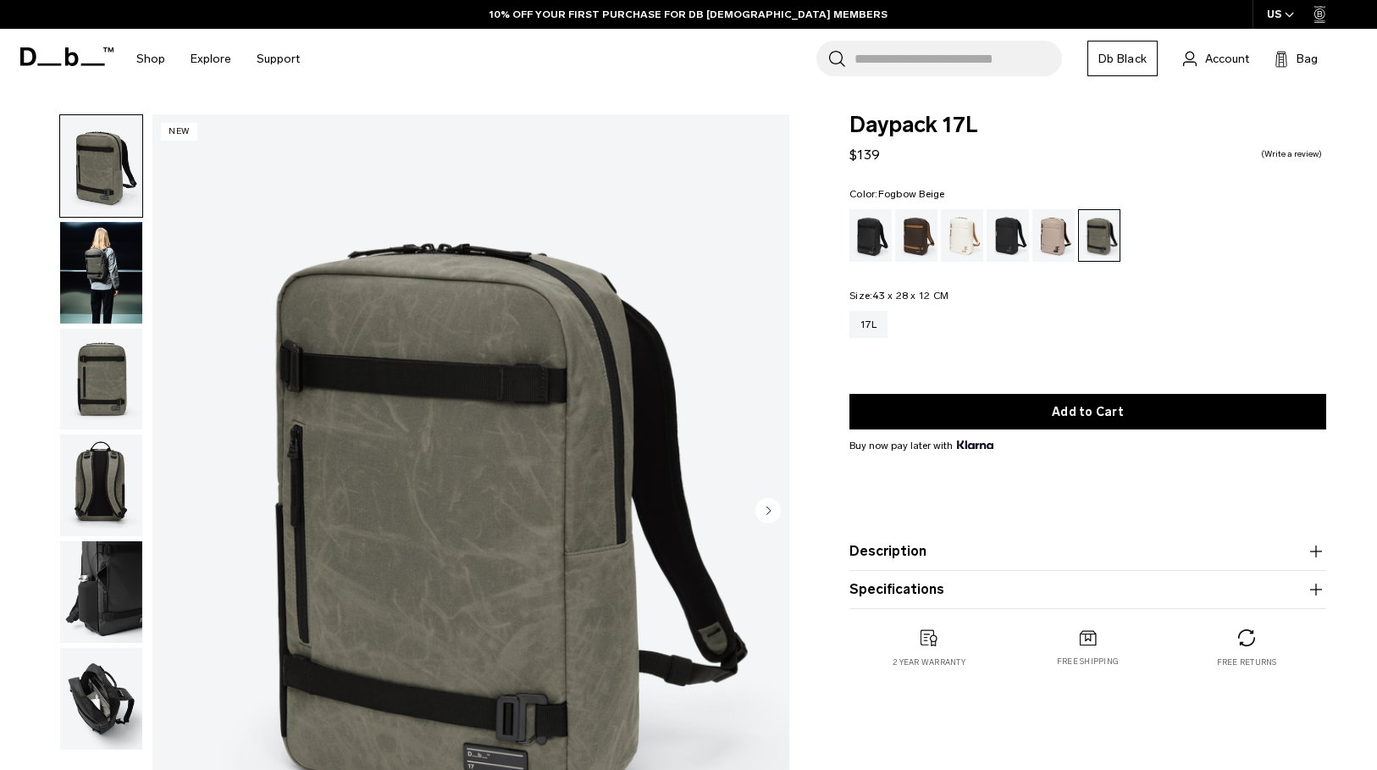
click at [1058, 233] on div "Fogbow Beige" at bounding box center [1054, 235] width 43 height 53
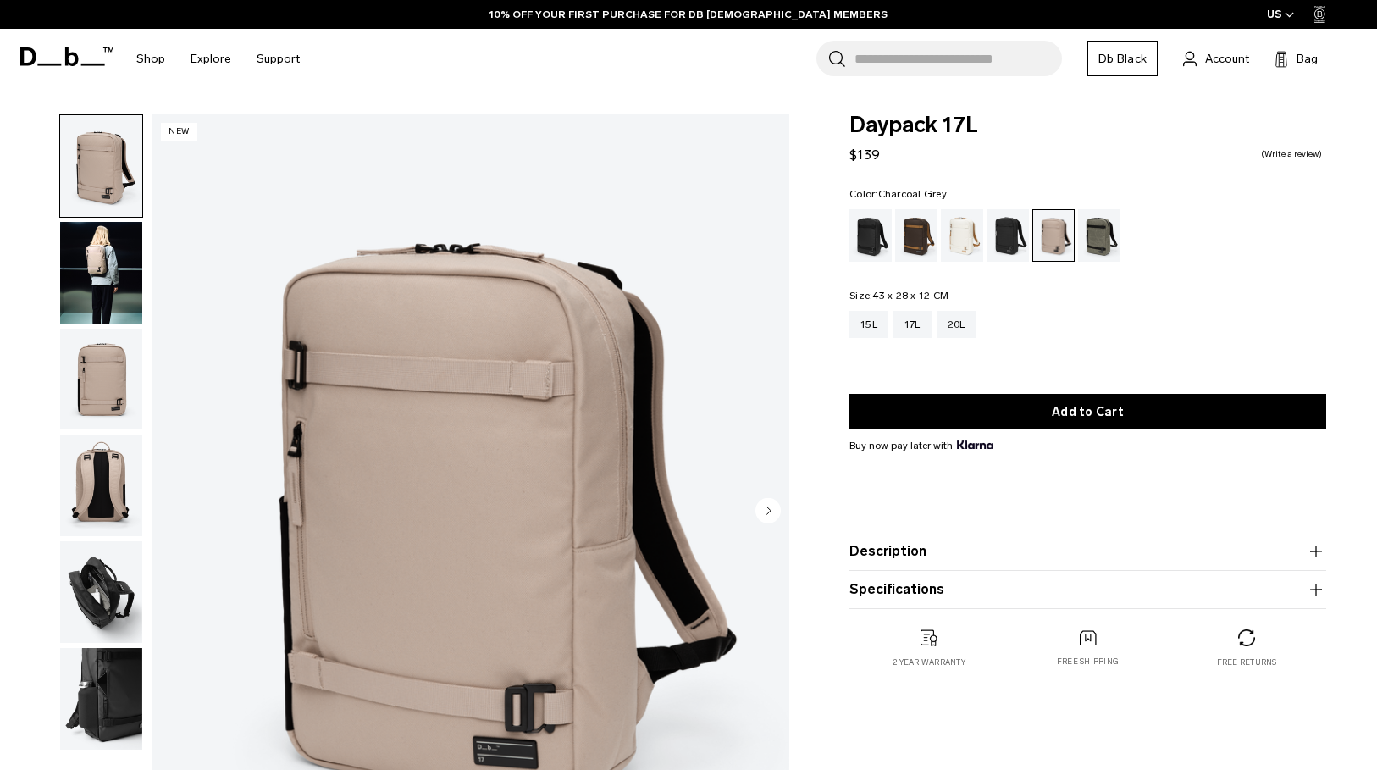
click at [1013, 235] on div "Charcoal Grey" at bounding box center [1008, 235] width 43 height 53
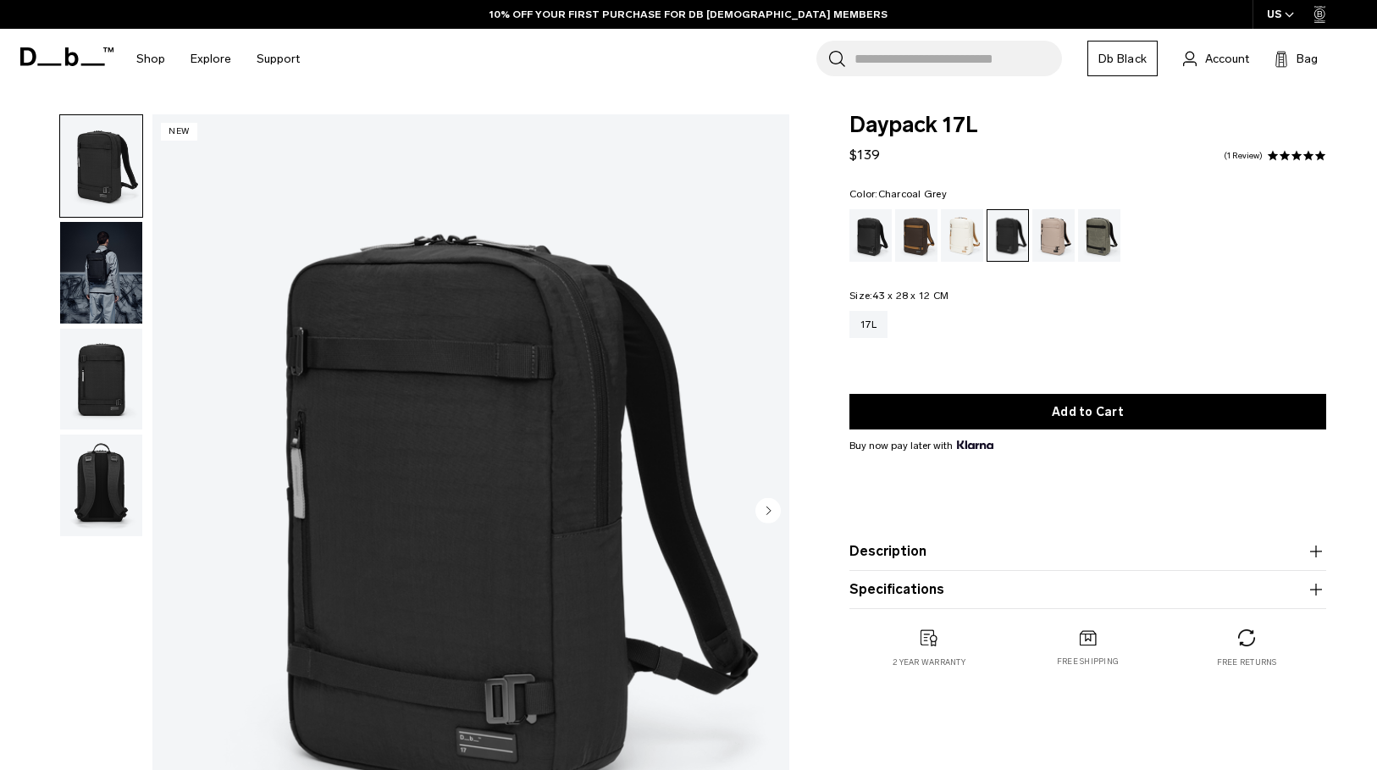
click at [960, 241] on div "Oatmilk" at bounding box center [962, 235] width 43 height 53
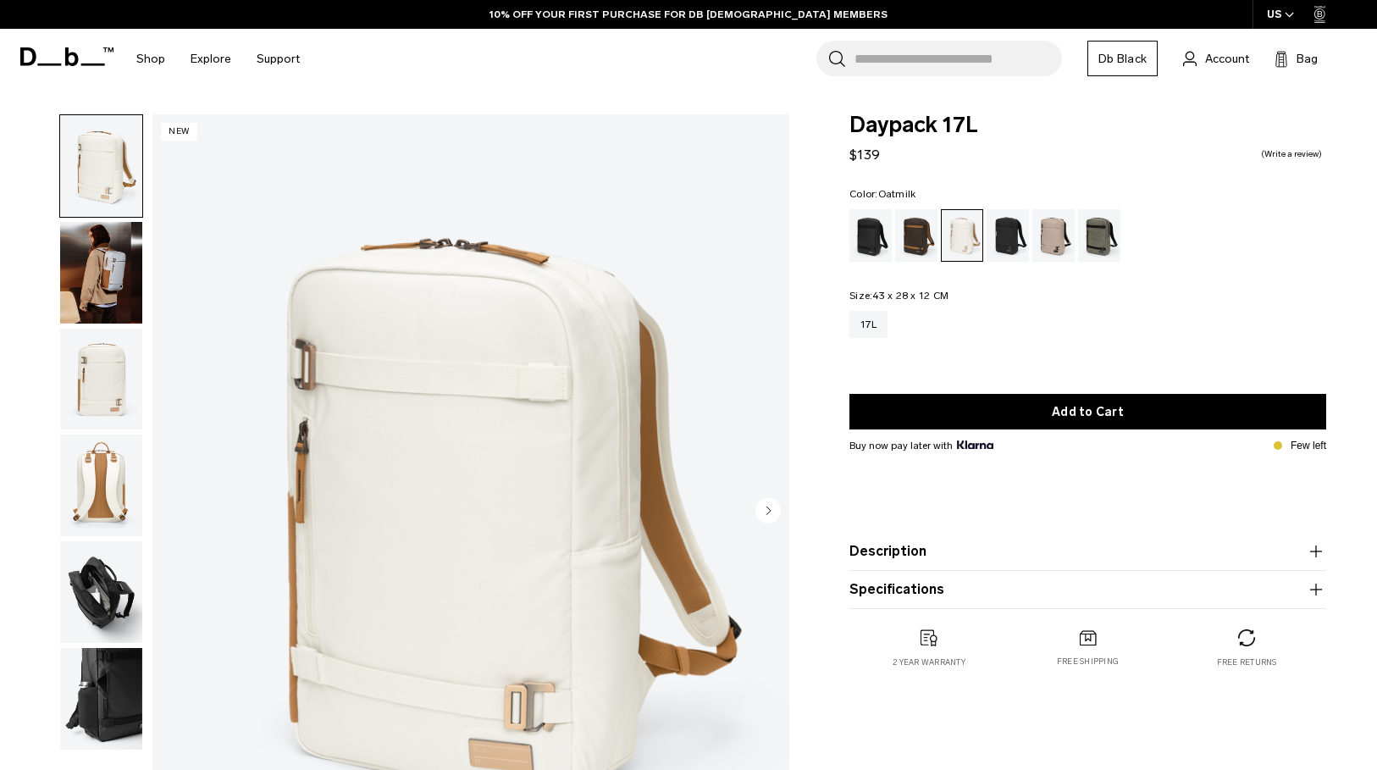
click at [112, 274] on img "button" at bounding box center [101, 273] width 82 height 102
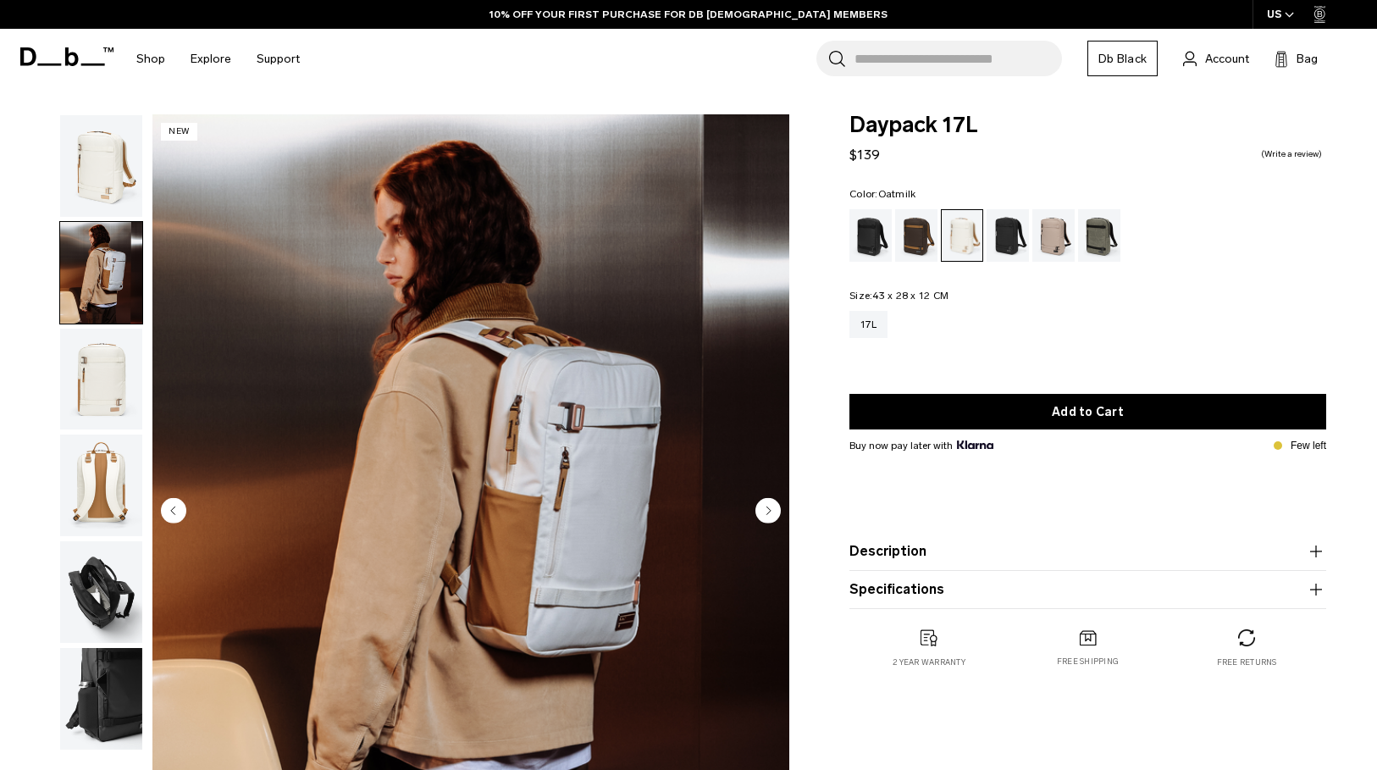
click at [108, 364] on img "button" at bounding box center [101, 380] width 82 height 102
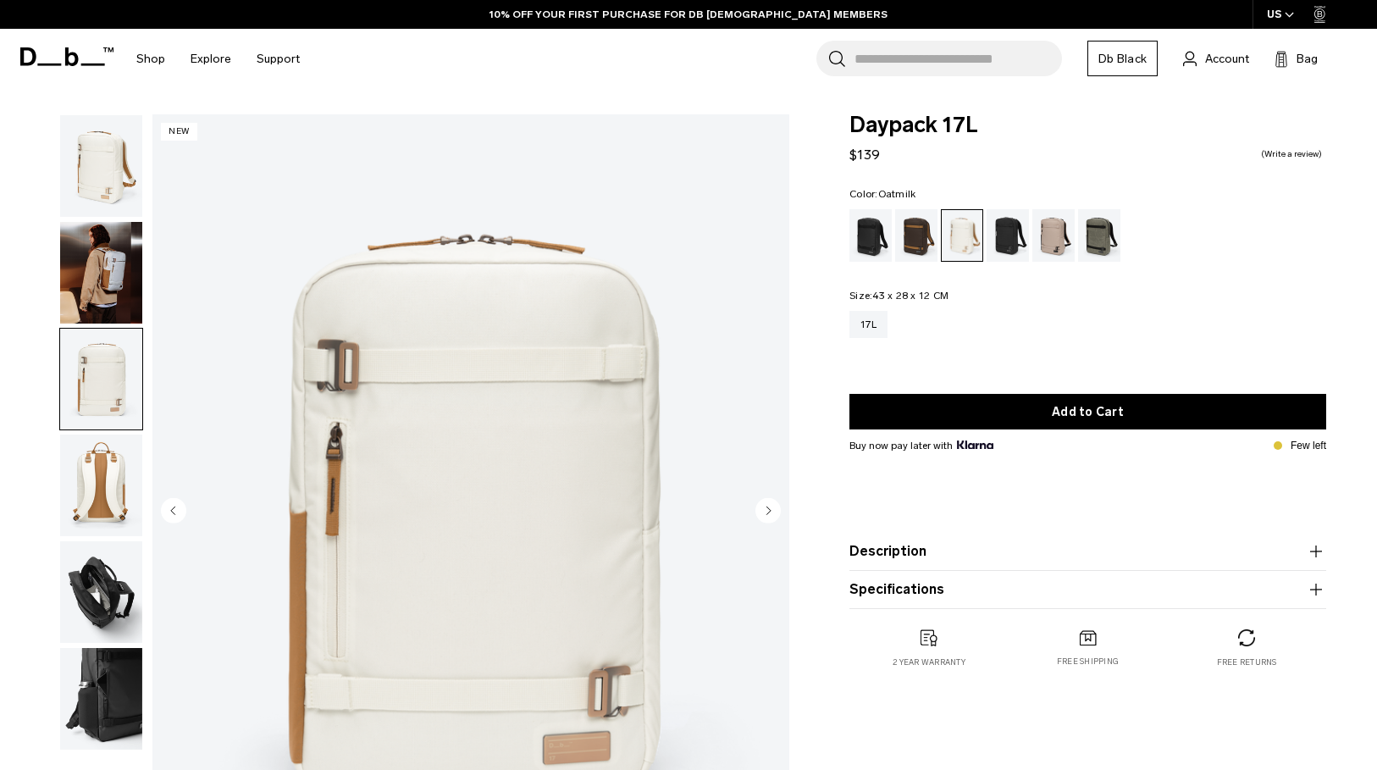
click at [118, 457] on img "button" at bounding box center [101, 486] width 82 height 102
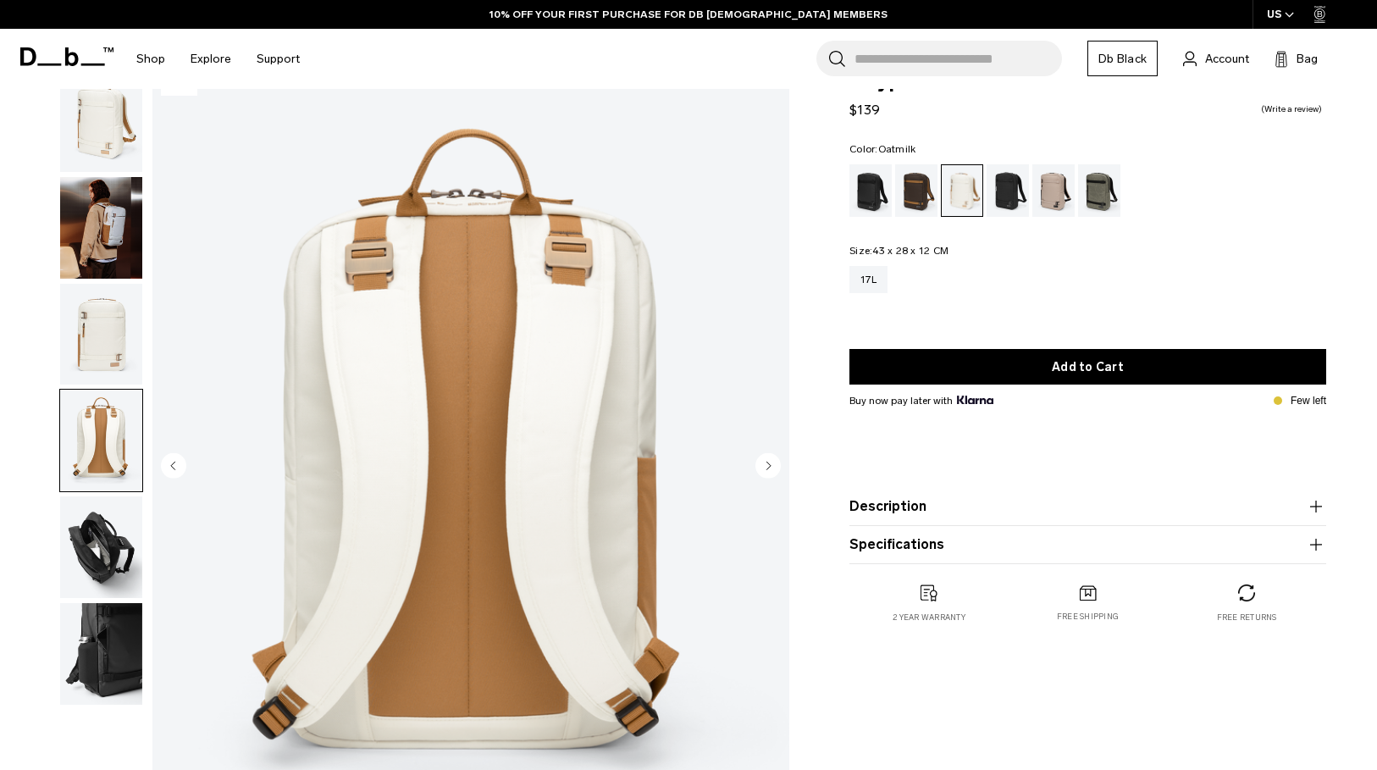
scroll to position [44, 0]
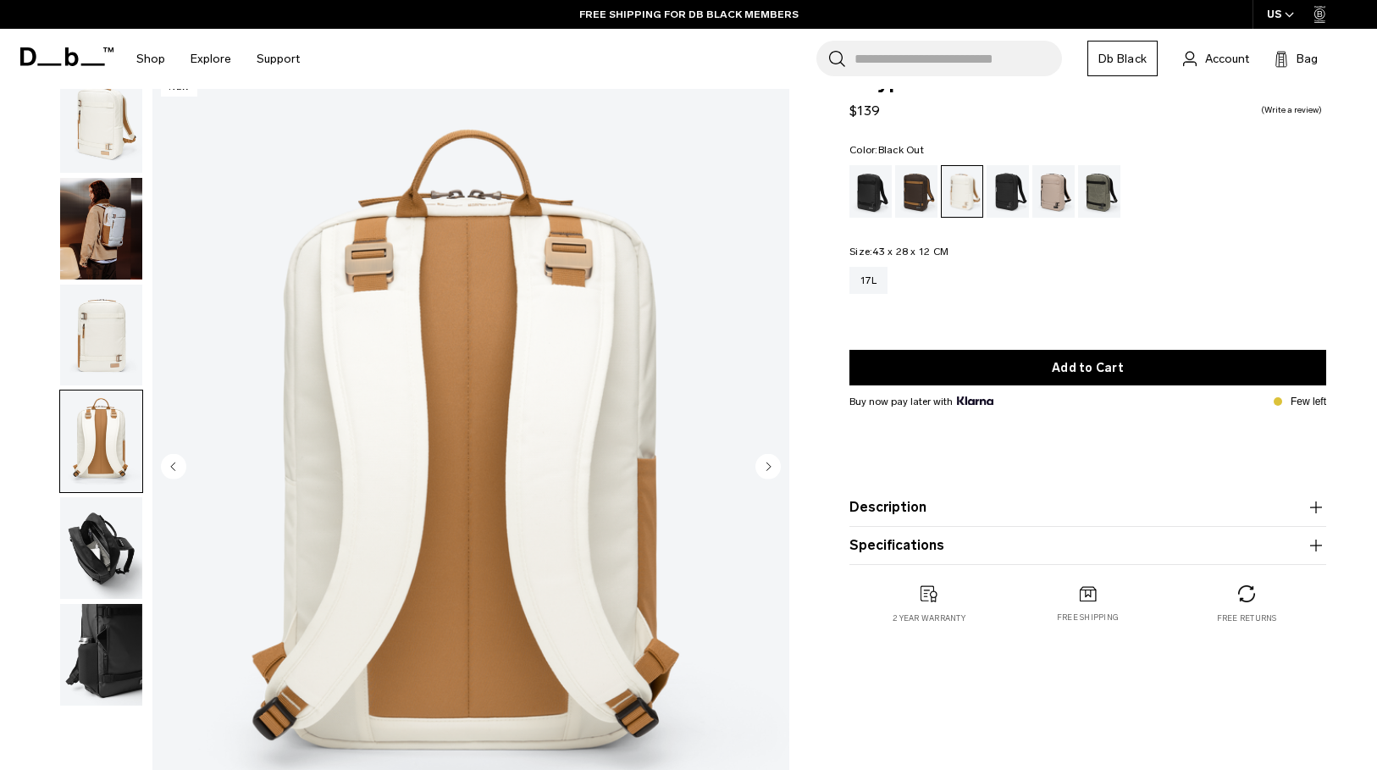
click at [867, 203] on div "Black Out" at bounding box center [871, 191] width 43 height 53
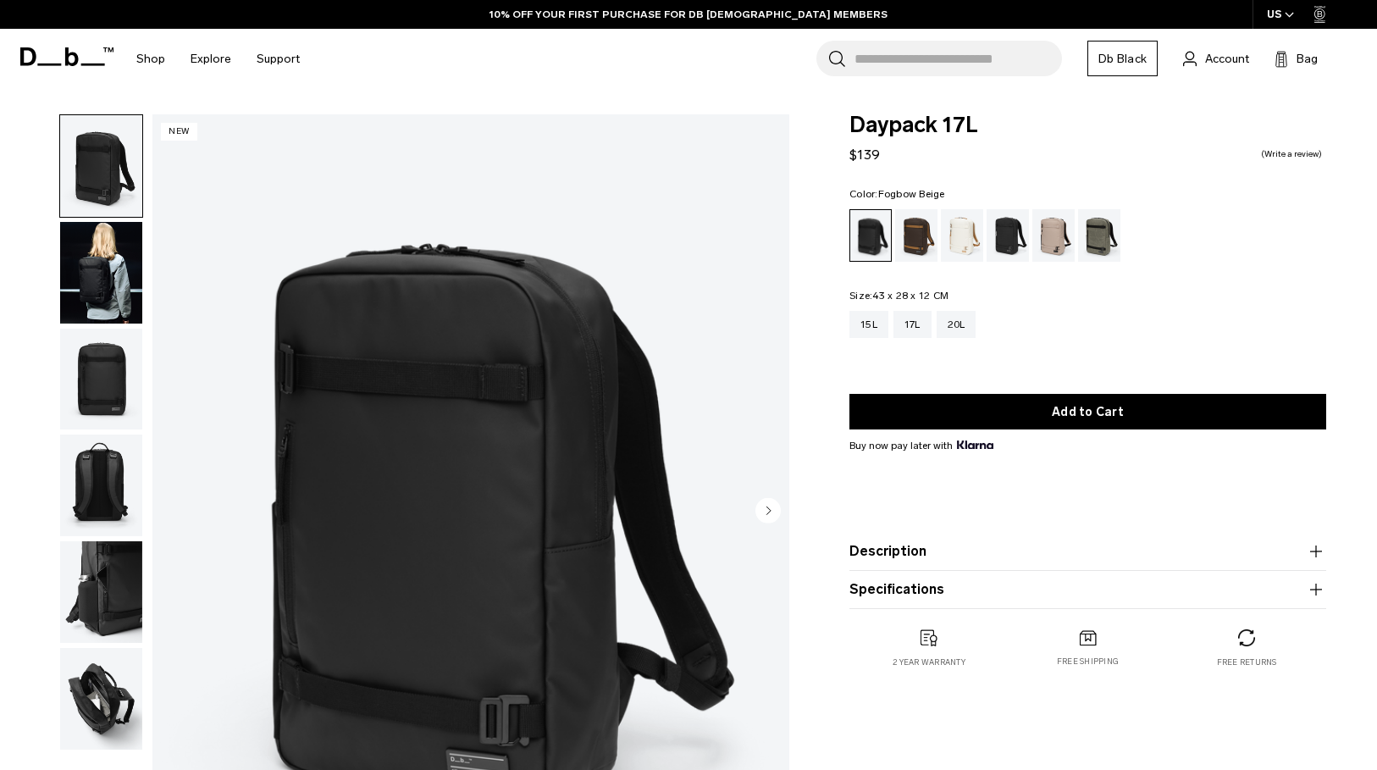
click at [1056, 236] on div "Fogbow Beige" at bounding box center [1054, 235] width 43 height 53
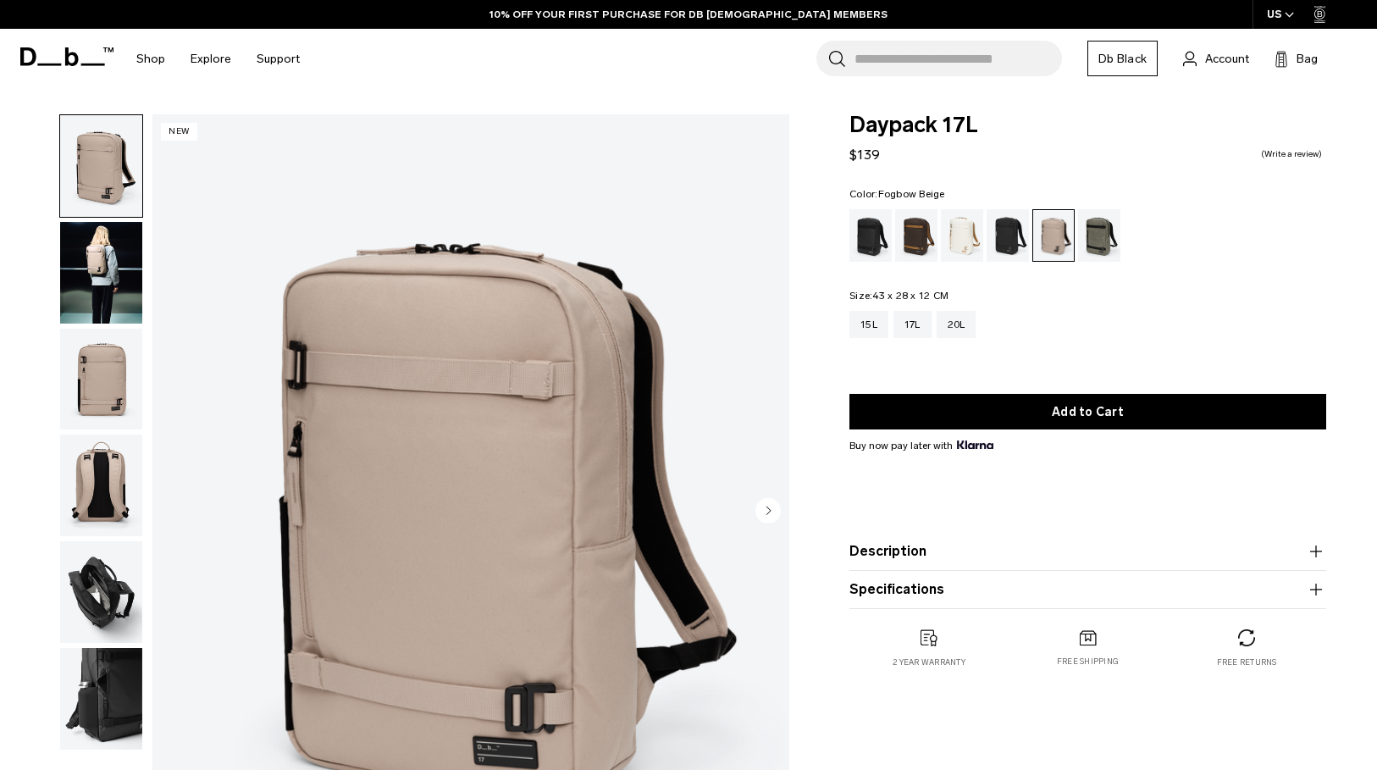
click at [103, 276] on img "button" at bounding box center [101, 273] width 82 height 102
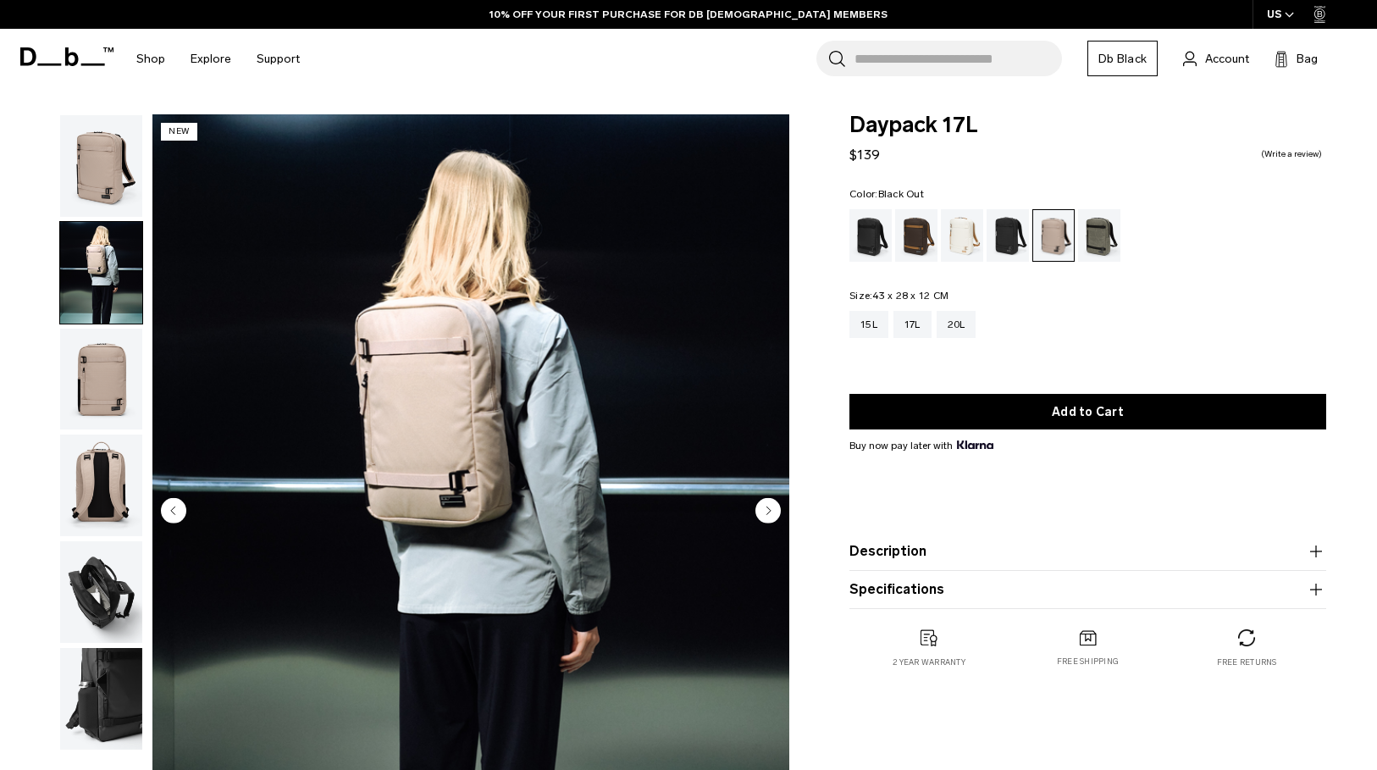
click div "Black Out"
